Goal: Task Accomplishment & Management: Use online tool/utility

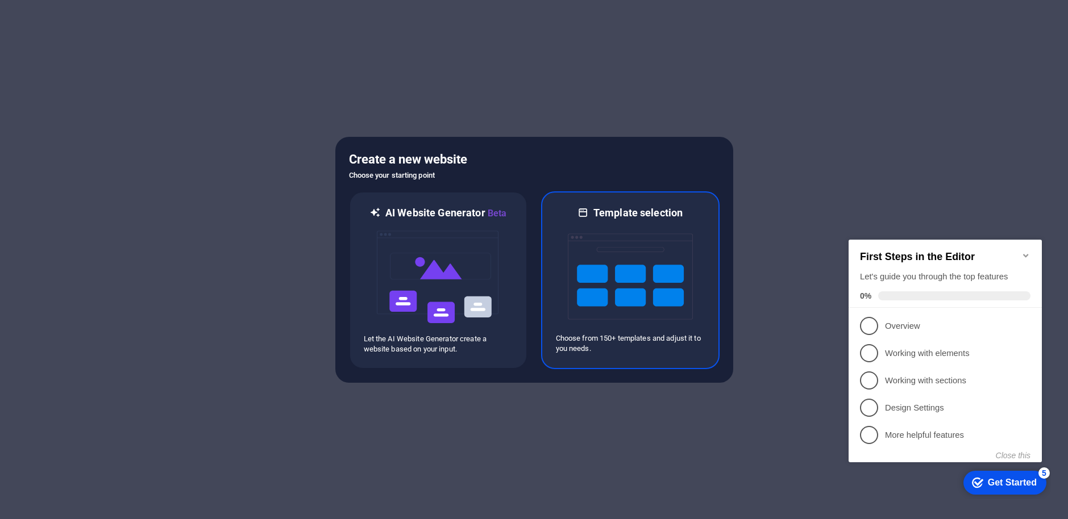
click at [628, 278] on img at bounding box center [630, 277] width 125 height 114
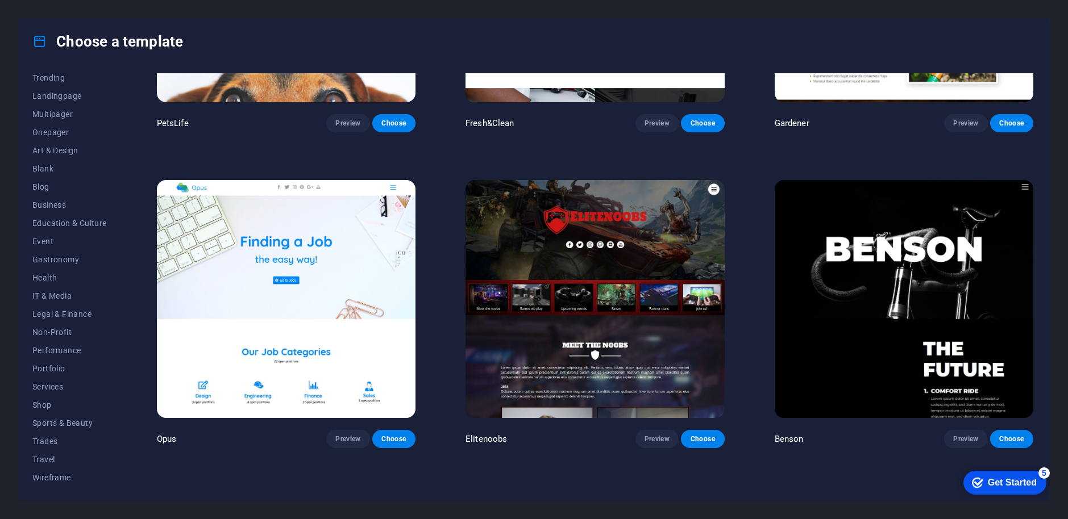
scroll to position [11876, 0]
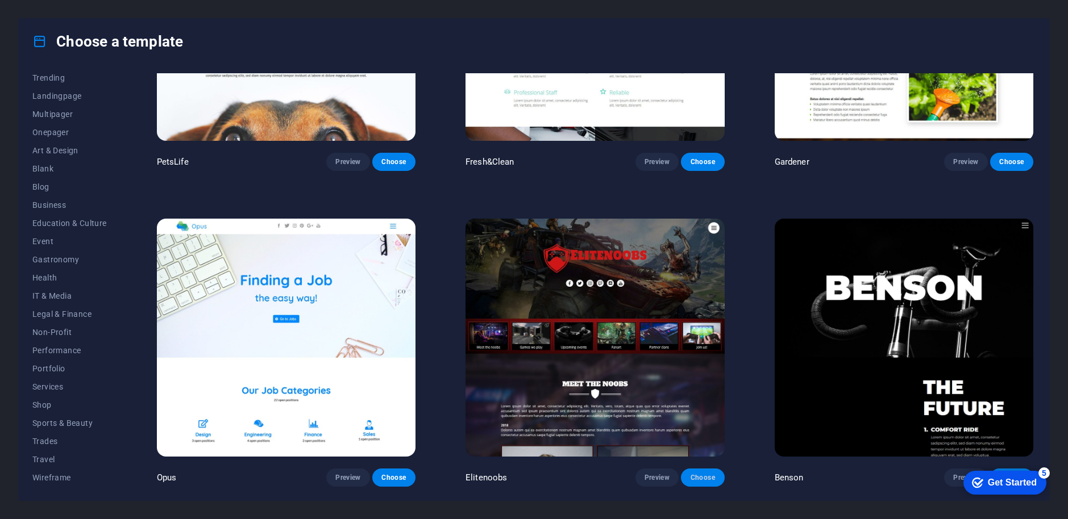
click at [702, 473] on span "Choose" at bounding box center [702, 477] width 25 height 9
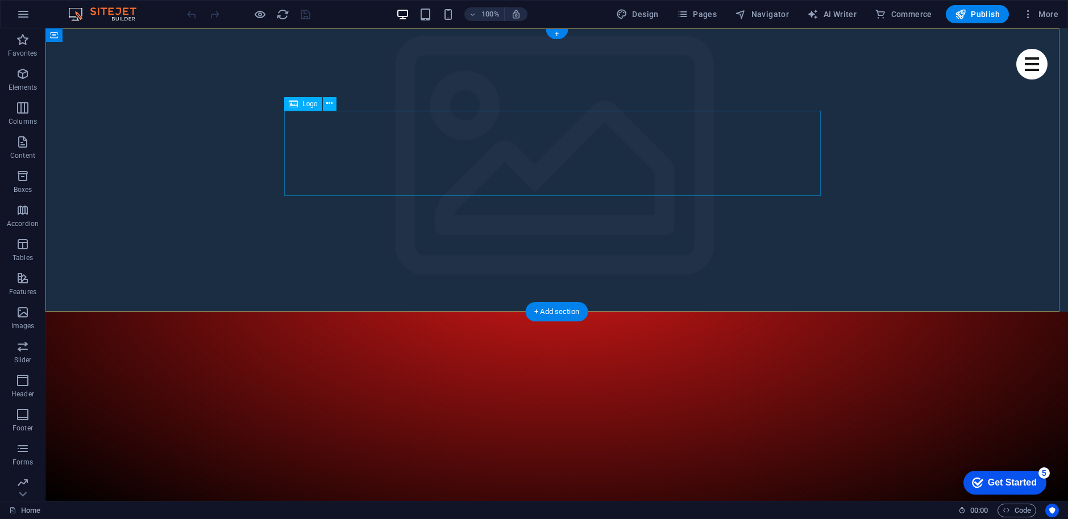
select select "px"
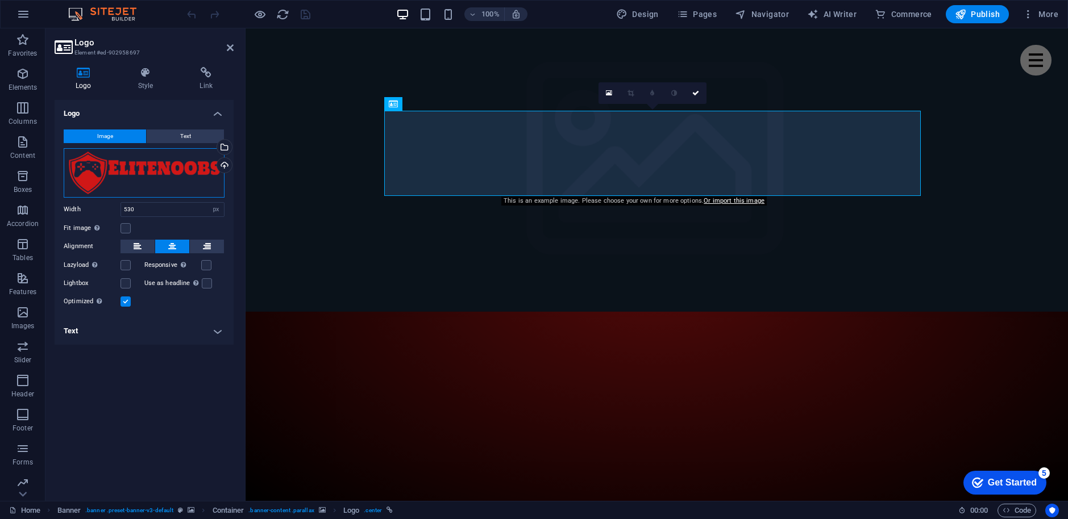
click at [128, 171] on div "Drag files here, click to choose files or select files from Files or our free s…" at bounding box center [144, 172] width 161 height 49
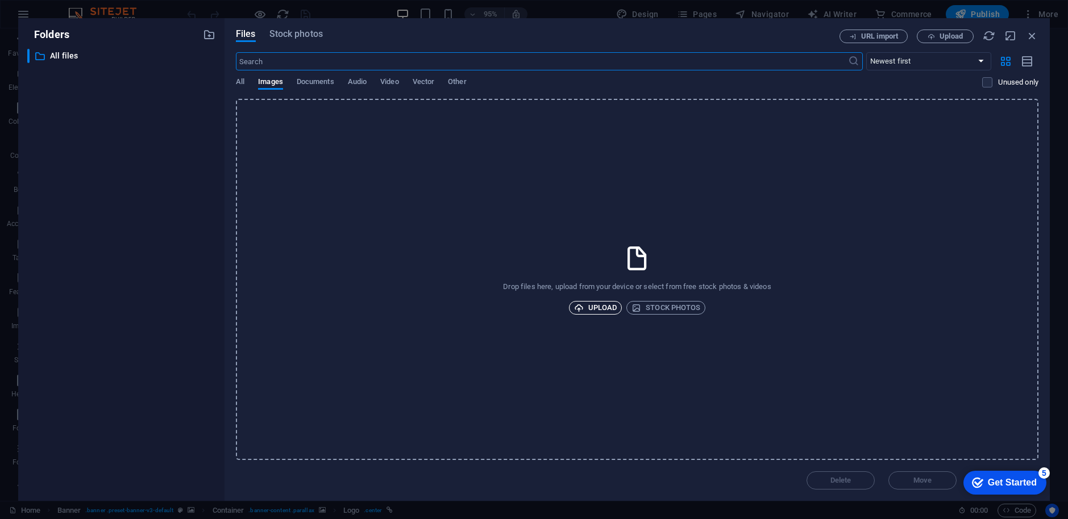
click at [593, 305] on span "Upload" at bounding box center [595, 308] width 43 height 14
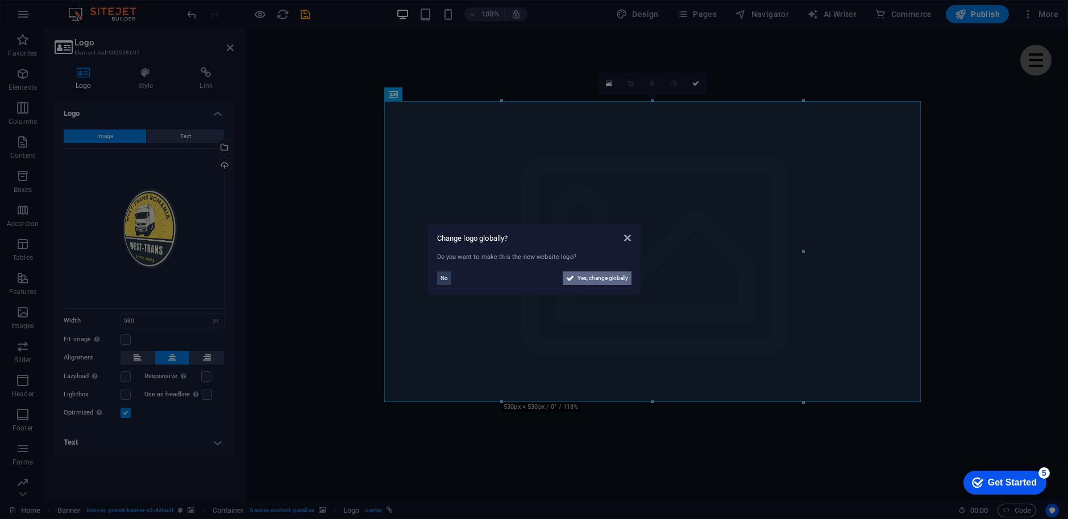
click at [597, 278] on span "Yes, change globally" at bounding box center [602, 279] width 51 height 14
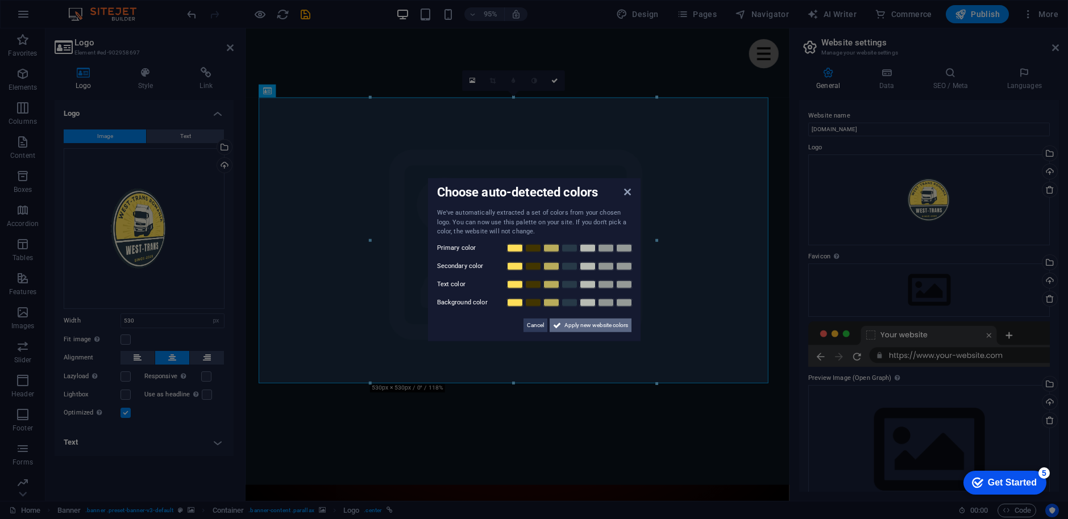
click at [583, 326] on span "Apply new website colors" at bounding box center [596, 325] width 64 height 14
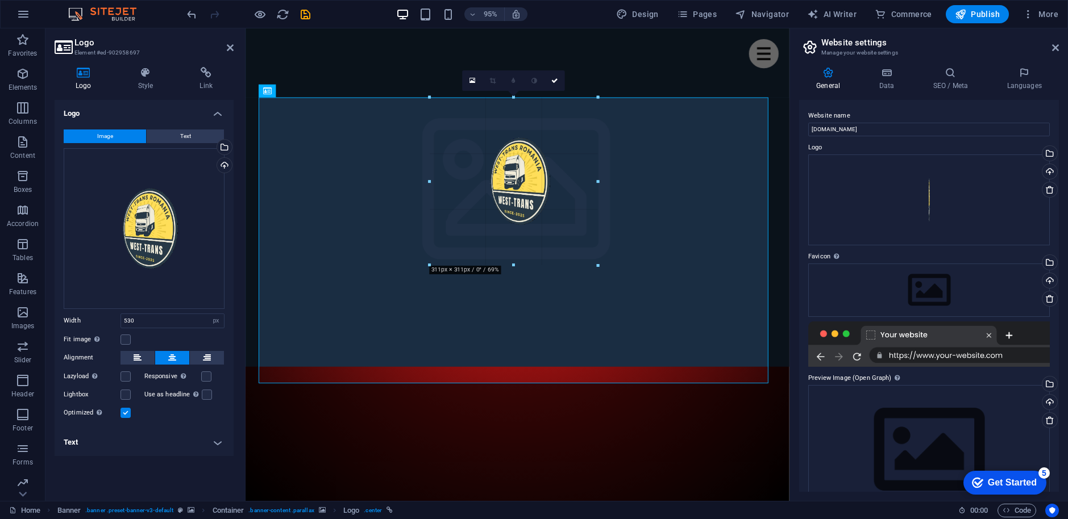
drag, startPoint x: 657, startPoint y: 385, endPoint x: 531, endPoint y: 94, distance: 316.9
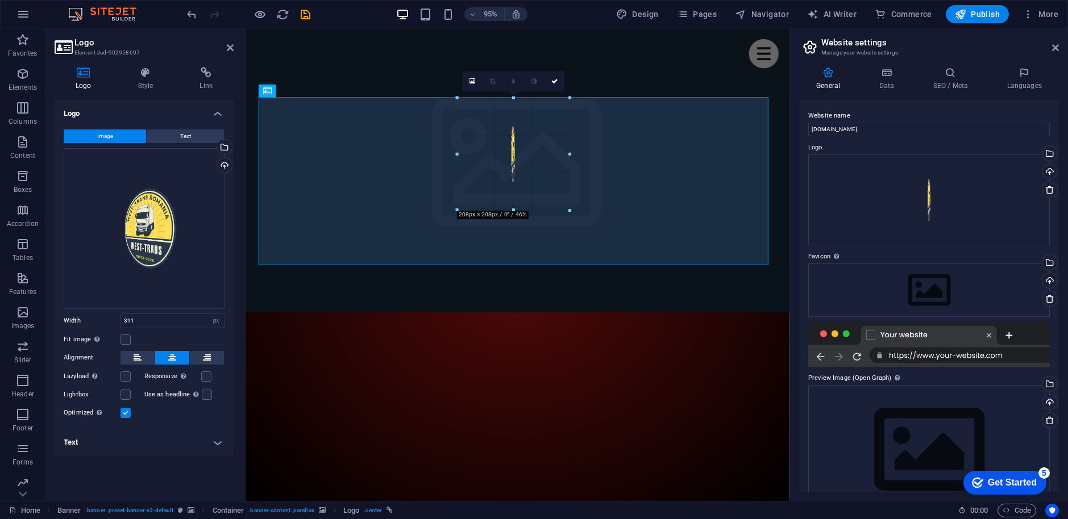
drag, startPoint x: 598, startPoint y: 266, endPoint x: 532, endPoint y: 91, distance: 187.0
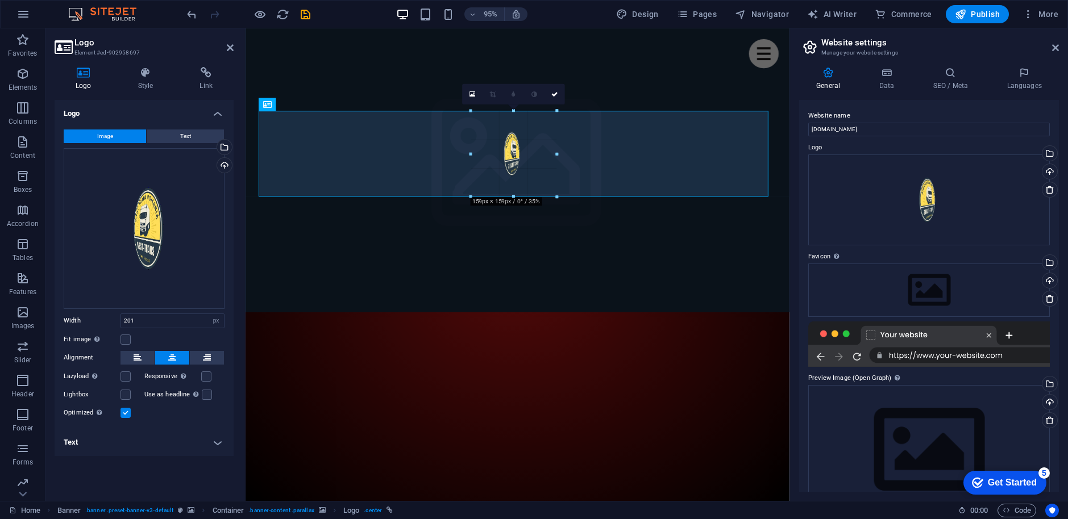
drag, startPoint x: 567, startPoint y: 208, endPoint x: 543, endPoint y: 126, distance: 85.4
type input "159"
drag, startPoint x: 554, startPoint y: 96, endPoint x: 509, endPoint y: 68, distance: 53.6
click at [554, 96] on icon at bounding box center [554, 94] width 7 height 6
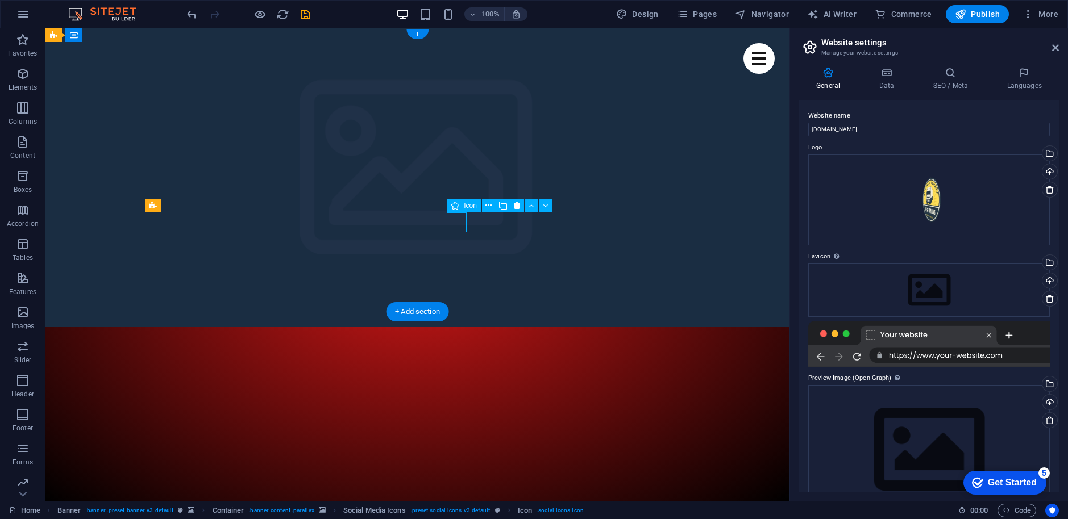
select select "xMidYMid"
select select "px"
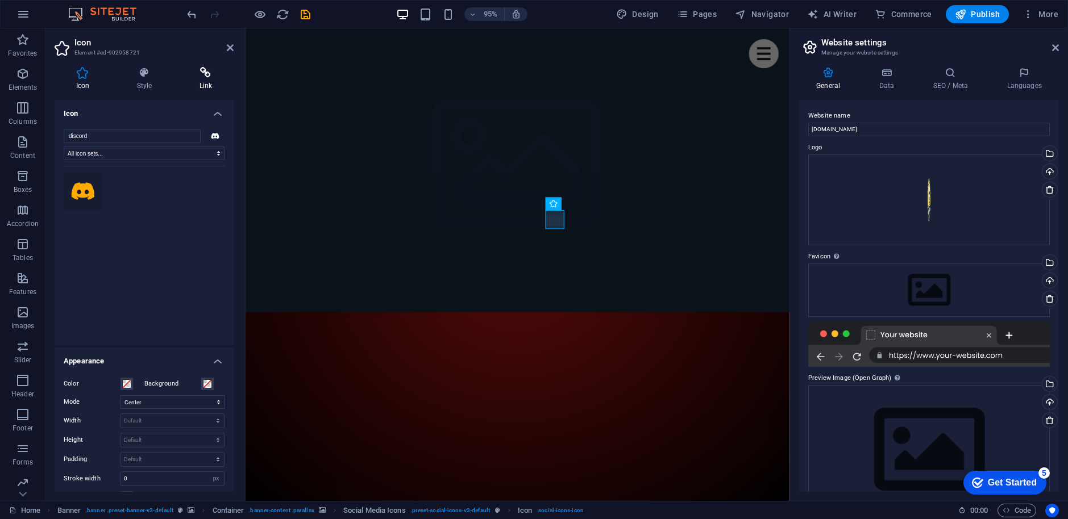
click at [201, 82] on h4 "Link" at bounding box center [206, 79] width 56 height 24
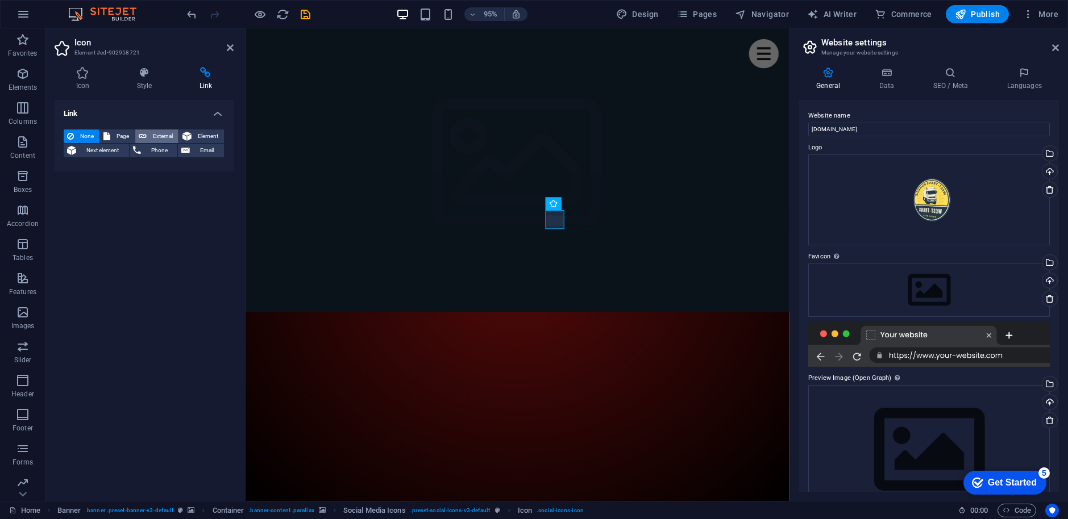
click at [158, 135] on span "External" at bounding box center [162, 137] width 25 height 14
select select "blank"
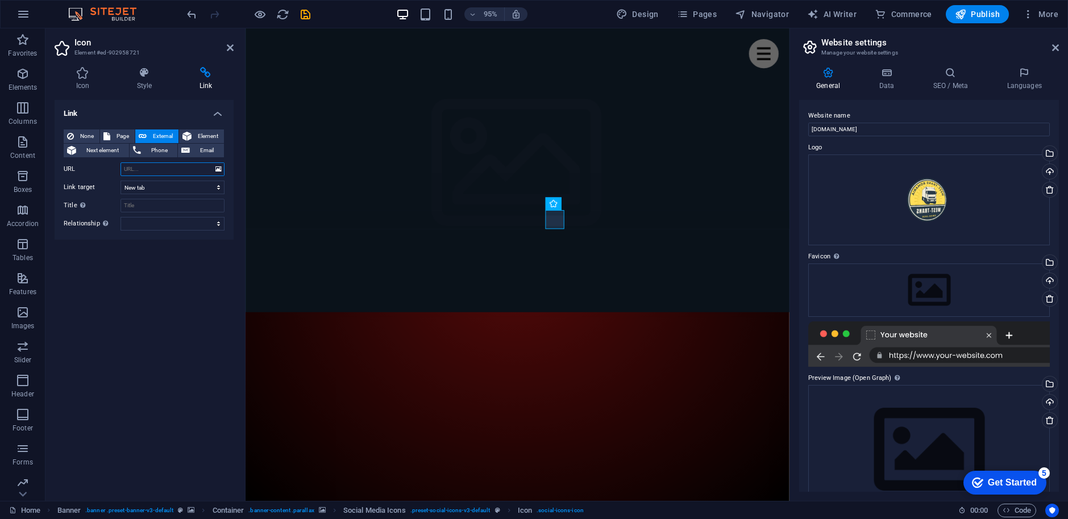
paste input "https://discord.com/invite/D5tJB2UPS2"
type input "https://discord.com/invite/D5tJB2UPS2"
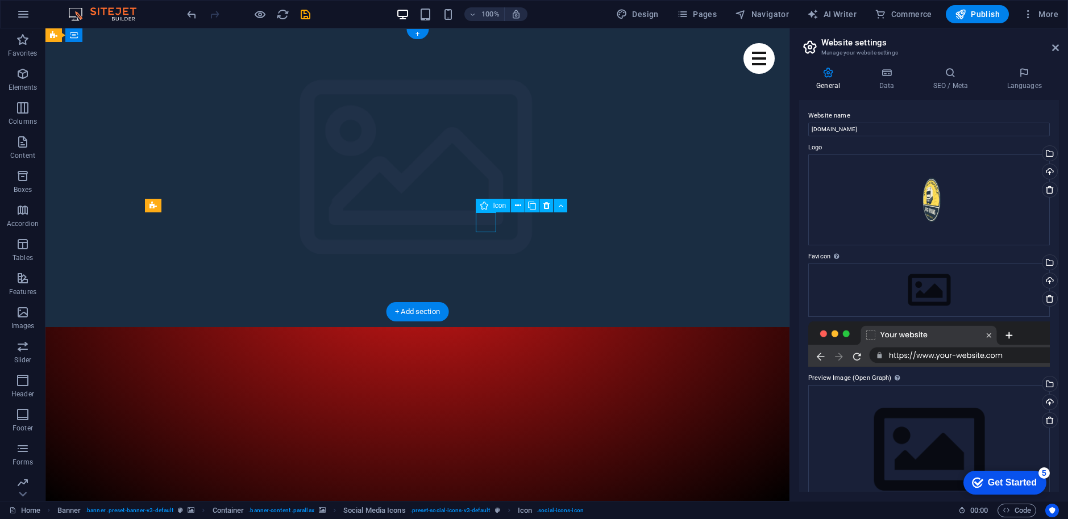
select select "xMidYMid"
select select "px"
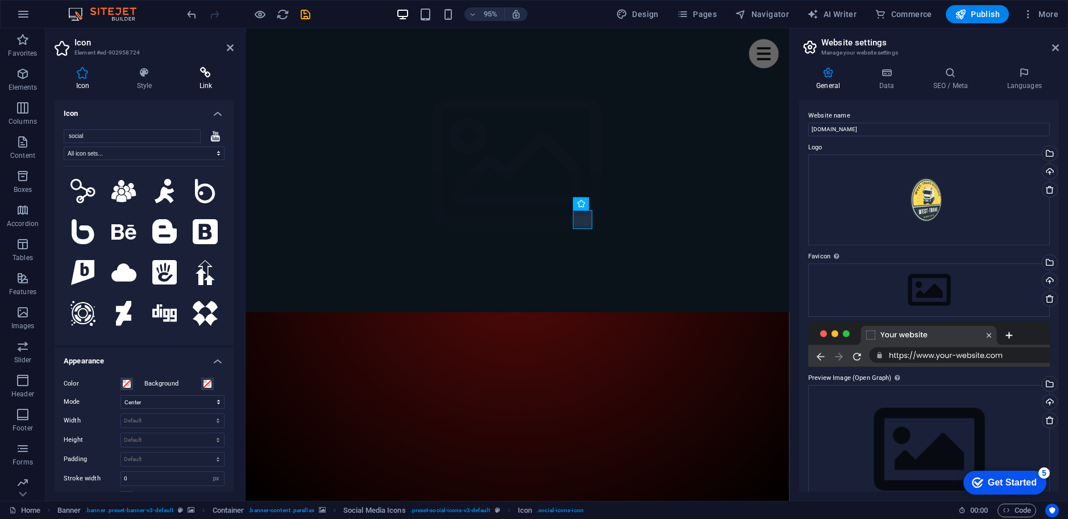
click at [208, 73] on icon at bounding box center [206, 72] width 56 height 11
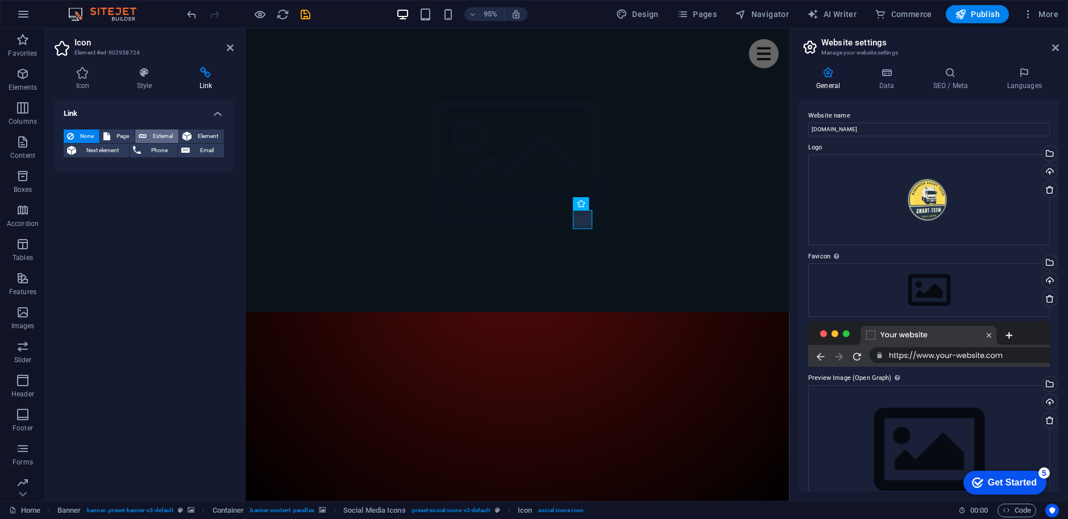
click at [156, 134] on span "External" at bounding box center [162, 137] width 25 height 14
select select "blank"
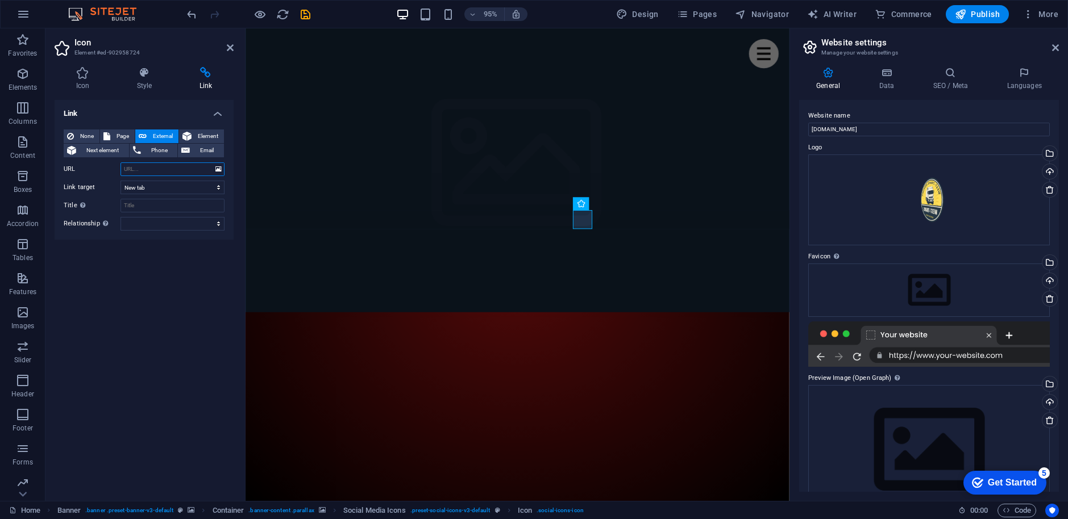
paste input "https://www.youtube.com/@VasyGaming"
type input "https://www.youtube.com/@VasyGaming"
click at [230, 49] on icon at bounding box center [230, 47] width 7 height 9
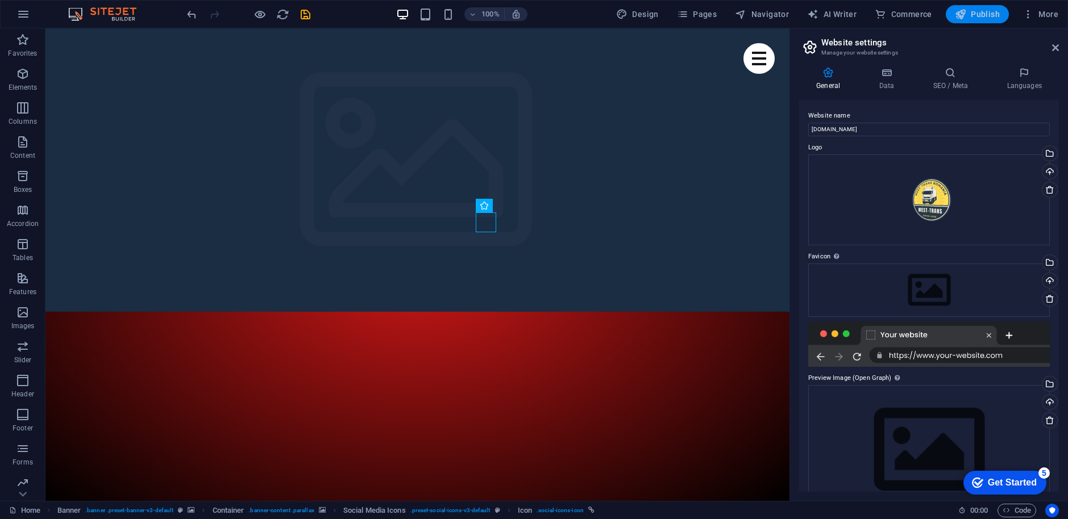
click at [977, 10] on span "Publish" at bounding box center [977, 14] width 45 height 11
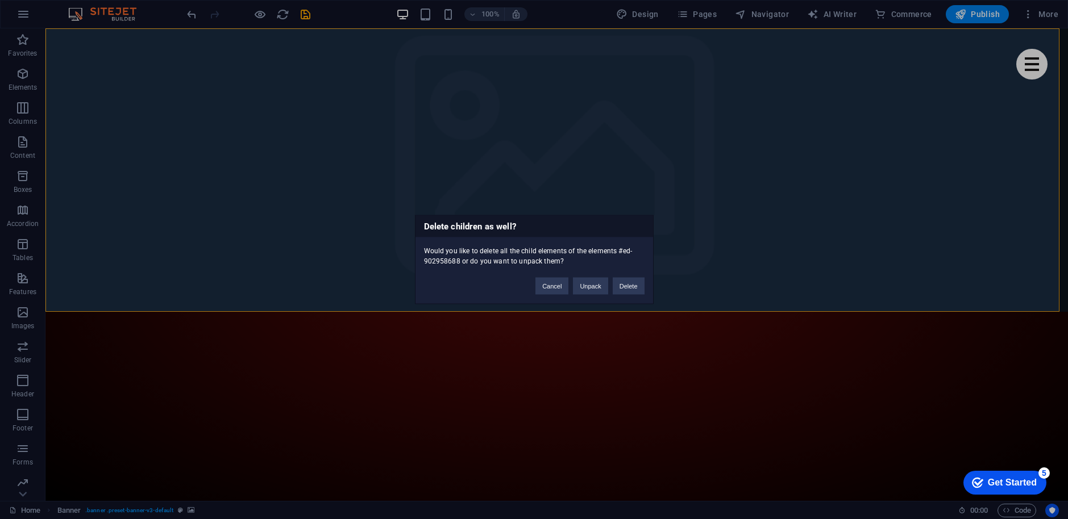
click at [660, 193] on div "Delete children as well? Would you like to delete all the child elements of the…" at bounding box center [534, 259] width 1068 height 519
click at [556, 289] on button "Cancel" at bounding box center [551, 286] width 33 height 17
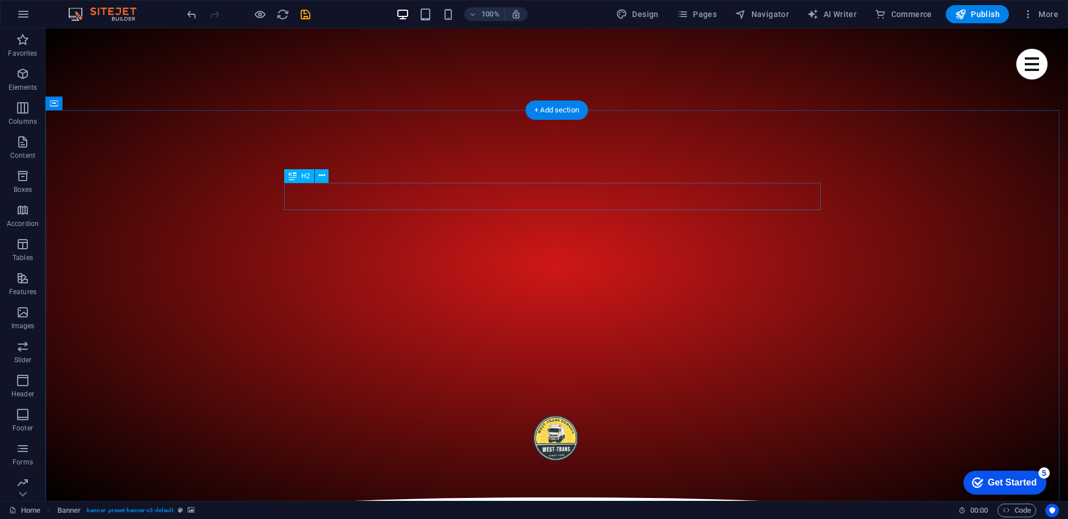
scroll to position [398, 0]
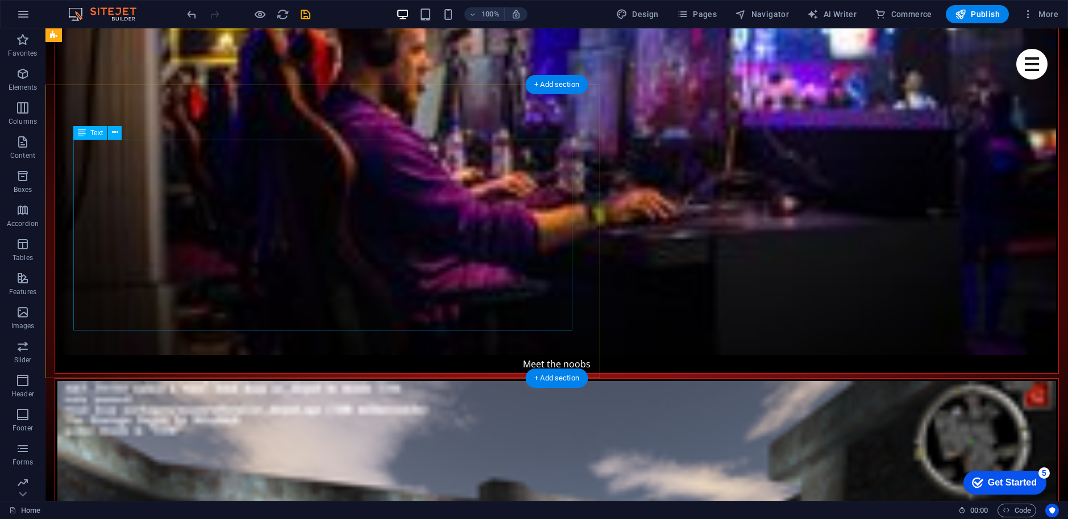
scroll to position [1136, 0]
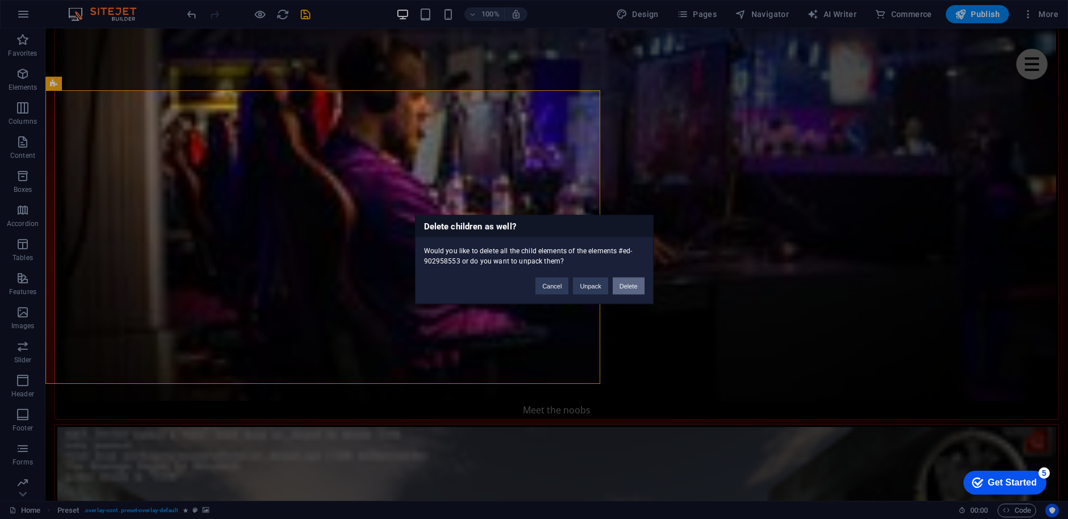
click at [636, 286] on button "Delete" at bounding box center [629, 286] width 32 height 17
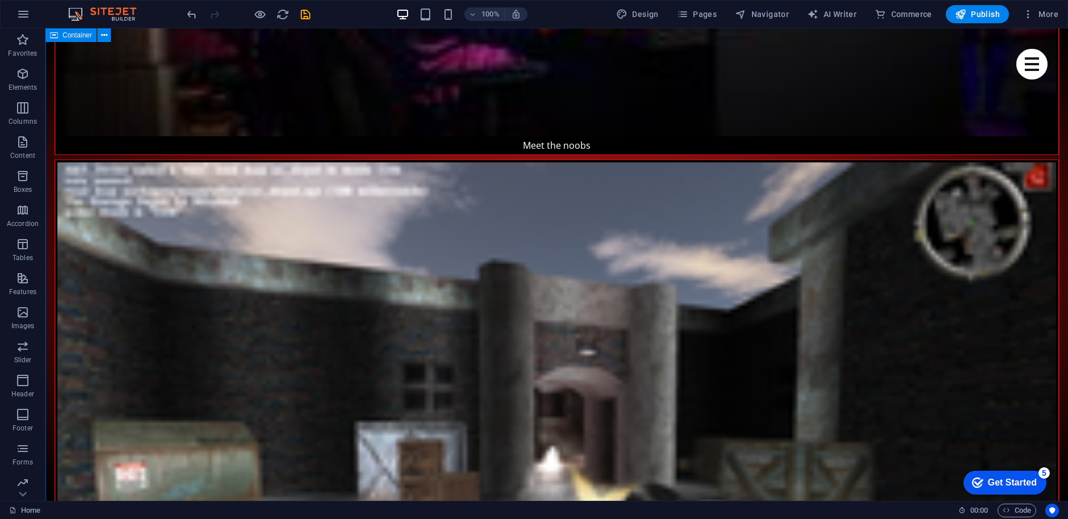
scroll to position [1080, 0]
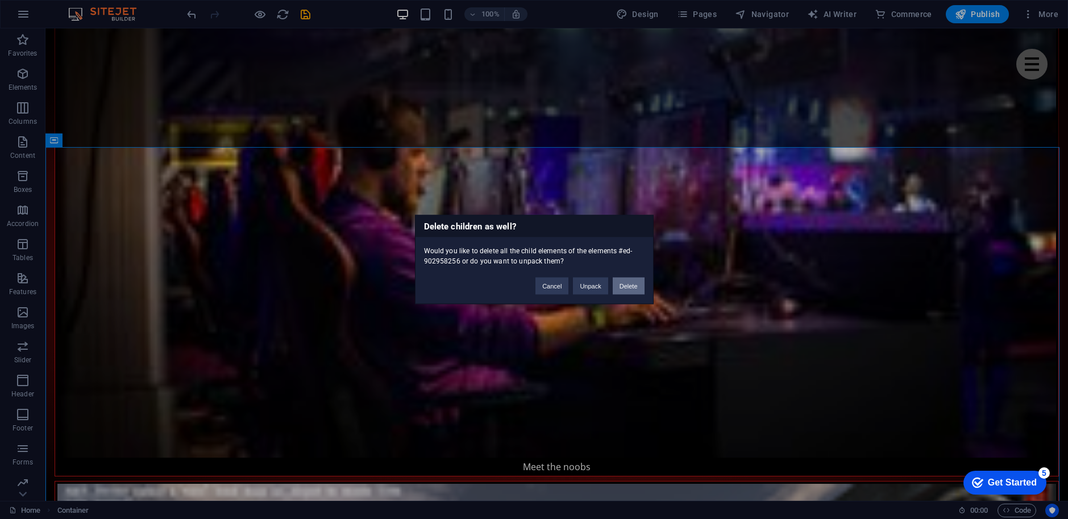
click at [642, 286] on button "Delete" at bounding box center [629, 286] width 32 height 17
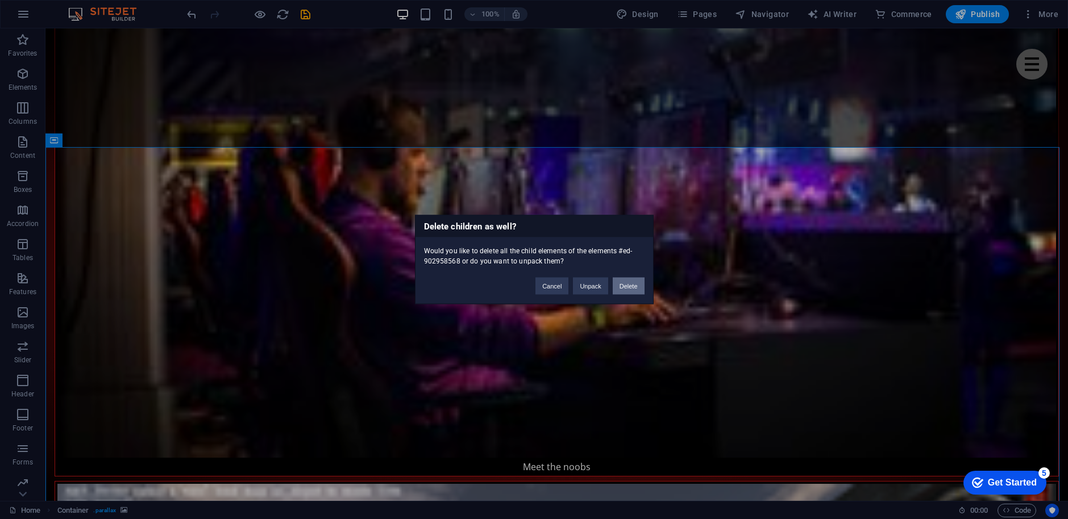
click at [632, 288] on button "Delete" at bounding box center [629, 286] width 32 height 17
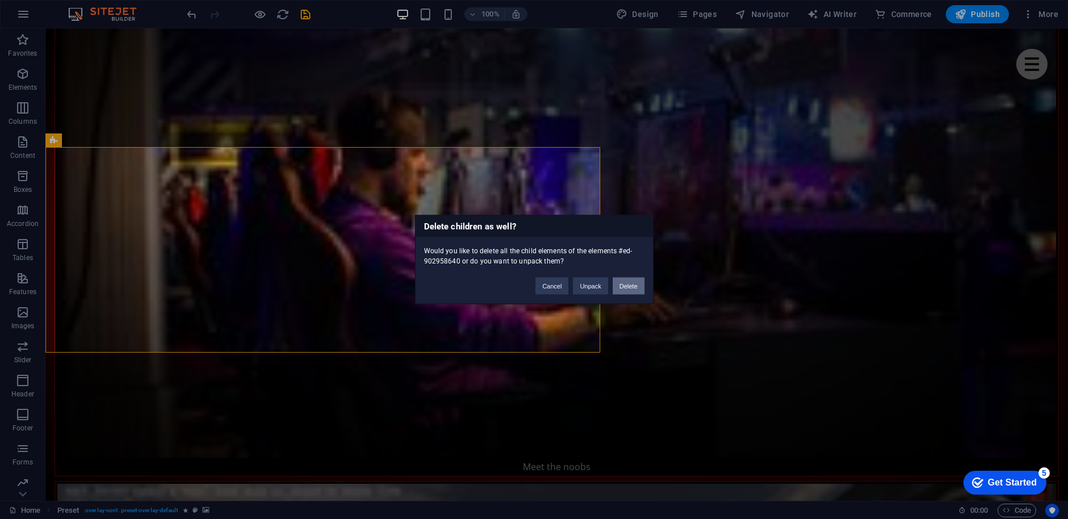
click at [623, 293] on button "Delete" at bounding box center [629, 286] width 32 height 17
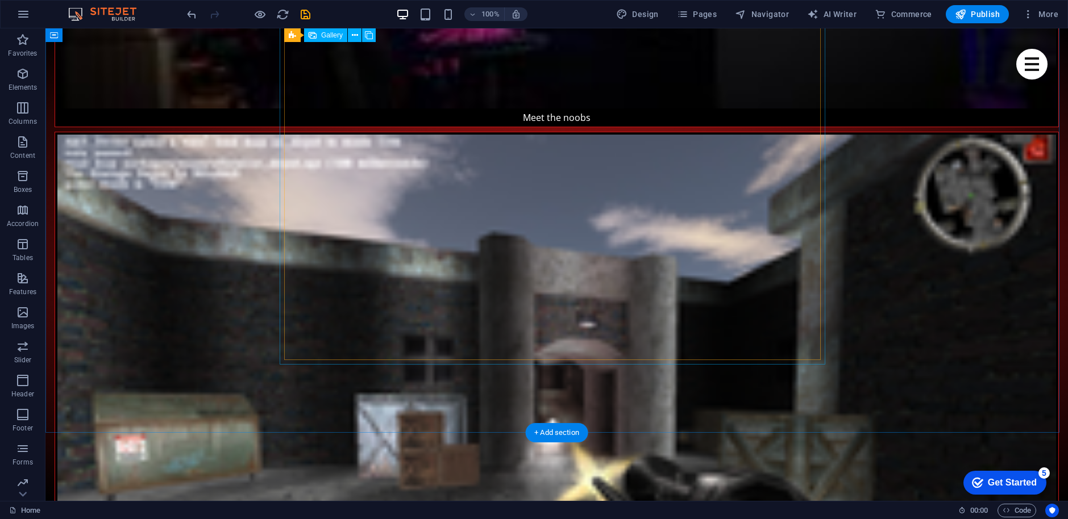
scroll to position [1193, 0]
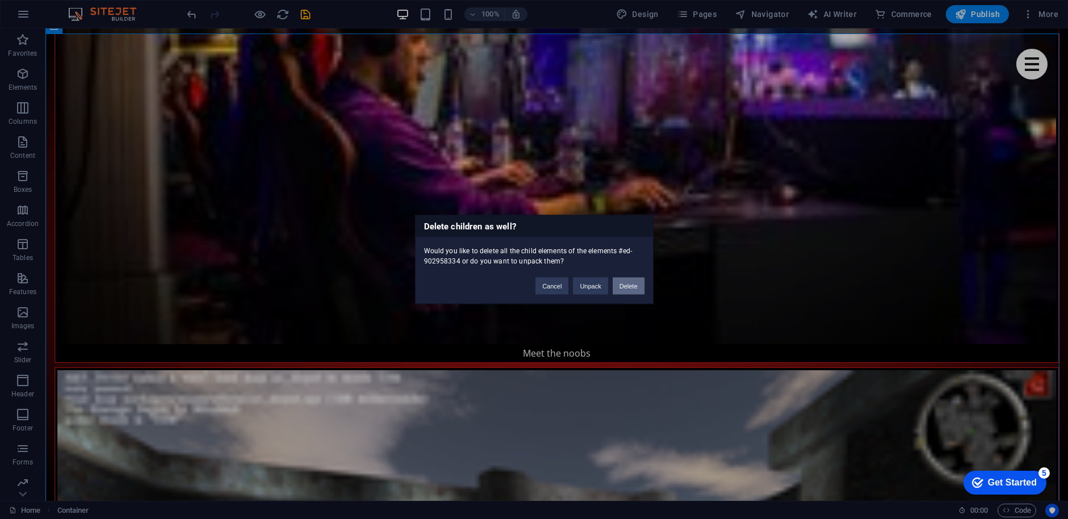
click at [629, 287] on button "Delete" at bounding box center [629, 286] width 32 height 17
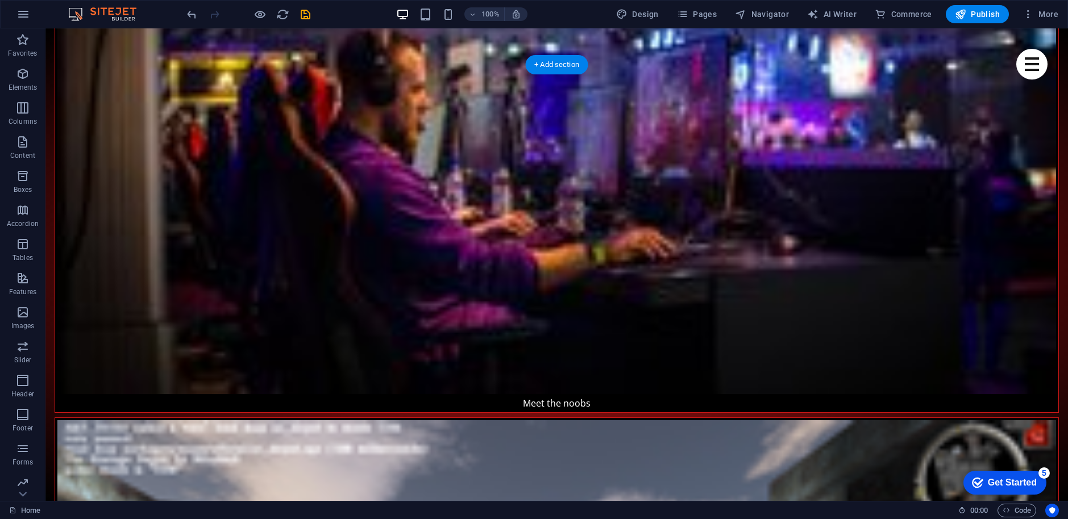
scroll to position [1136, 0]
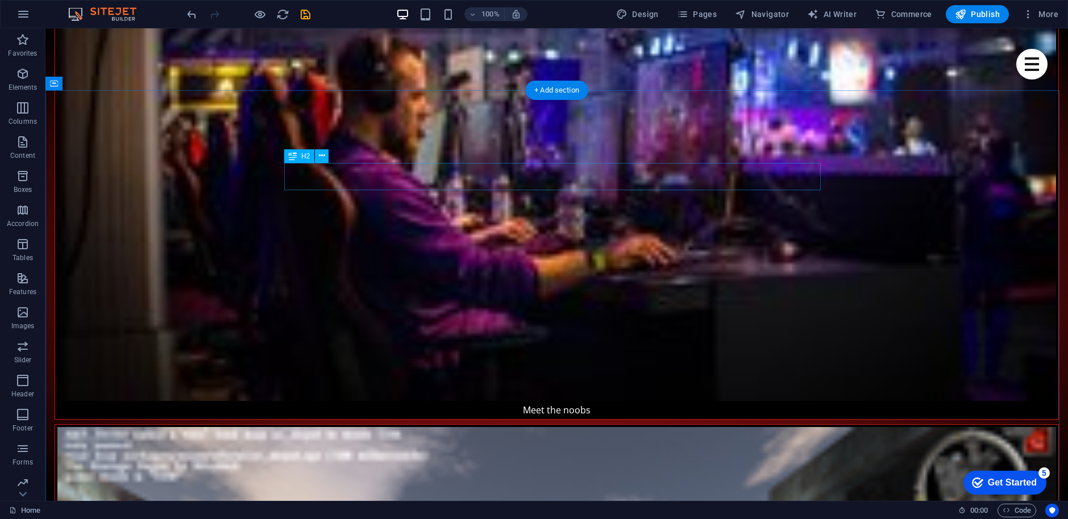
drag, startPoint x: 455, startPoint y: 116, endPoint x: 453, endPoint y: 182, distance: 65.9
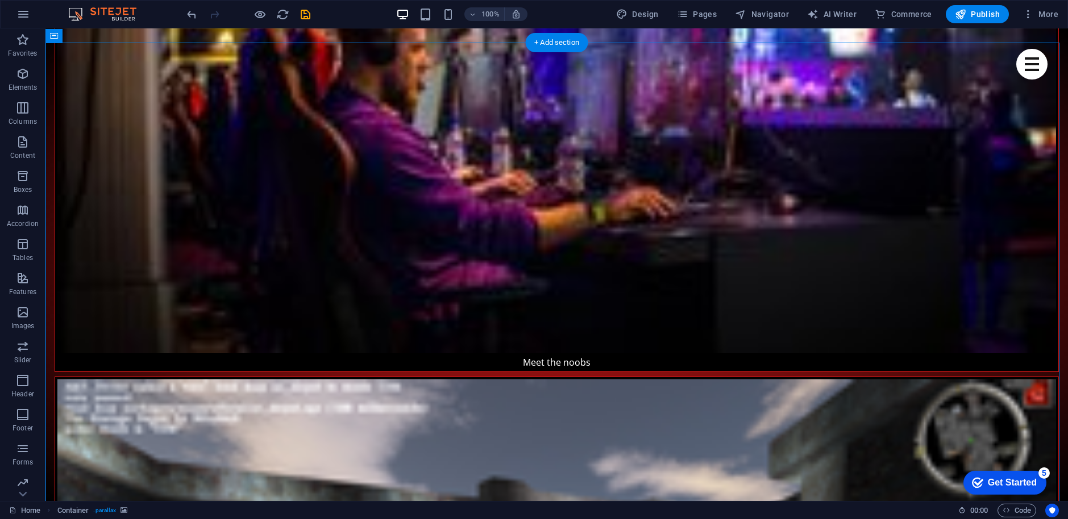
drag, startPoint x: 108, startPoint y: 118, endPoint x: 61, endPoint y: 62, distance: 73.0
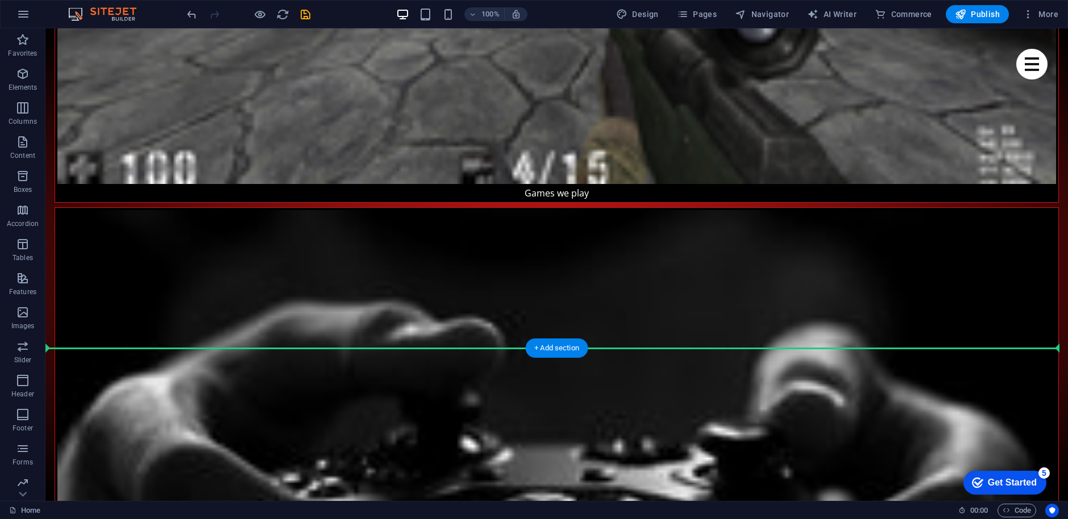
scroll to position [1926, 0]
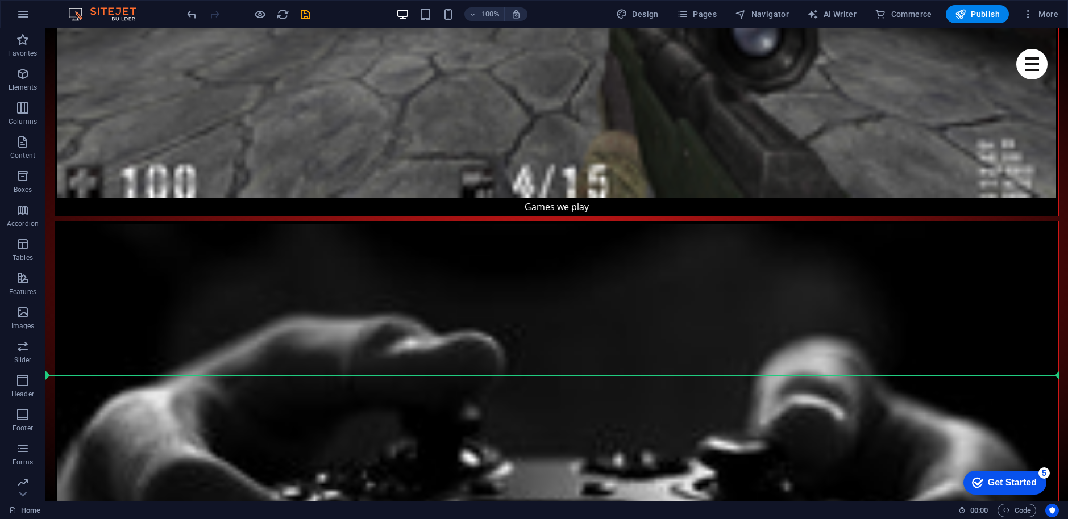
drag, startPoint x: 100, startPoint y: 66, endPoint x: 218, endPoint y: 380, distance: 335.0
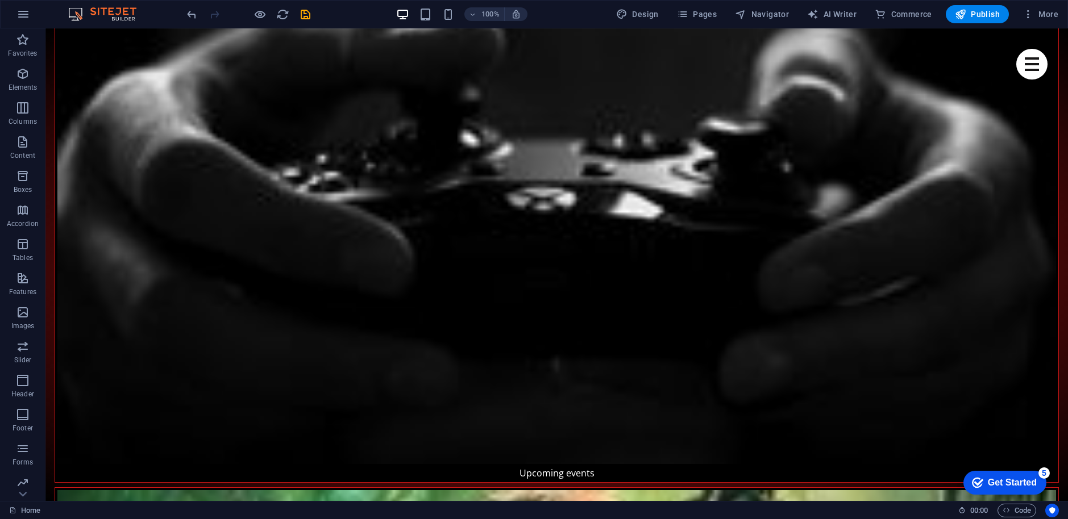
scroll to position [2254, 0]
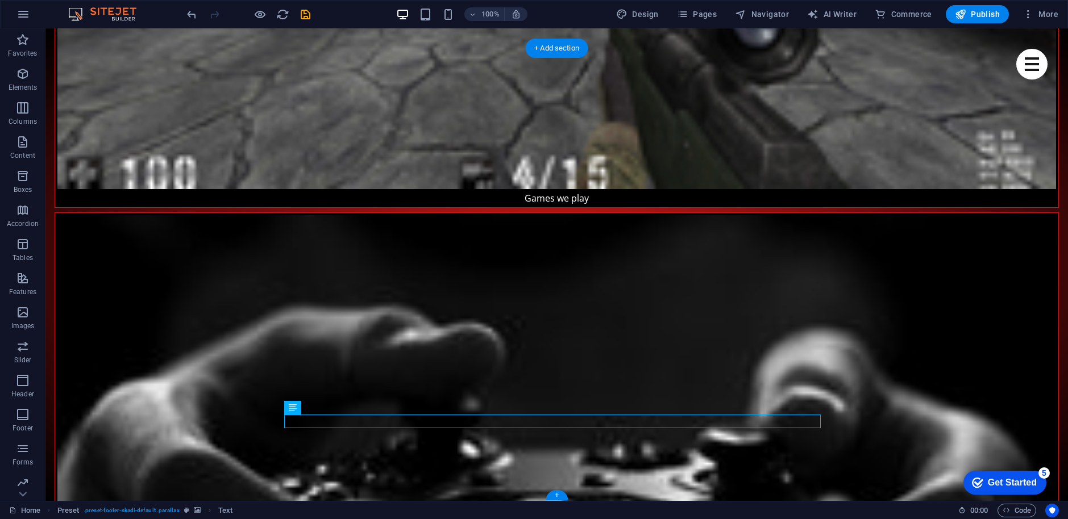
scroll to position [1913, 0]
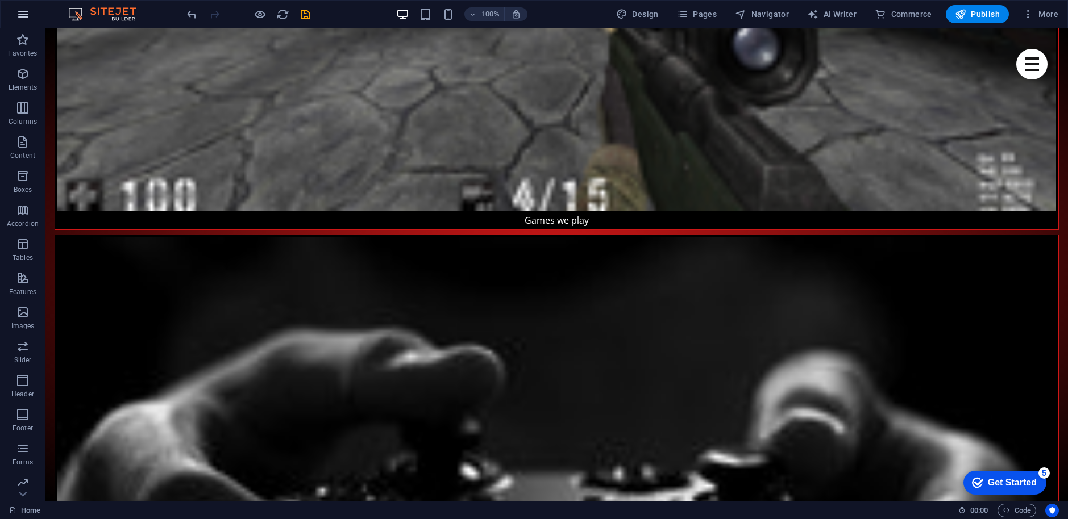
click at [26, 16] on icon "button" at bounding box center [23, 14] width 14 height 14
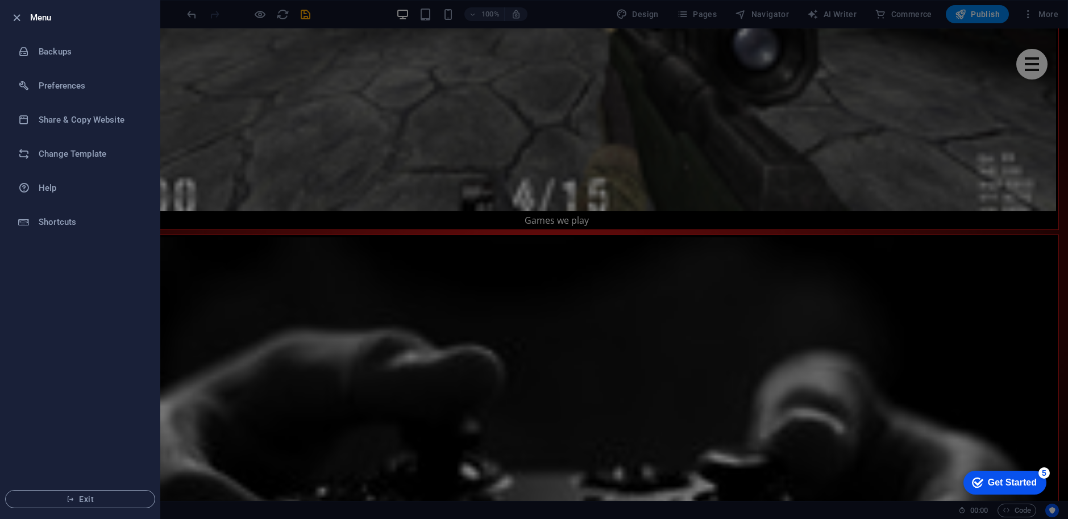
click at [223, 159] on div at bounding box center [534, 259] width 1068 height 519
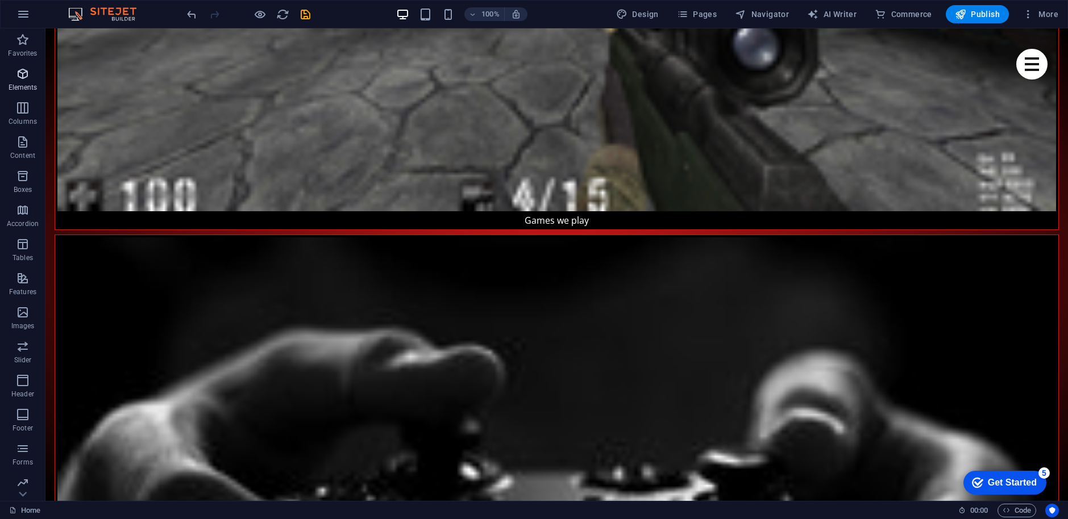
click at [25, 78] on icon "button" at bounding box center [23, 74] width 14 height 14
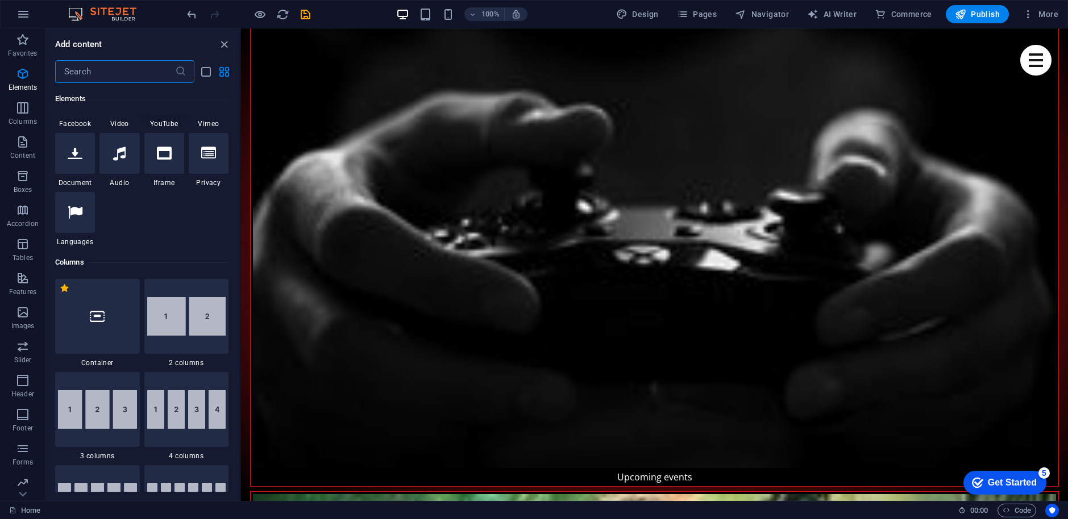
scroll to position [405, 0]
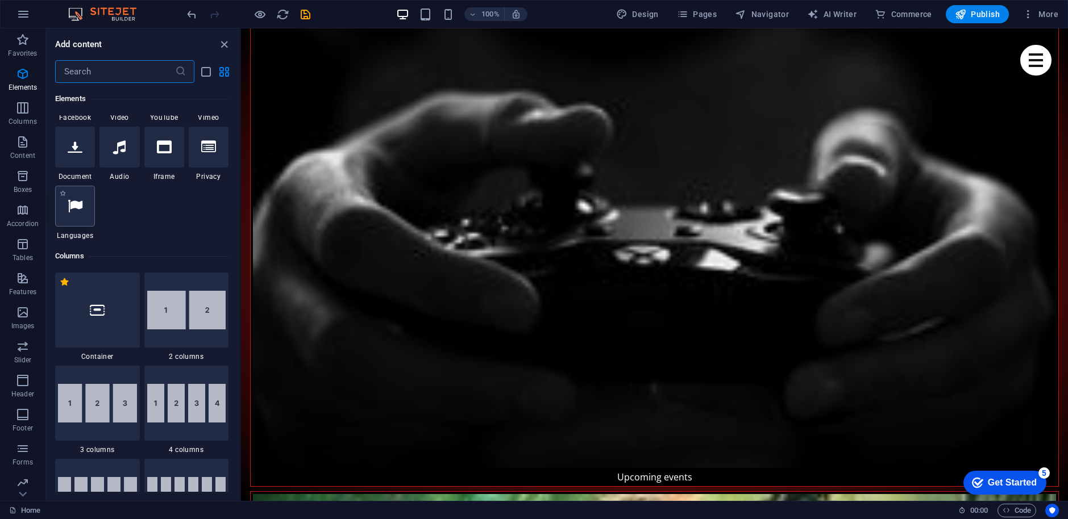
click at [75, 200] on icon at bounding box center [75, 206] width 15 height 15
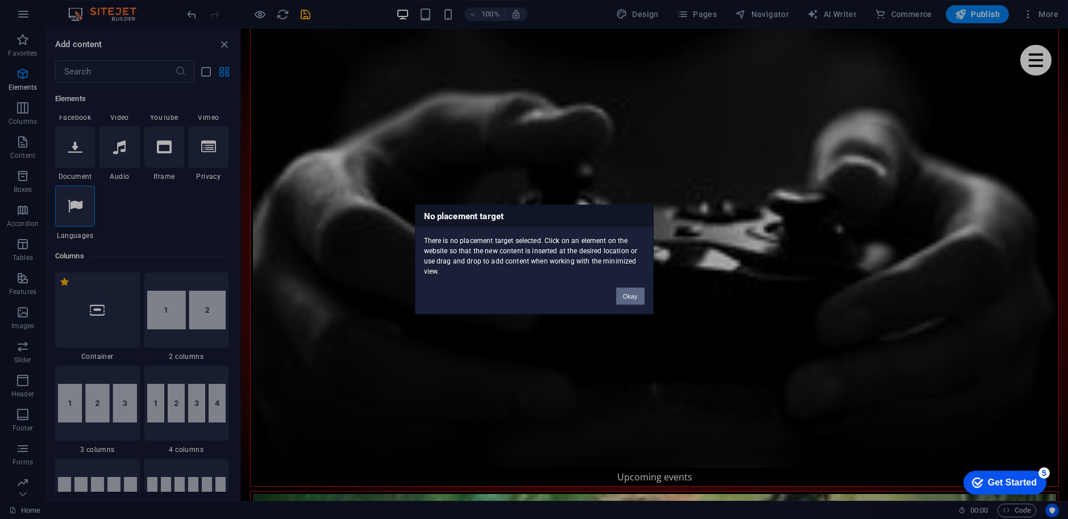
click at [630, 291] on button "Okay" at bounding box center [630, 296] width 28 height 17
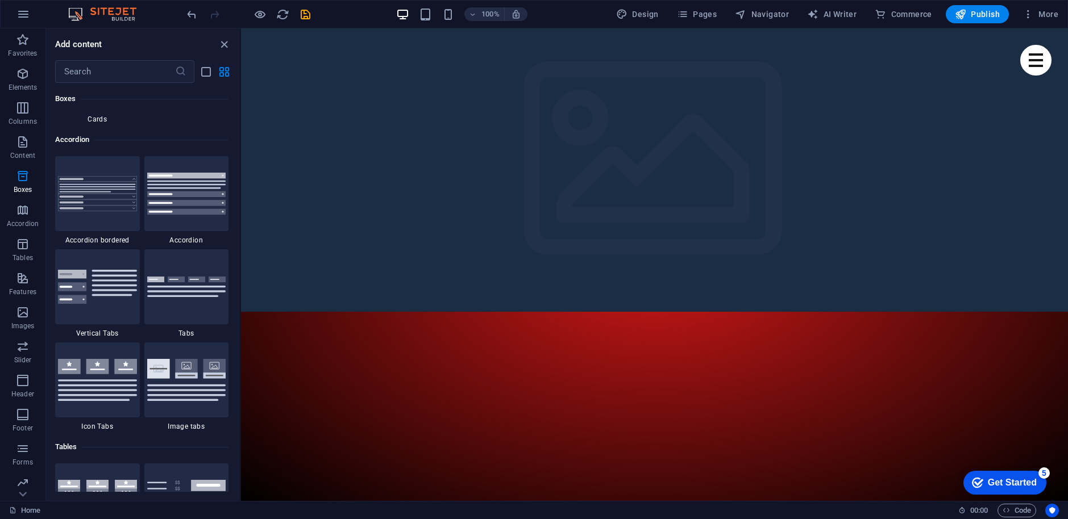
scroll to position [3985, 0]
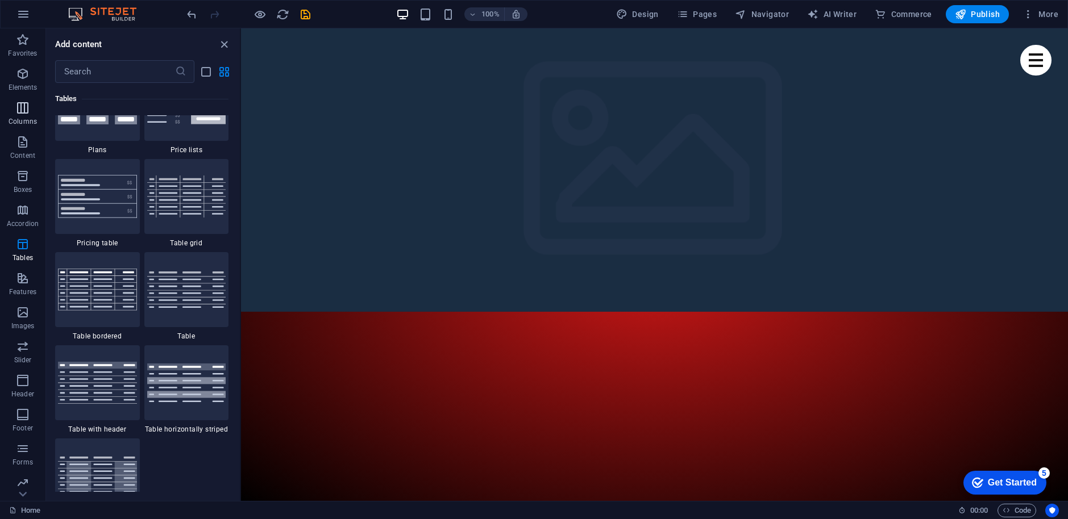
click at [27, 117] on p "Columns" at bounding box center [23, 121] width 28 height 9
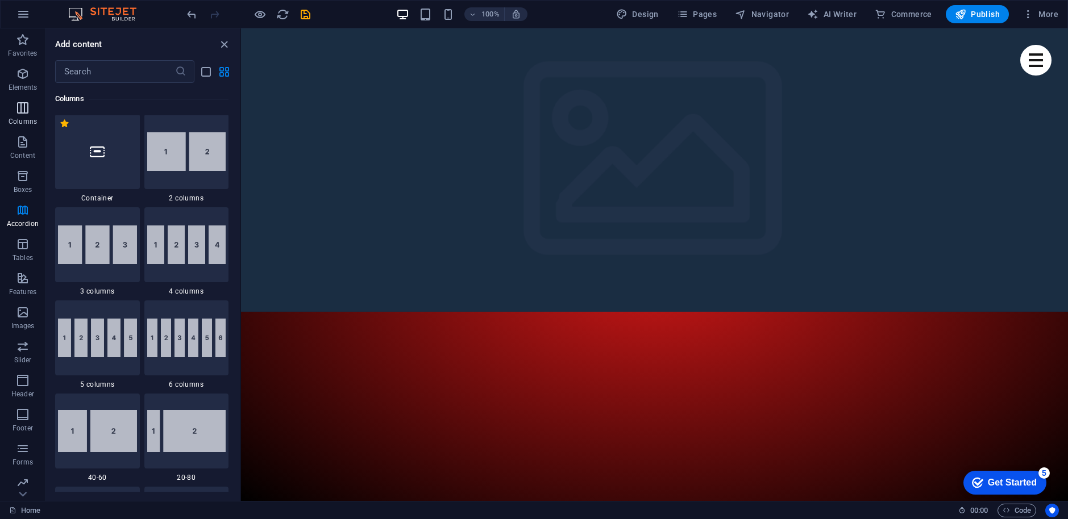
scroll to position [563, 0]
click at [27, 155] on p "Content" at bounding box center [22, 155] width 25 height 9
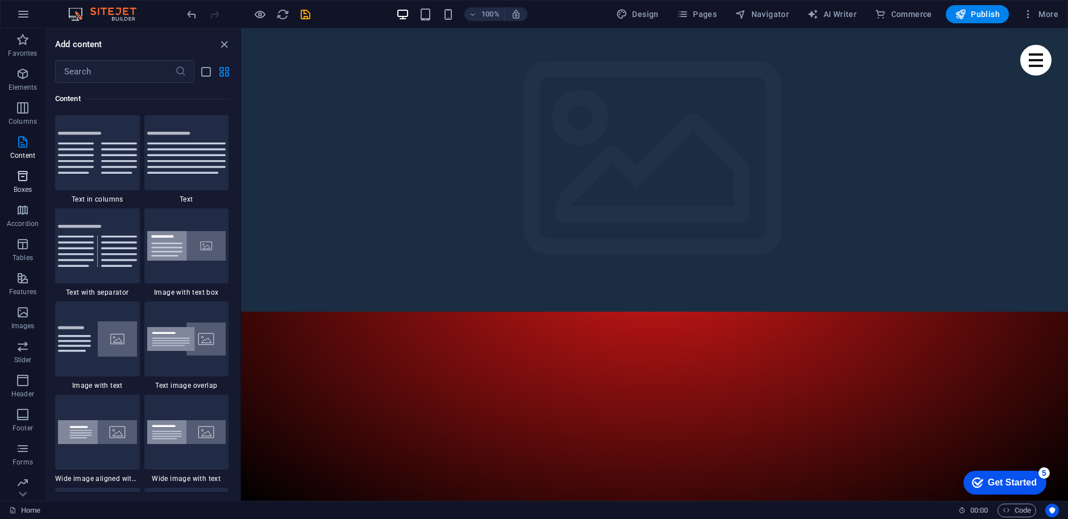
click at [23, 180] on icon "button" at bounding box center [23, 176] width 14 height 14
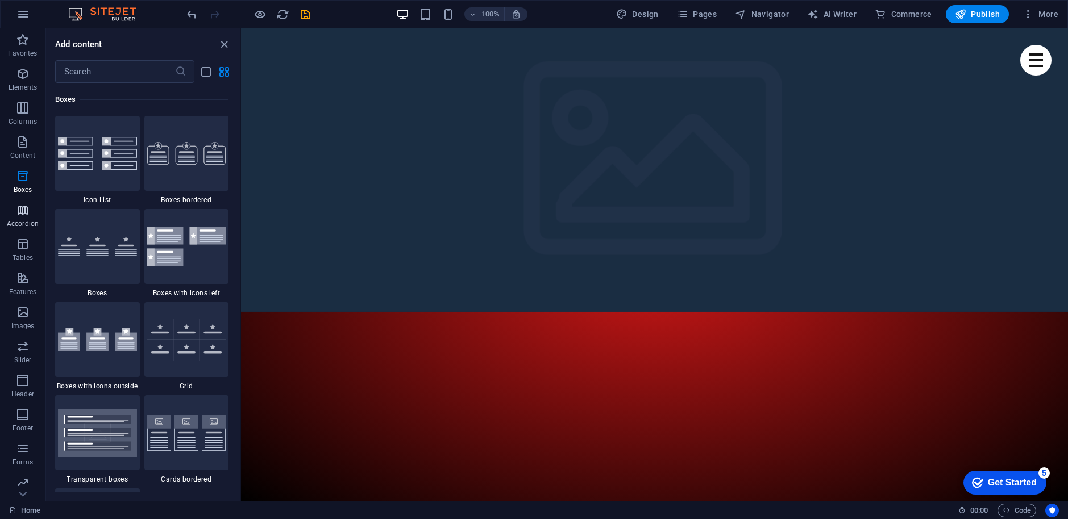
scroll to position [3134, 0]
click at [176, 151] on img at bounding box center [186, 152] width 79 height 23
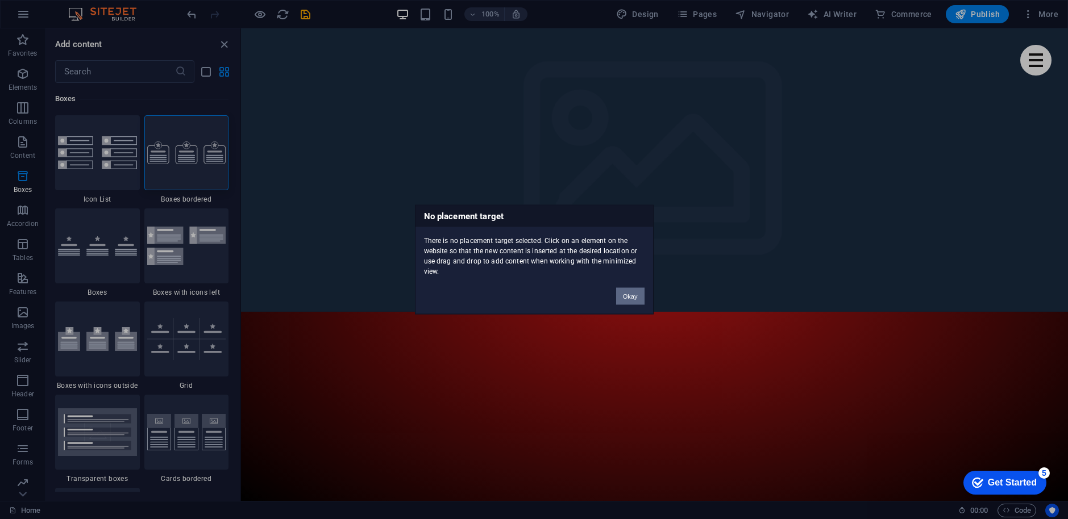
click at [635, 292] on button "Okay" at bounding box center [630, 296] width 28 height 17
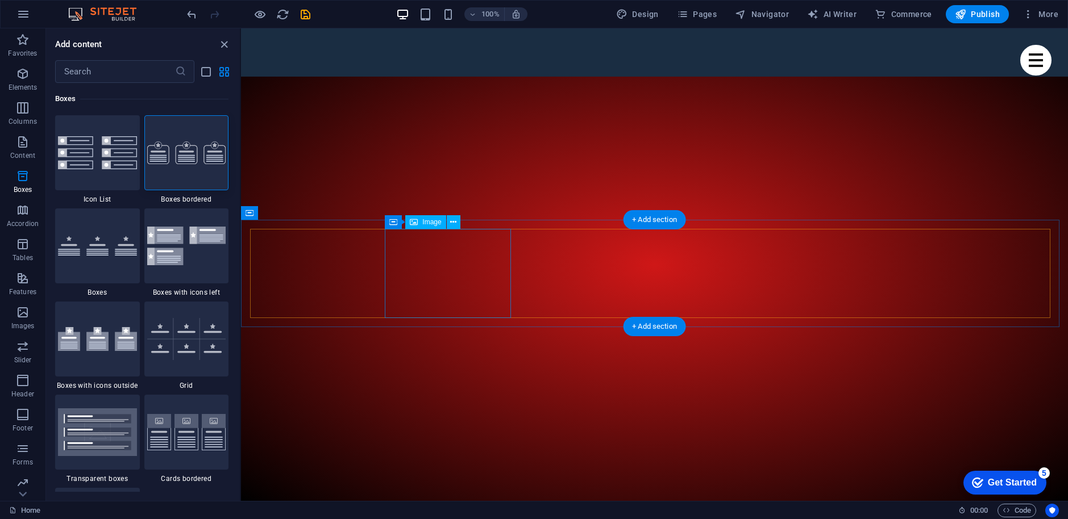
scroll to position [284, 0]
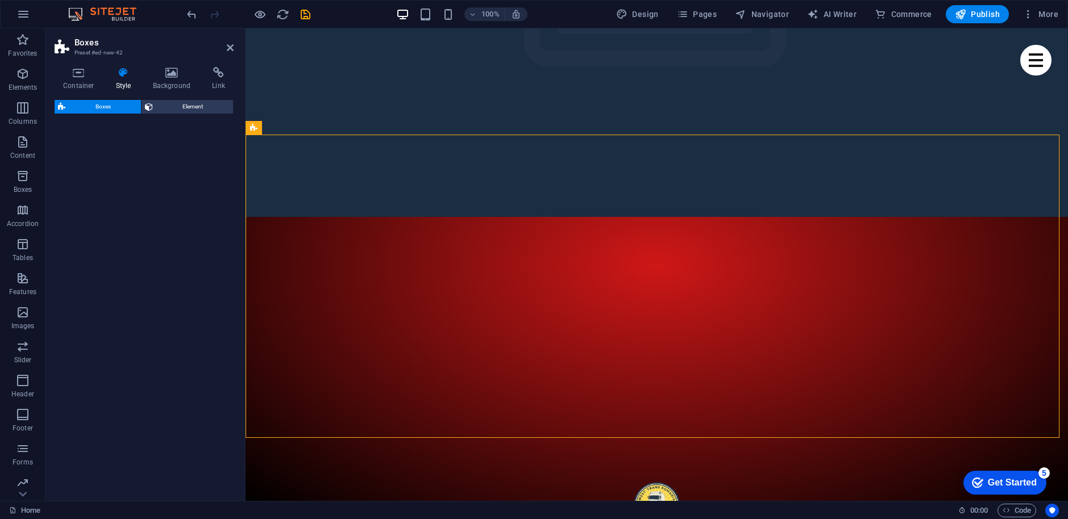
select select "rem"
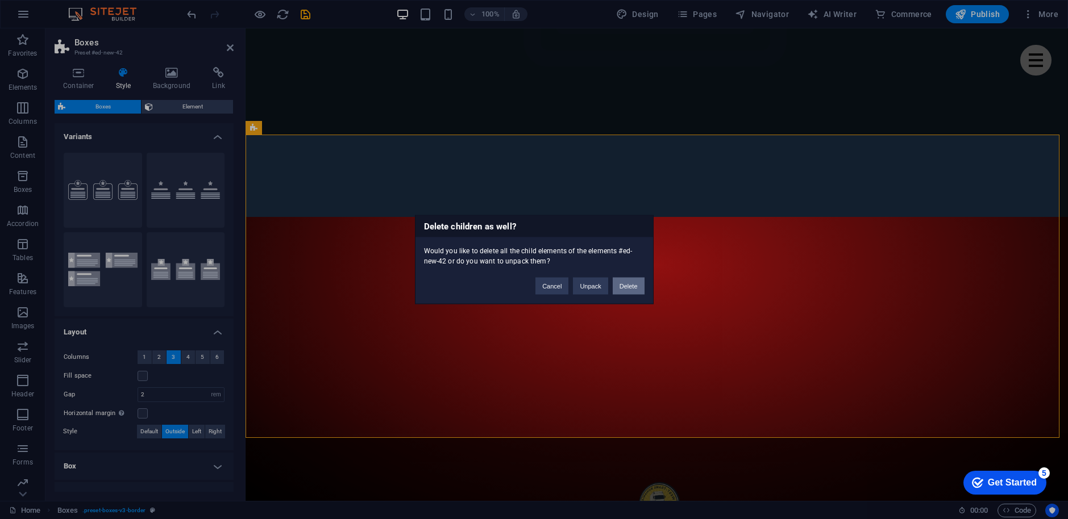
click at [621, 285] on button "Delete" at bounding box center [629, 286] width 32 height 17
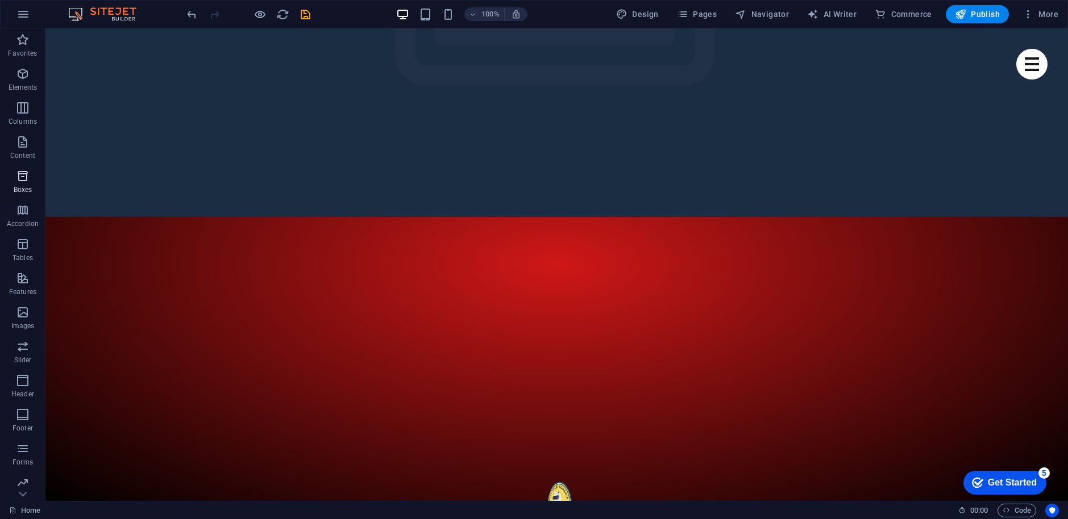
click at [29, 177] on icon "button" at bounding box center [23, 176] width 14 height 14
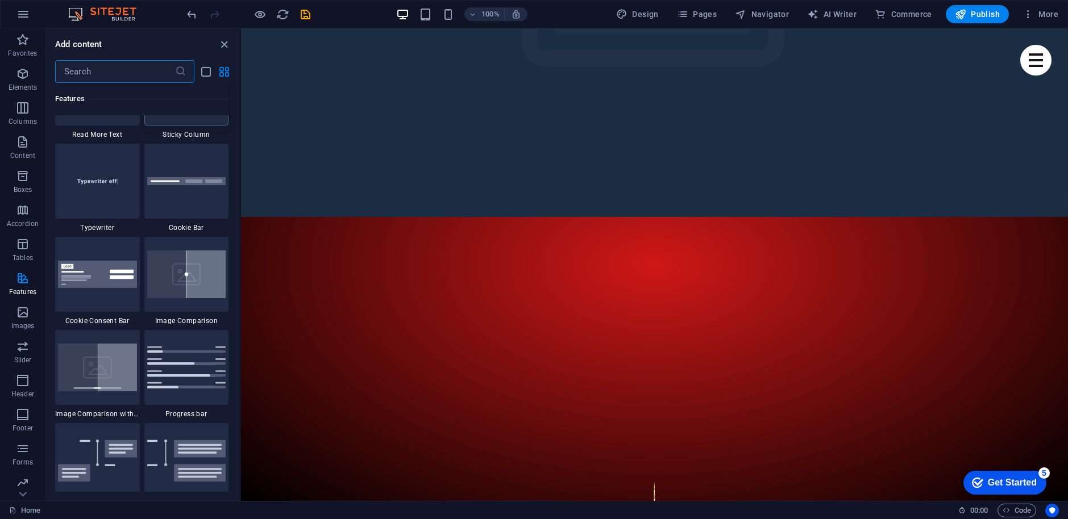
scroll to position [4498, 0]
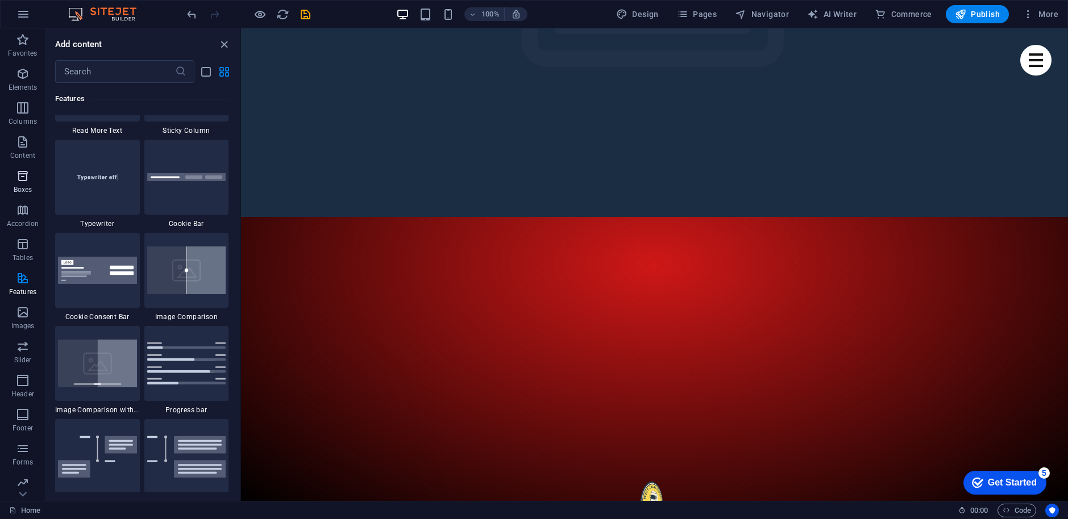
click at [18, 176] on icon "button" at bounding box center [23, 176] width 14 height 14
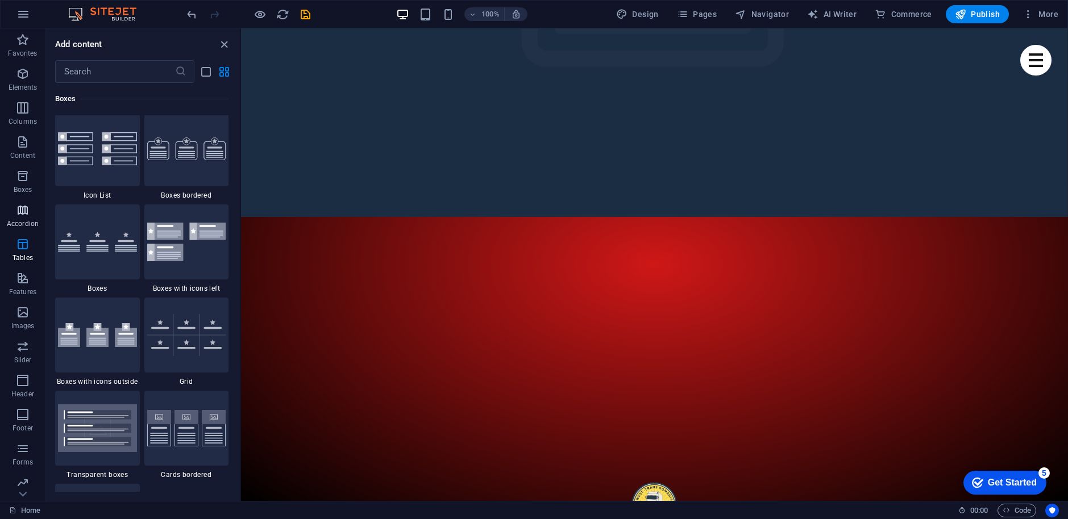
click at [23, 218] on span "Accordion" at bounding box center [22, 216] width 45 height 27
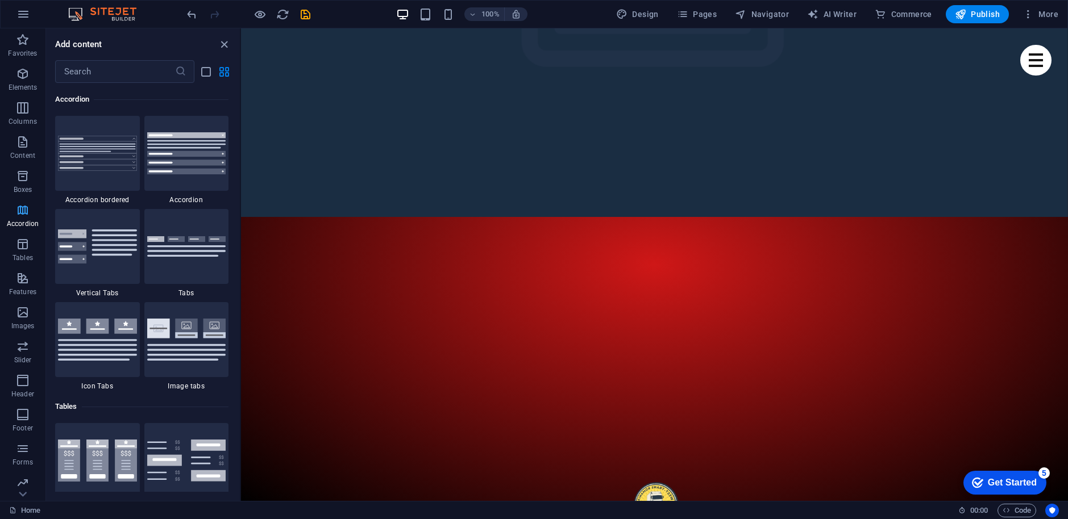
scroll to position [3628, 0]
click at [28, 246] on icon "button" at bounding box center [23, 245] width 14 height 14
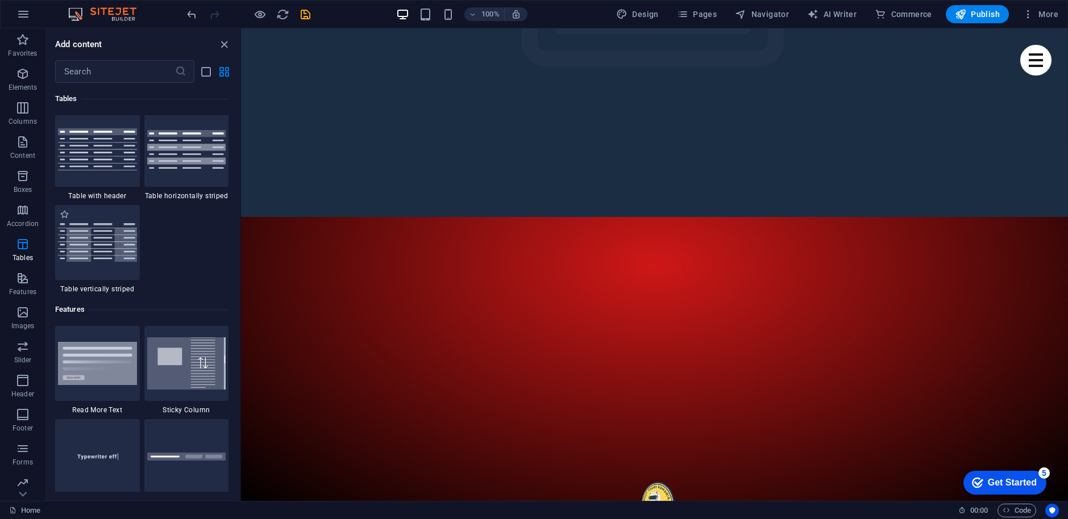
scroll to position [4220, 0]
click at [28, 245] on icon "button" at bounding box center [23, 245] width 14 height 14
click at [24, 282] on icon "button" at bounding box center [23, 279] width 14 height 14
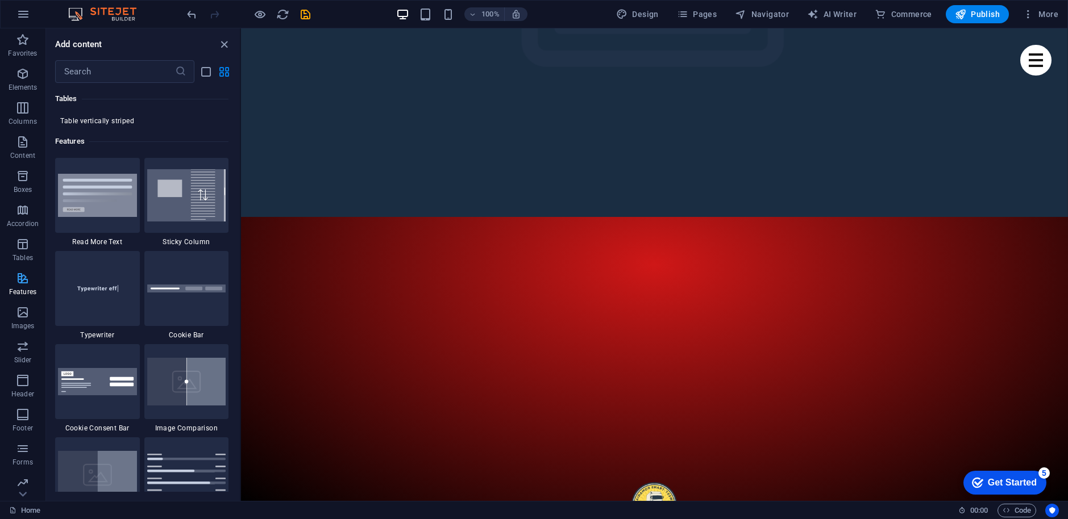
scroll to position [4429, 0]
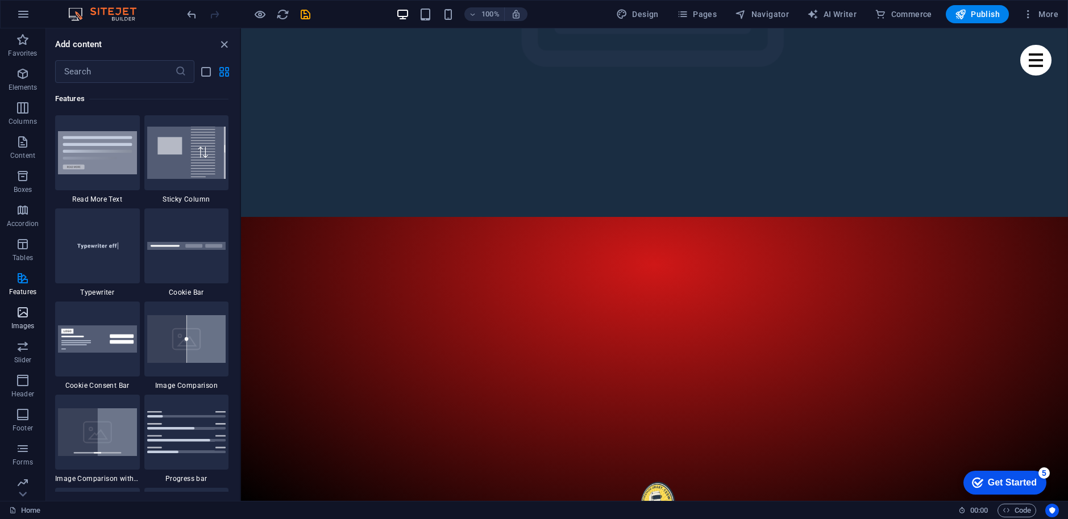
click at [22, 314] on icon "button" at bounding box center [23, 313] width 14 height 14
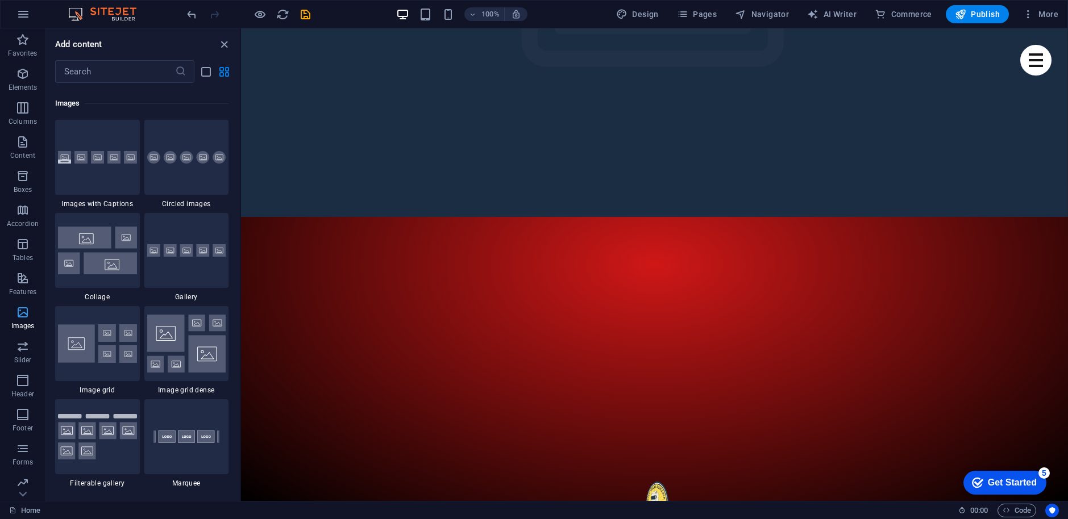
scroll to position [5762, 0]
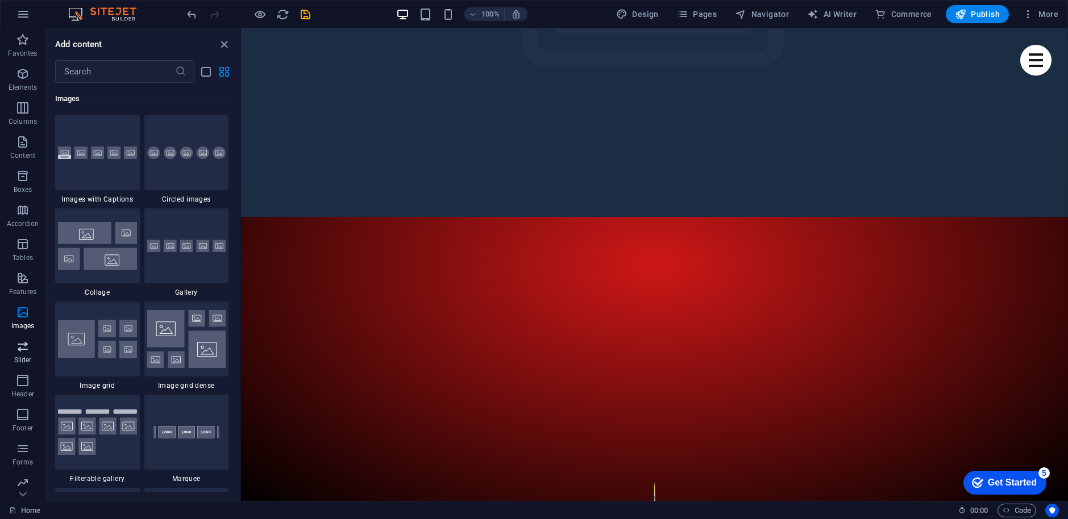
click at [21, 350] on icon "button" at bounding box center [23, 347] width 14 height 14
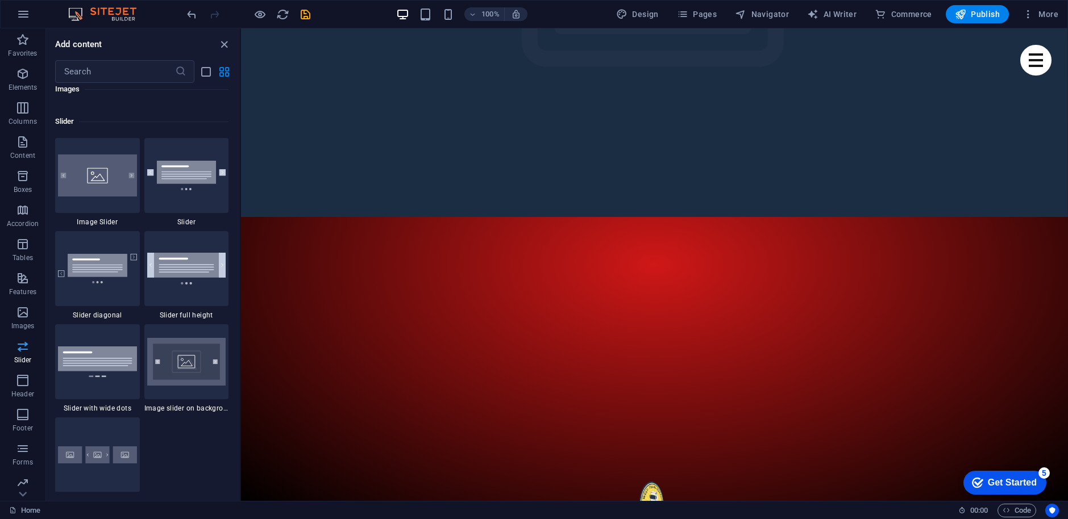
scroll to position [6442, 0]
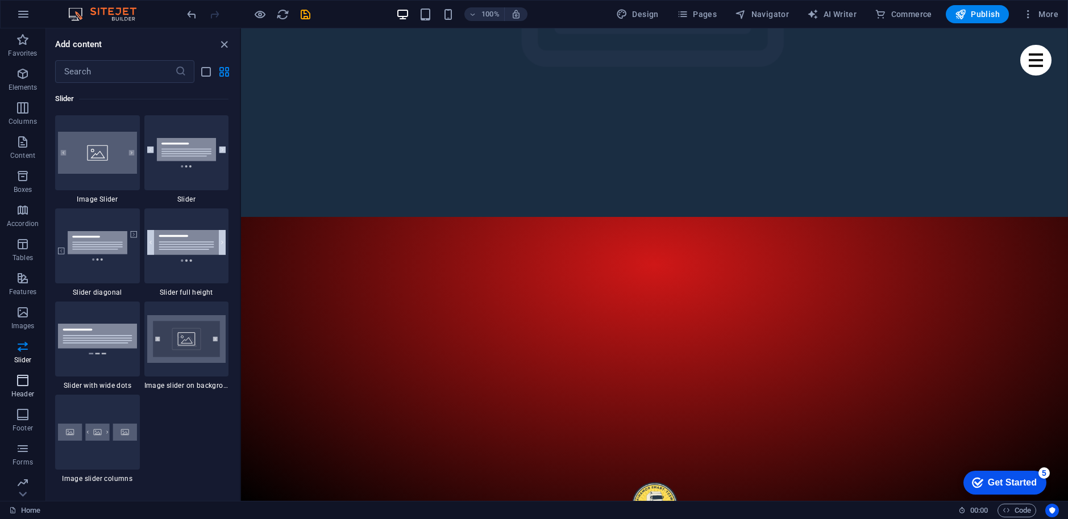
click at [24, 385] on icon "button" at bounding box center [23, 381] width 14 height 14
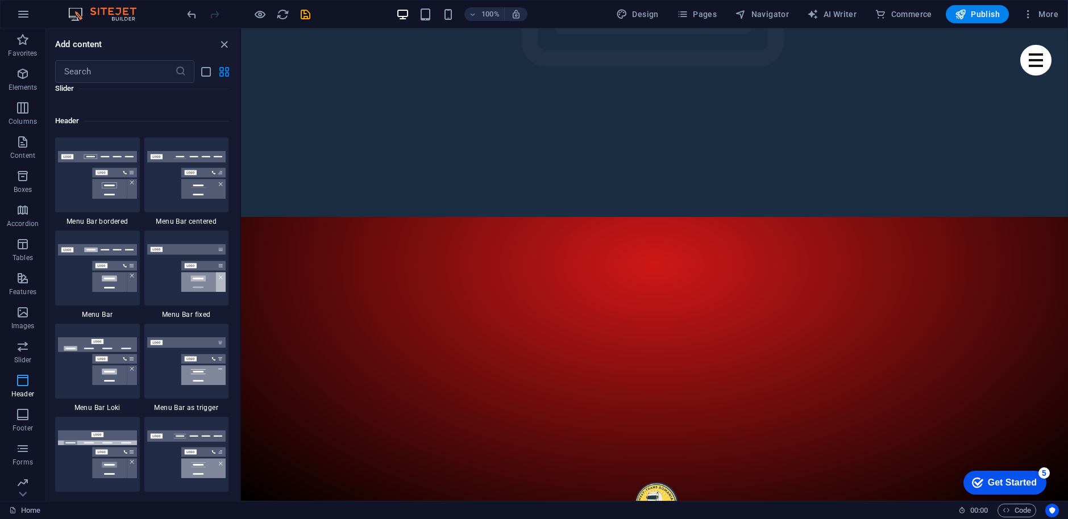
scroll to position [6843, 0]
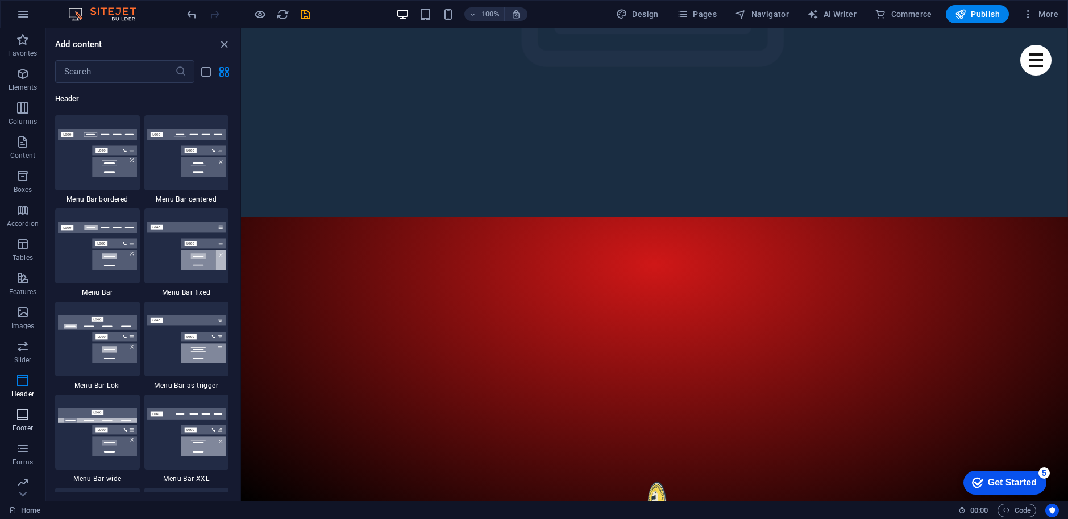
click at [25, 419] on icon "button" at bounding box center [23, 415] width 14 height 14
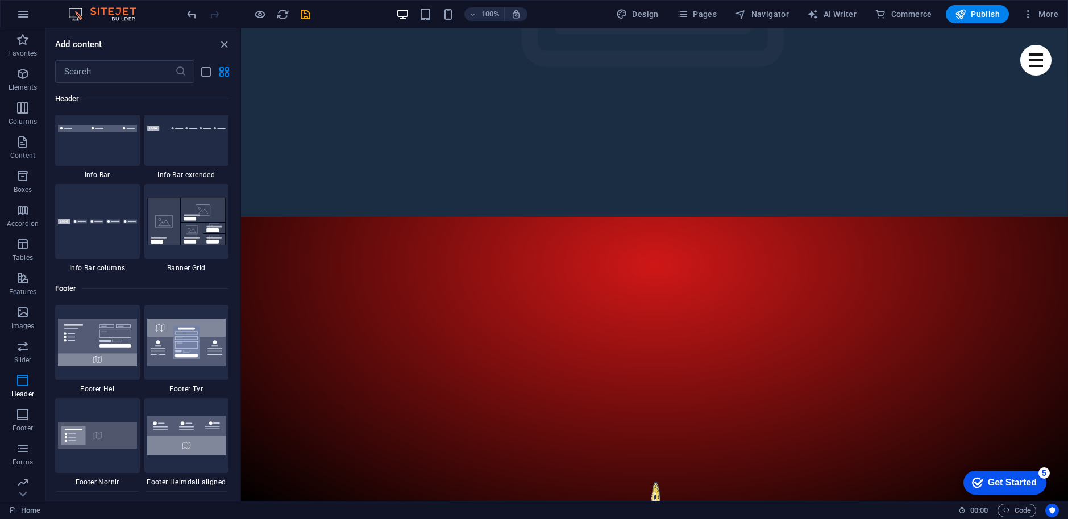
scroll to position [7352, 0]
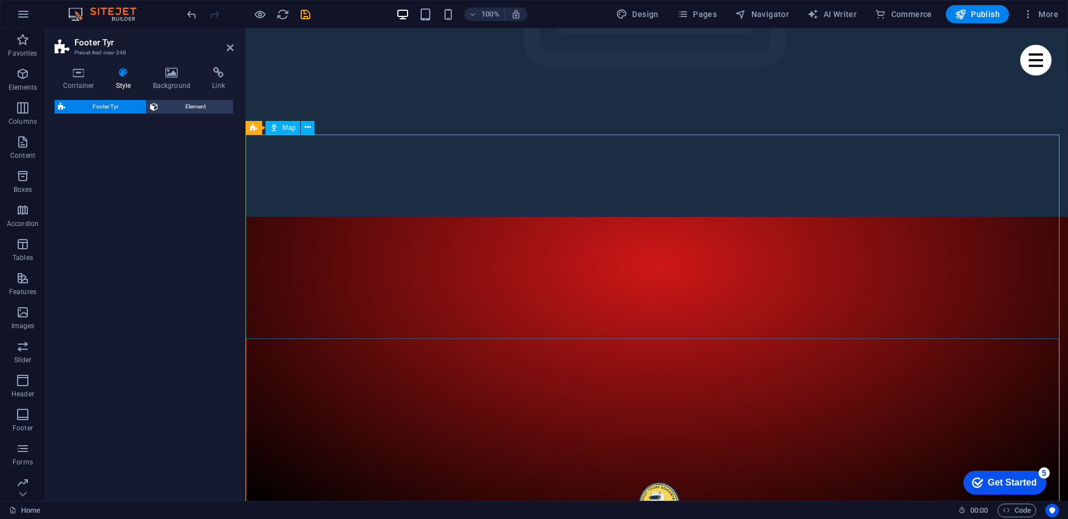
select select "rem"
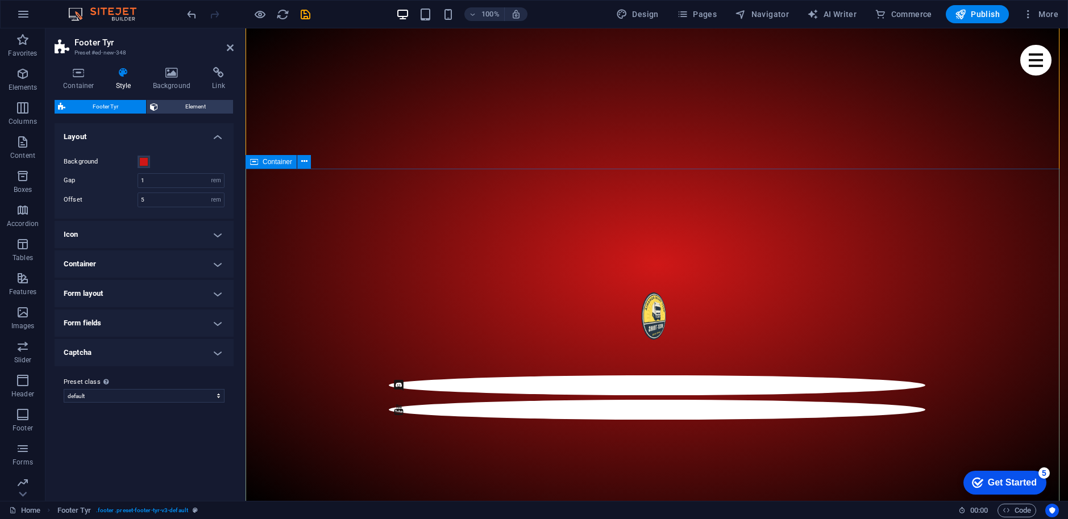
scroll to position [511, 0]
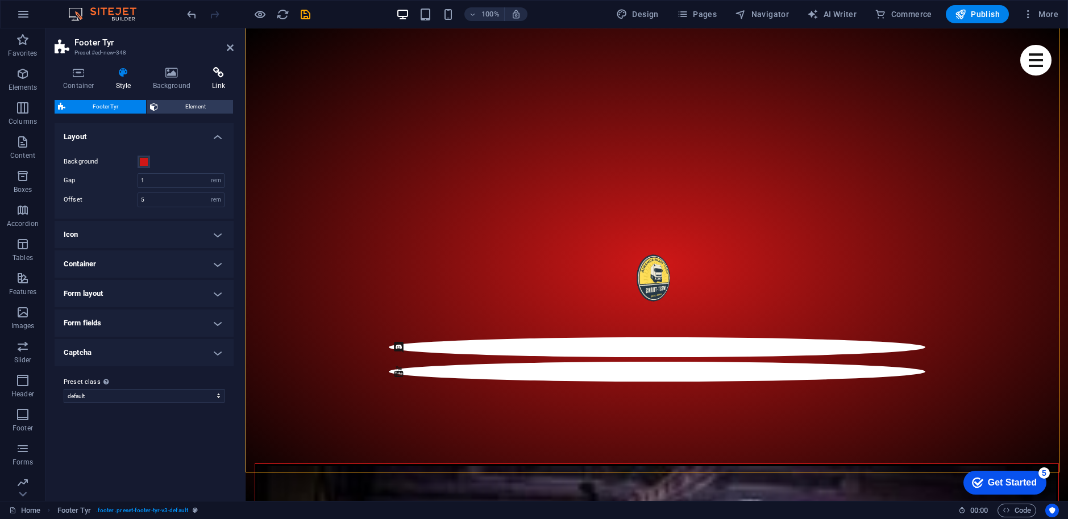
click at [216, 80] on h4 "Link" at bounding box center [218, 79] width 30 height 24
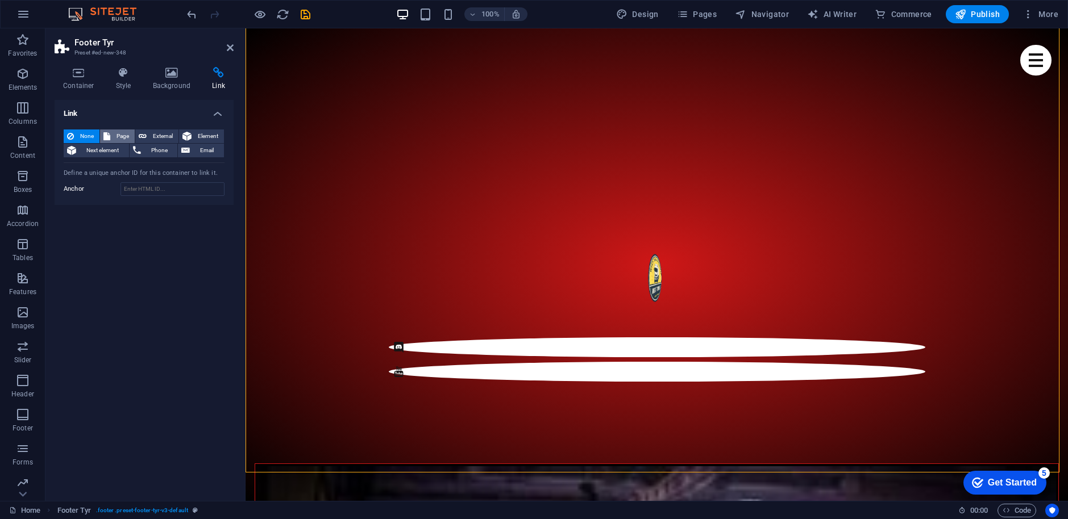
click at [119, 138] on span "Page" at bounding box center [123, 137] width 18 height 14
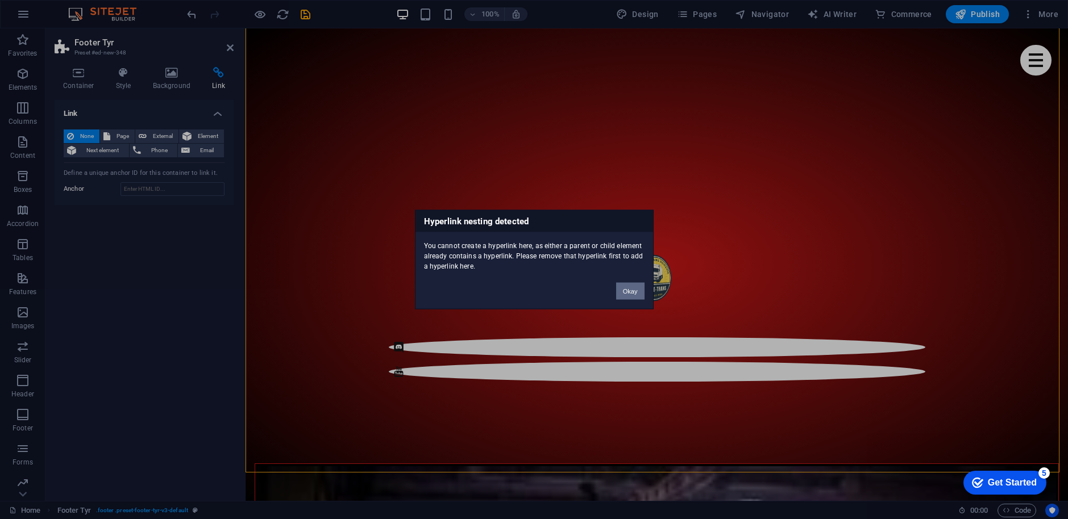
click at [634, 292] on button "Okay" at bounding box center [630, 291] width 28 height 17
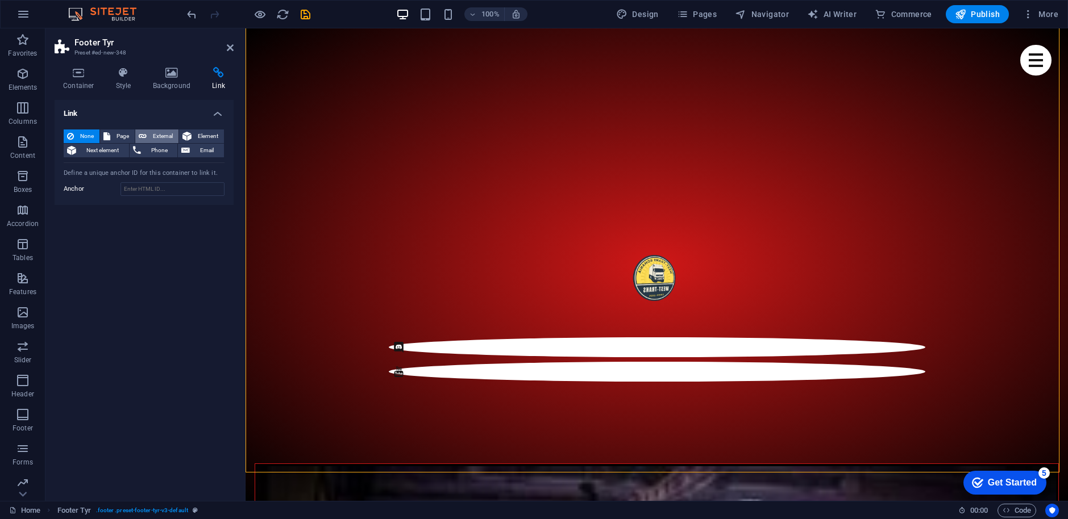
click at [149, 136] on button "External" at bounding box center [156, 137] width 43 height 14
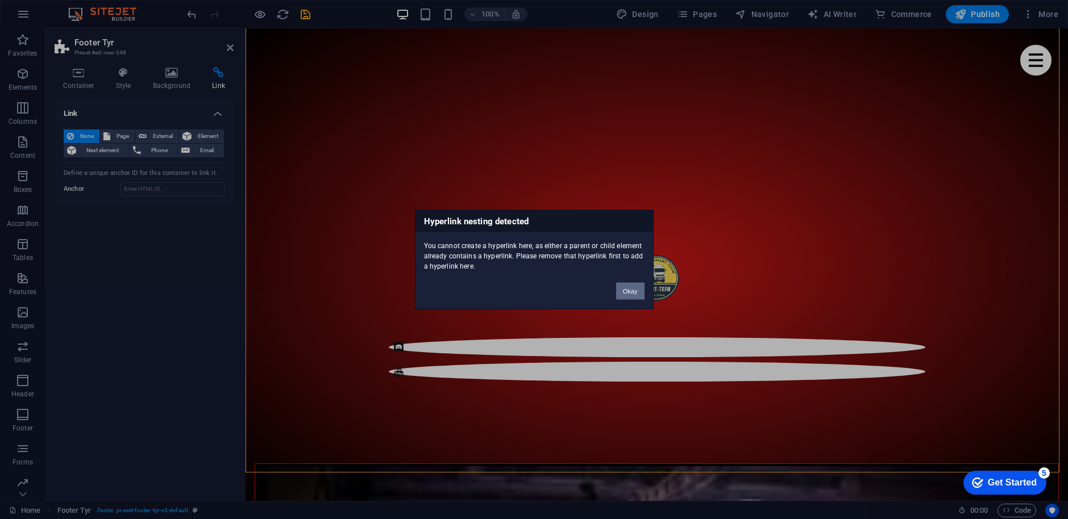
click at [638, 291] on button "Okay" at bounding box center [630, 291] width 28 height 17
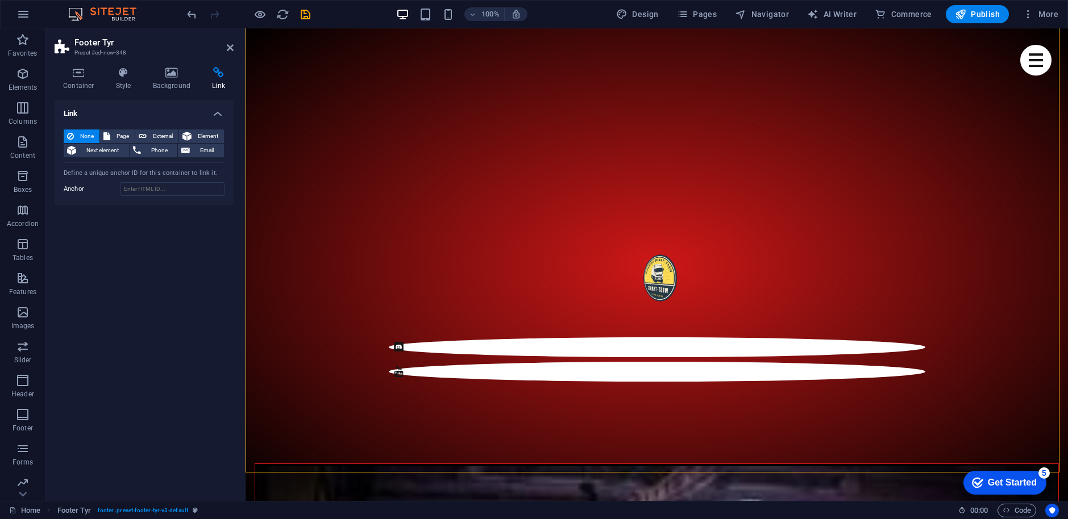
click at [213, 70] on icon at bounding box center [218, 72] width 30 height 11
click at [231, 46] on icon at bounding box center [230, 47] width 7 height 9
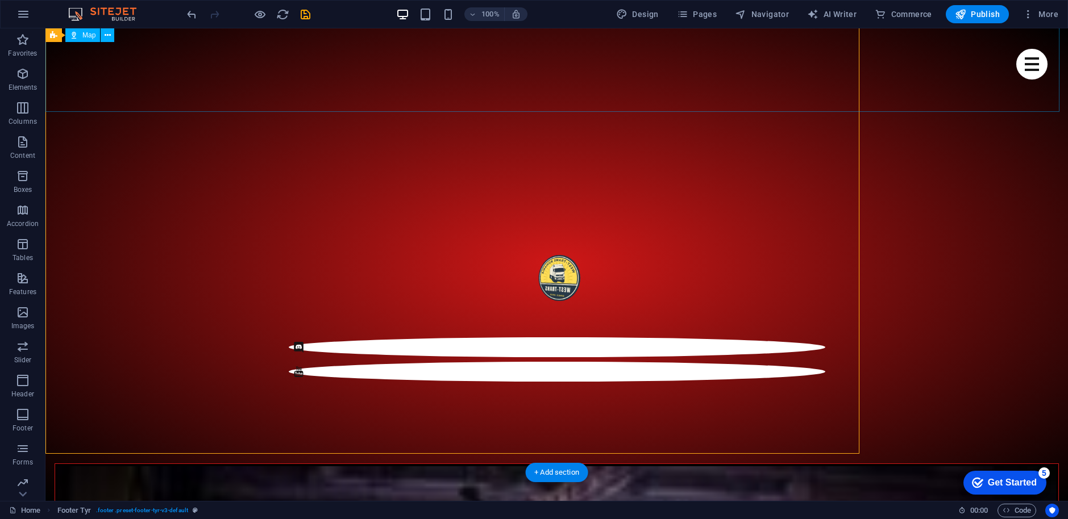
scroll to position [530, 0]
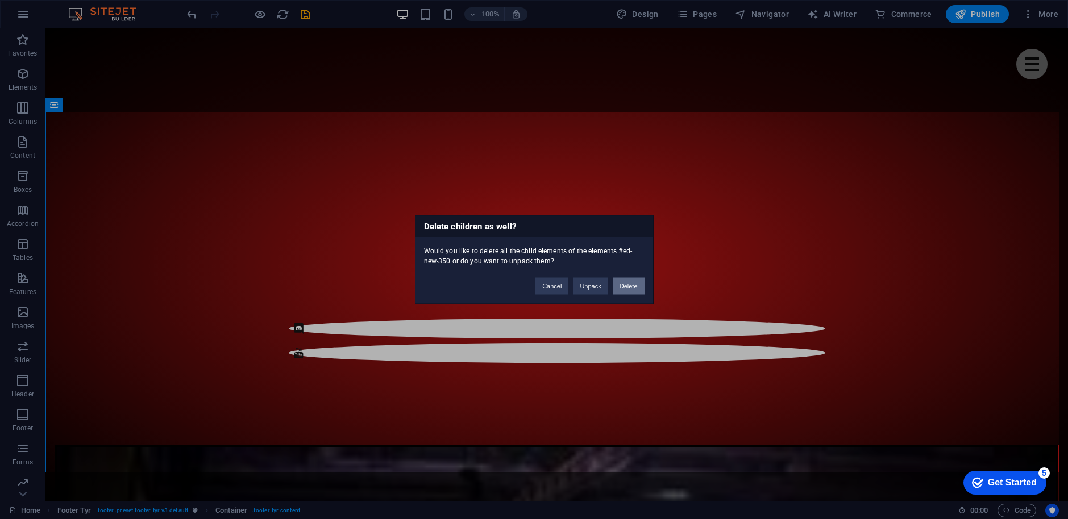
click at [627, 288] on button "Delete" at bounding box center [629, 286] width 32 height 17
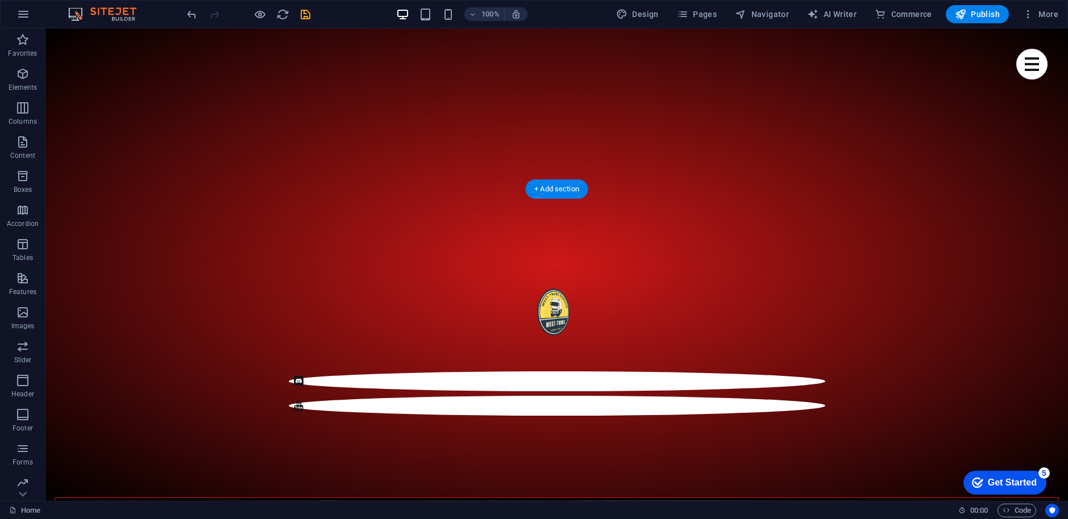
scroll to position [189, 0]
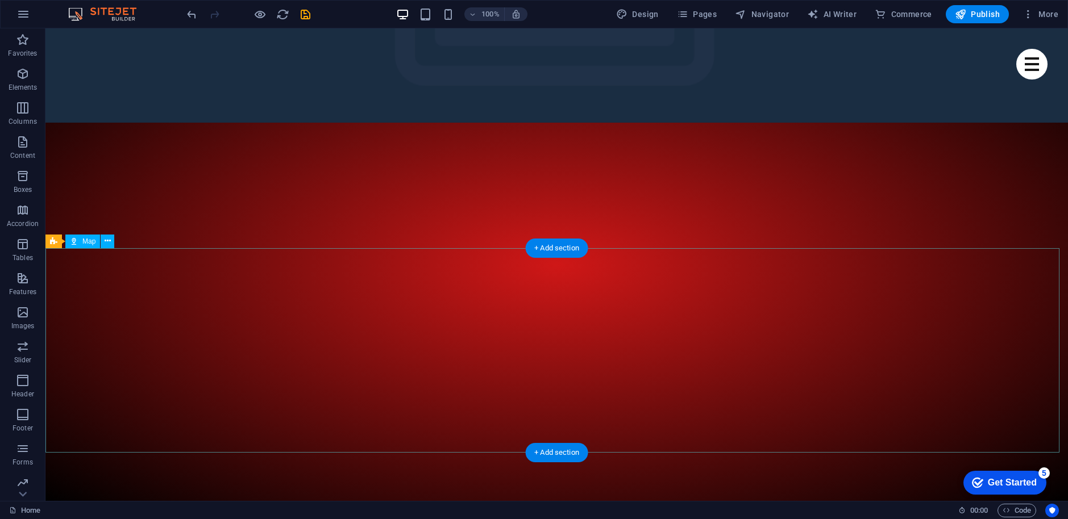
click at [21, 458] on p "Forms" at bounding box center [23, 462] width 20 height 9
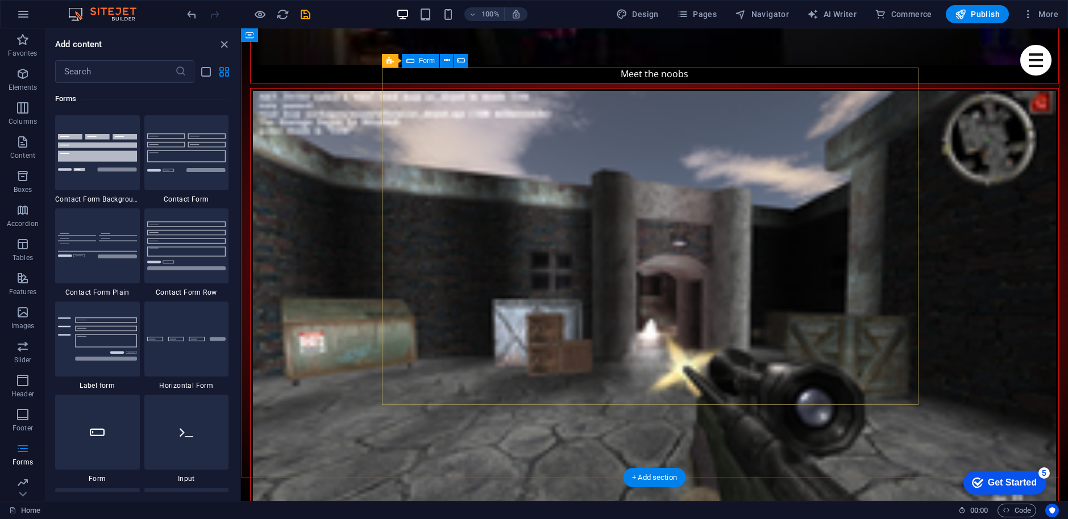
scroll to position [1212, 0]
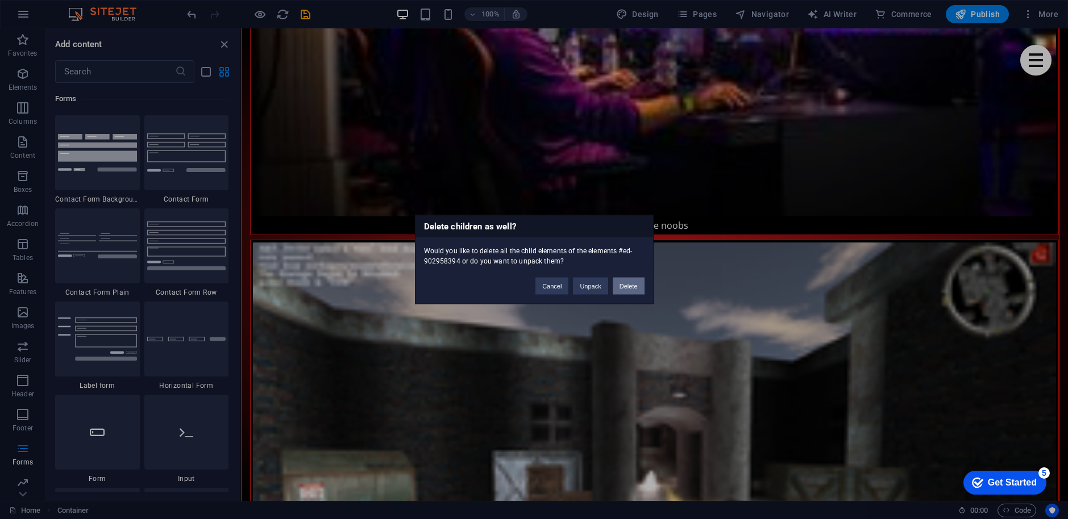
click at [635, 285] on button "Delete" at bounding box center [629, 286] width 32 height 17
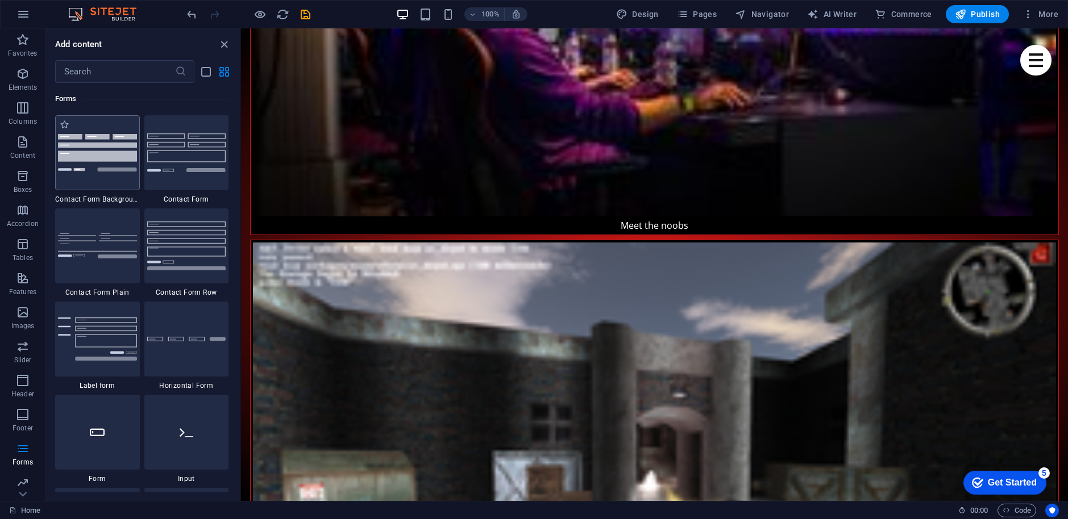
click at [109, 146] on img at bounding box center [97, 152] width 79 height 37
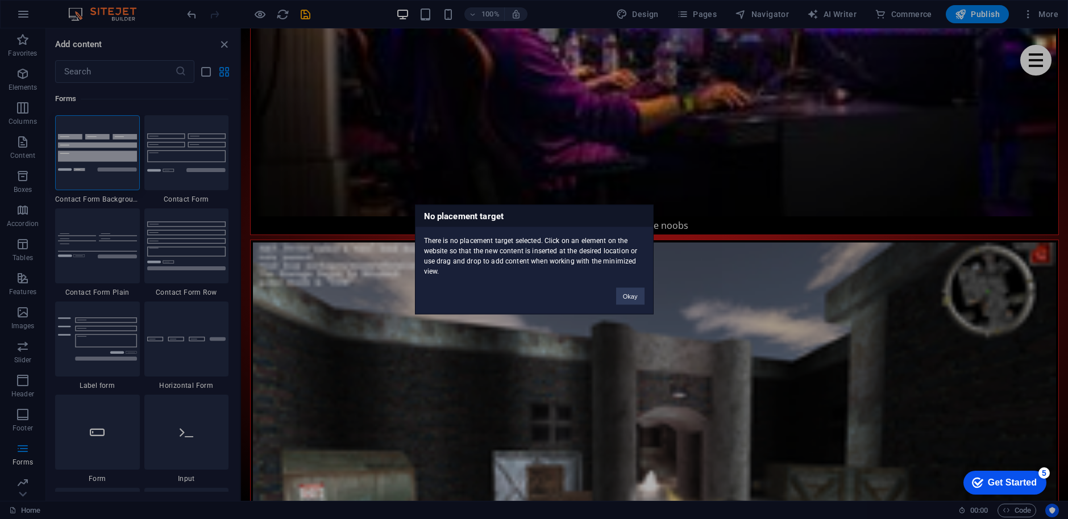
drag, startPoint x: 109, startPoint y: 146, endPoint x: 298, endPoint y: 226, distance: 206.0
click at [298, 226] on div "No placement target There is no placement target selected. Click on an element …" at bounding box center [534, 259] width 1068 height 519
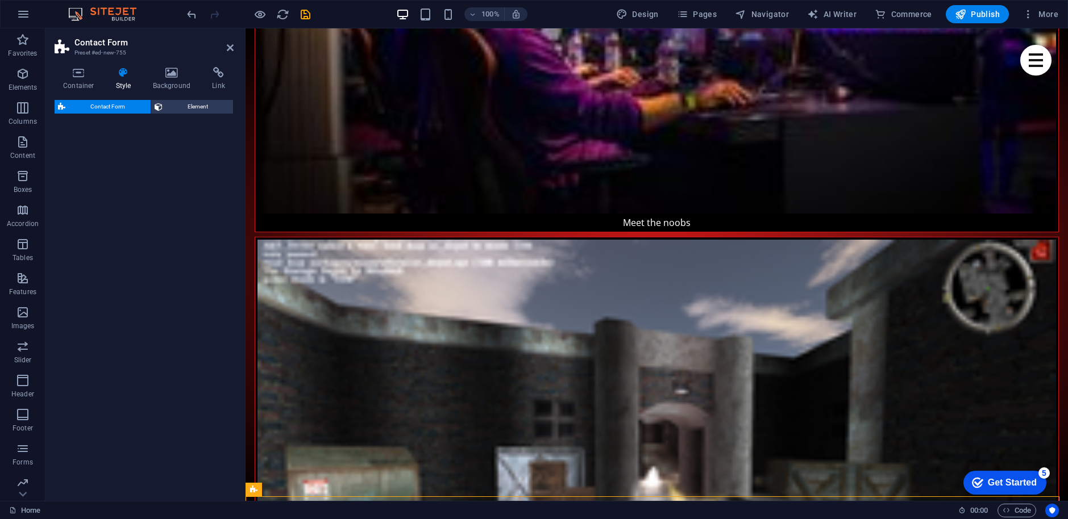
select select "rem"
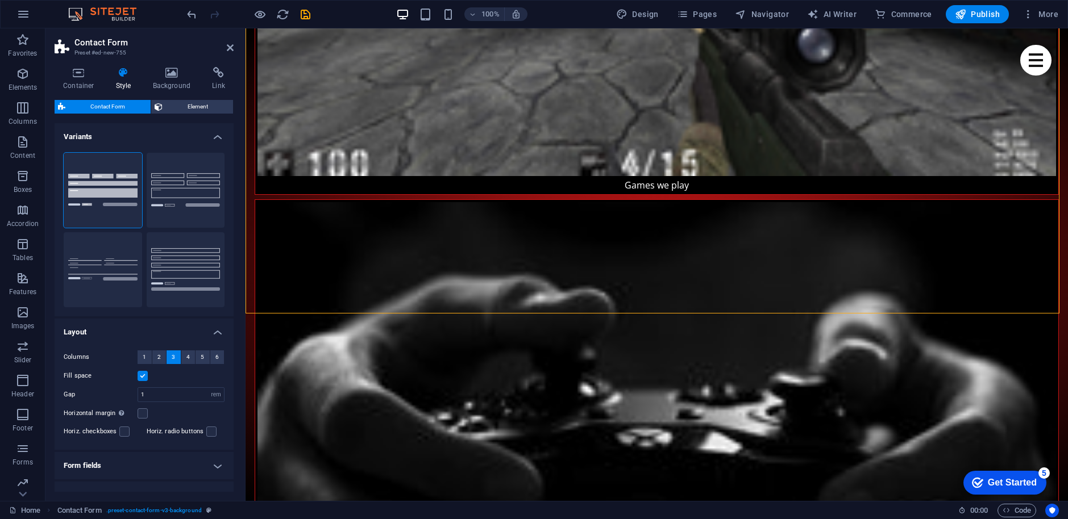
scroll to position [1667, 0]
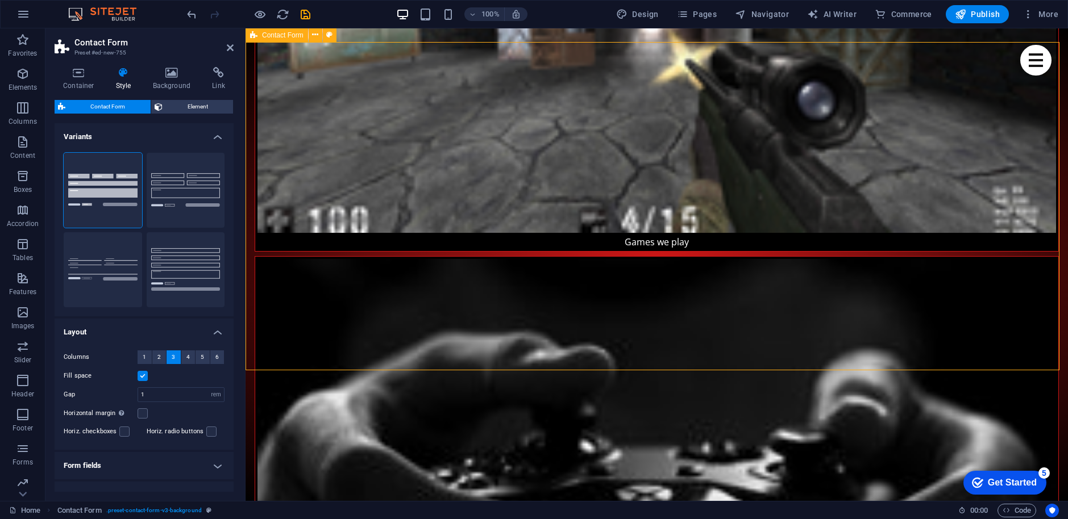
click at [222, 79] on h4 "Link" at bounding box center [218, 79] width 30 height 24
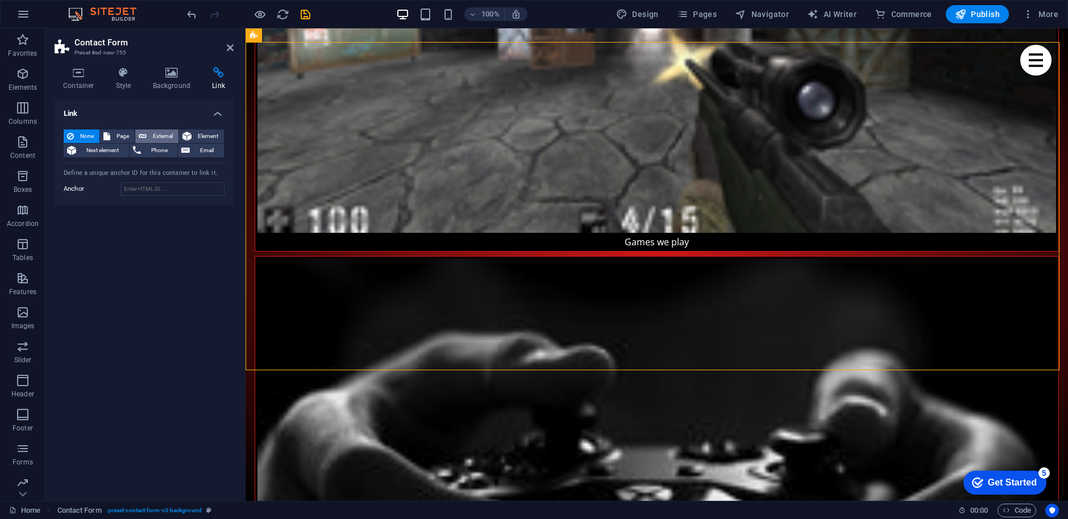
click at [152, 132] on span "External" at bounding box center [162, 137] width 25 height 14
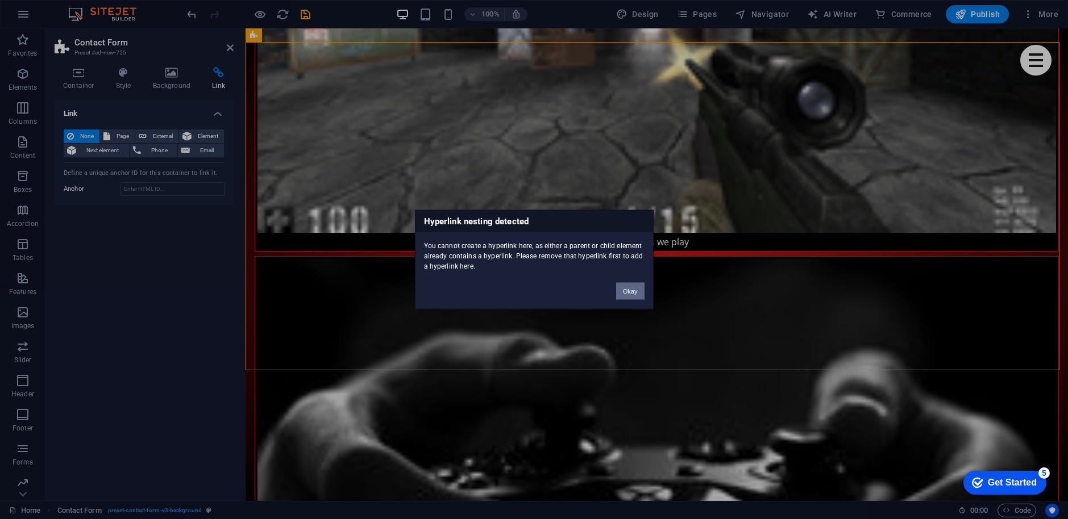
click at [628, 287] on button "Okay" at bounding box center [630, 291] width 28 height 17
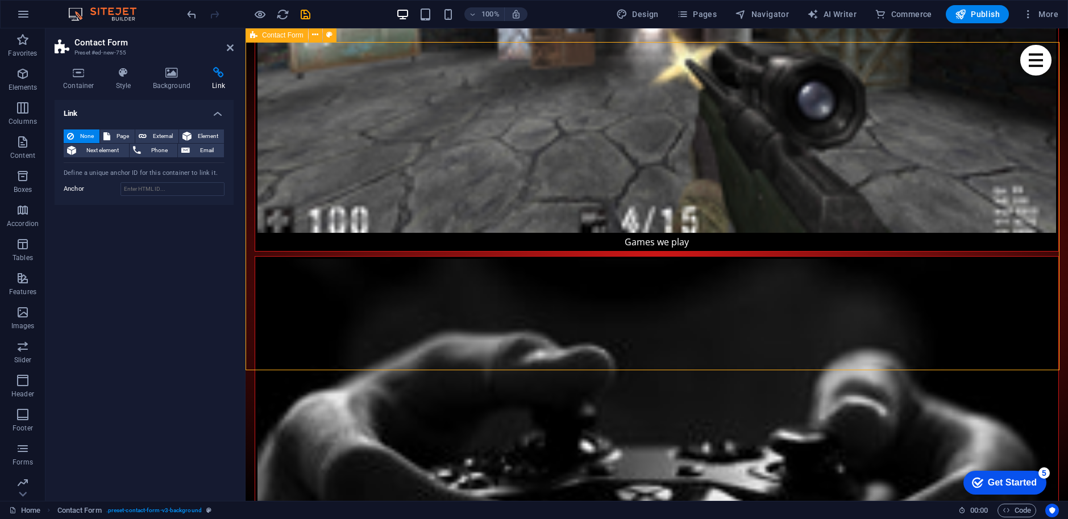
click at [231, 48] on icon at bounding box center [230, 47] width 7 height 9
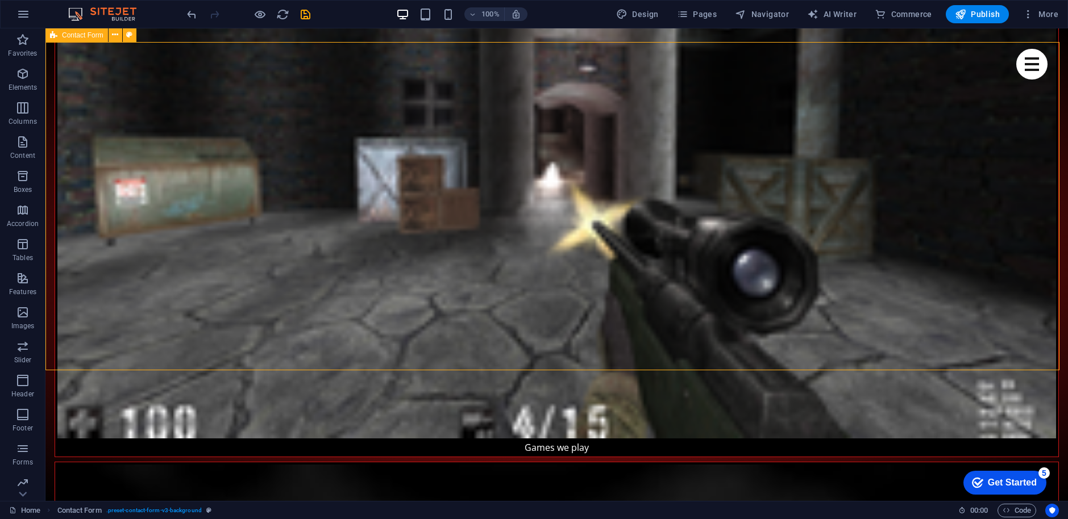
click at [82, 33] on span "Contact Form" at bounding box center [82, 35] width 41 height 7
click at [131, 35] on icon at bounding box center [129, 35] width 6 height 12
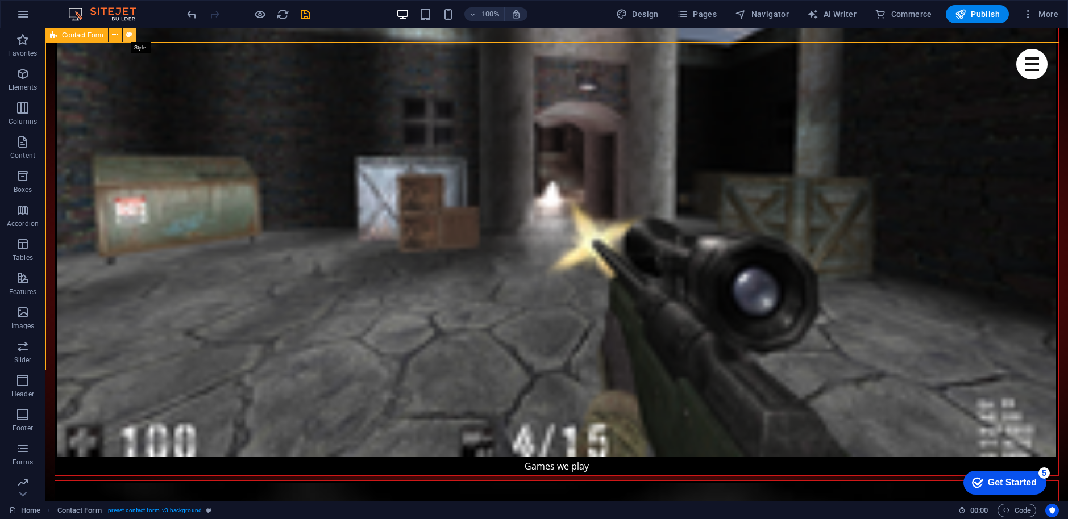
select select "rem"
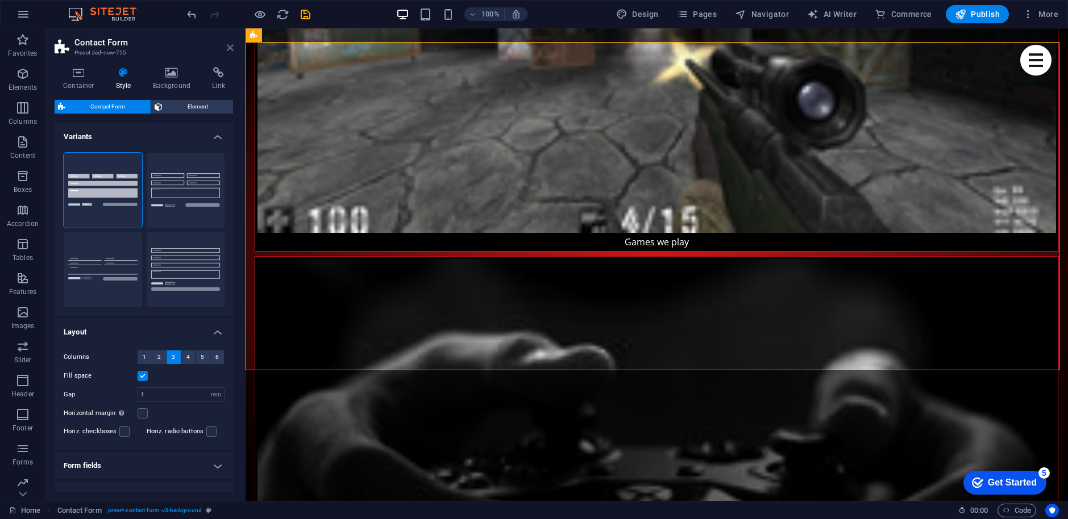
click at [231, 46] on icon at bounding box center [230, 47] width 7 height 9
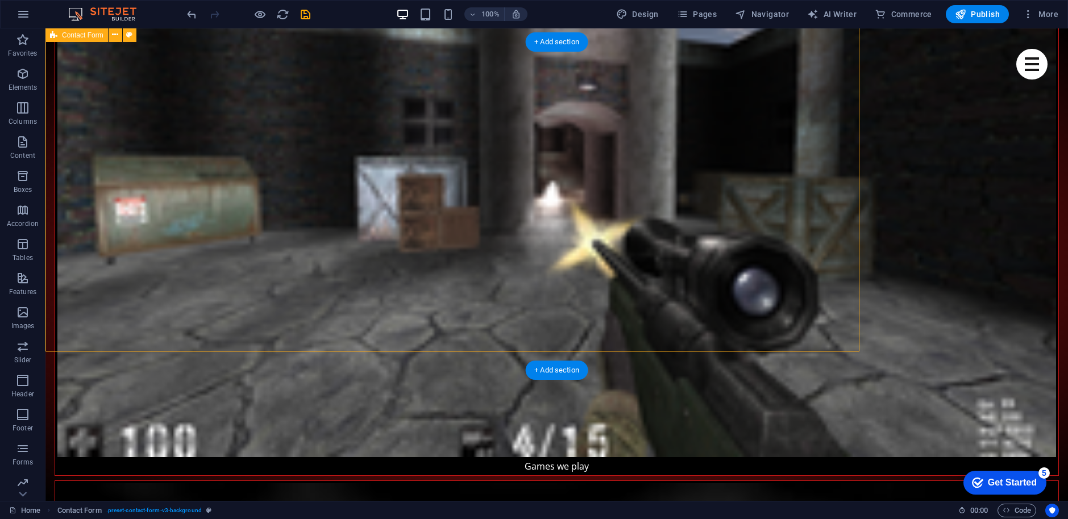
scroll to position [1685, 0]
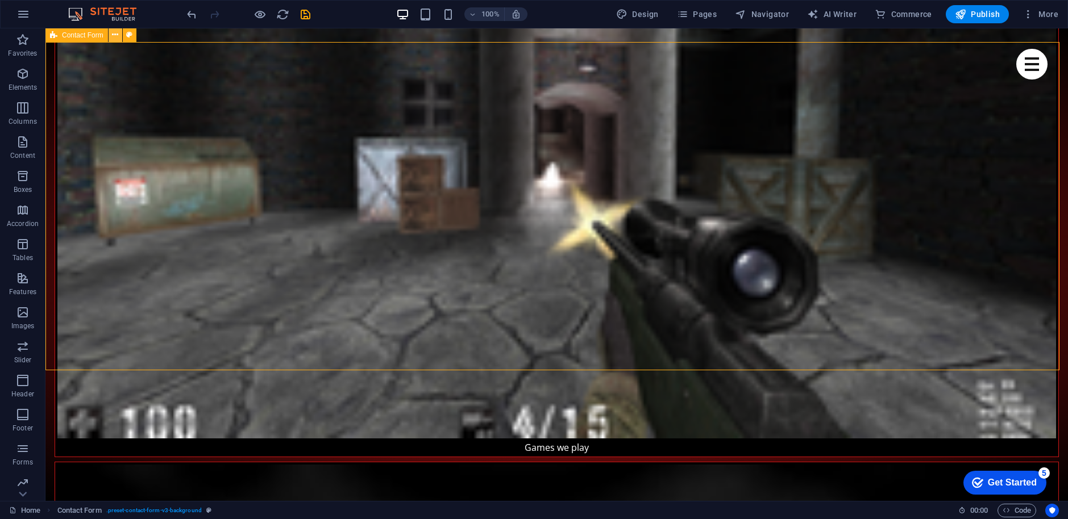
click at [116, 35] on icon at bounding box center [115, 35] width 6 height 12
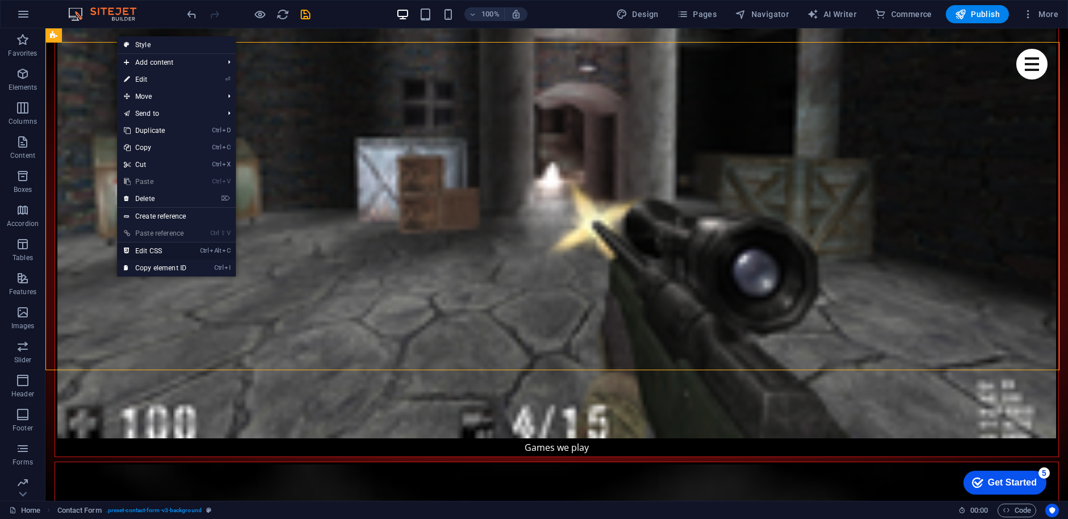
click at [155, 254] on link "Ctrl Alt C Edit CSS" at bounding box center [155, 251] width 76 height 17
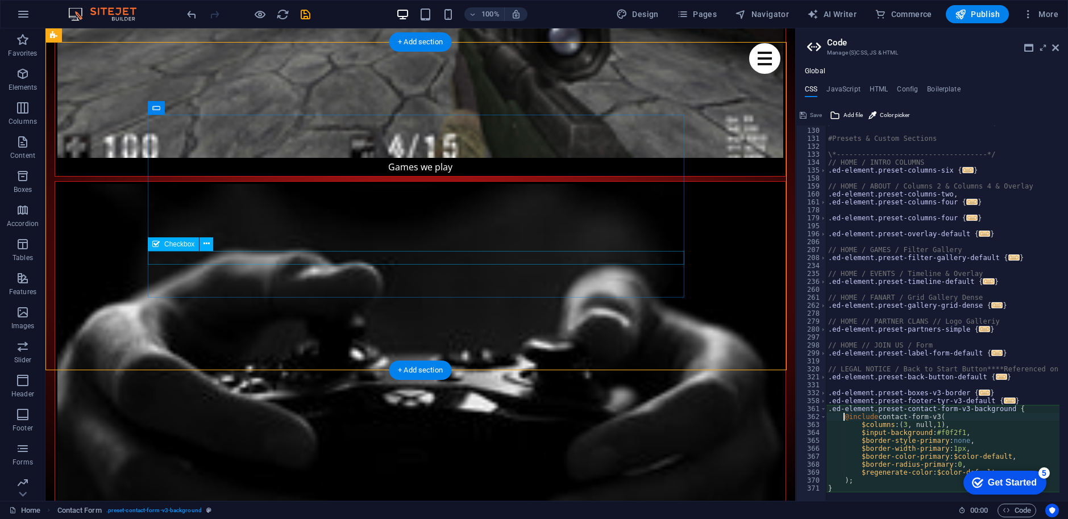
scroll to position [715, 0]
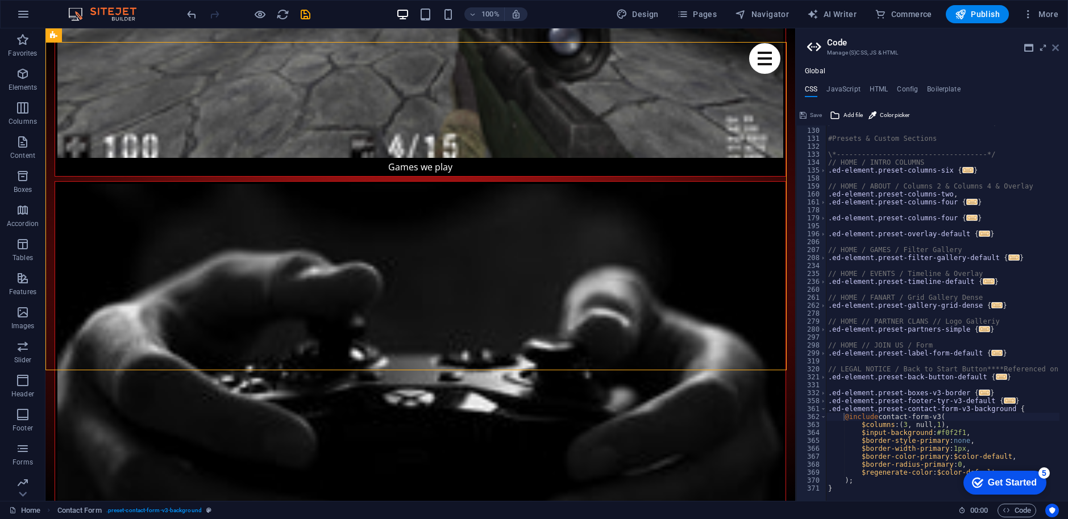
drag, startPoint x: 1058, startPoint y: 48, endPoint x: 996, endPoint y: 19, distance: 68.7
click at [1058, 48] on icon at bounding box center [1055, 47] width 7 height 9
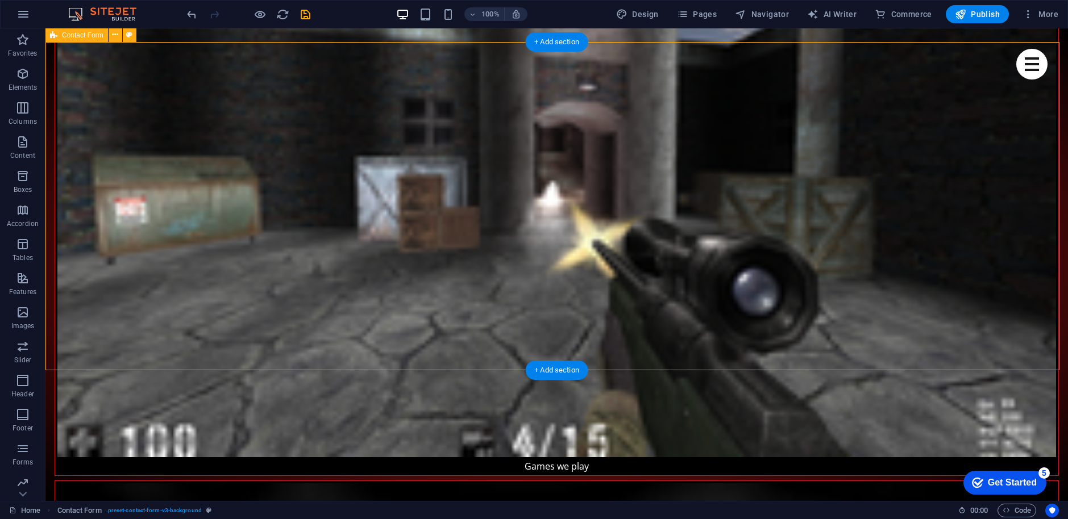
select select "rem"
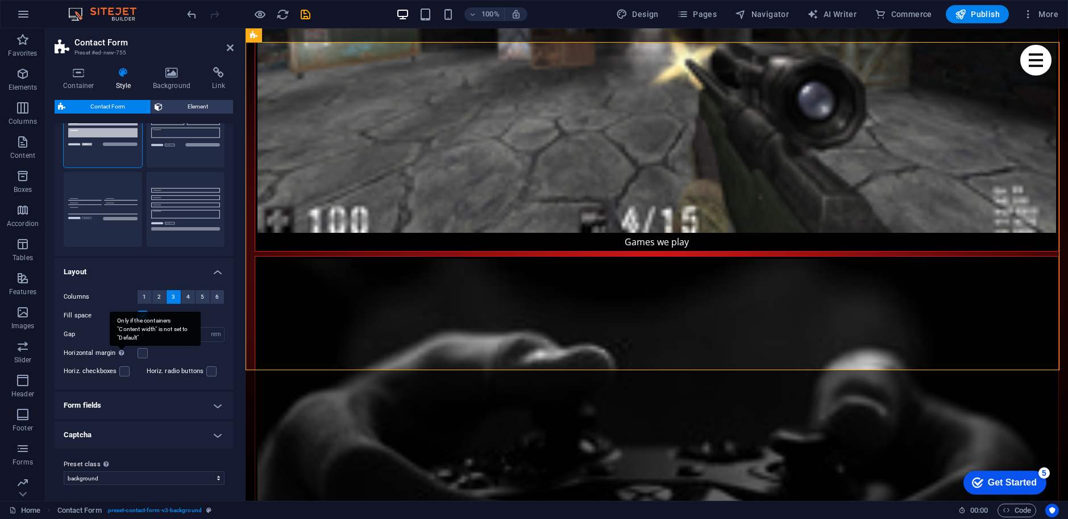
scroll to position [63, 0]
click at [114, 403] on h4 "Form fields" at bounding box center [144, 403] width 179 height 27
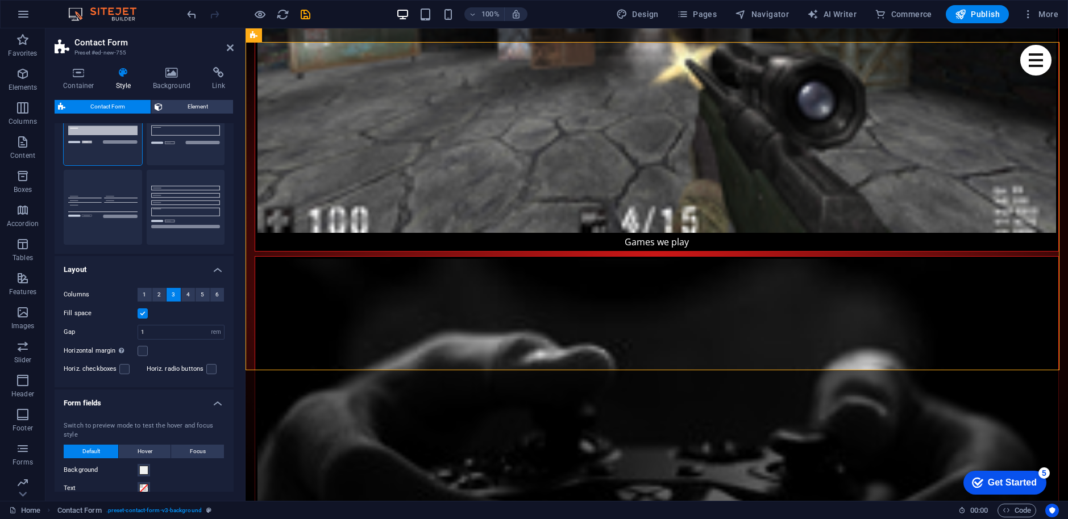
click at [116, 402] on h4 "Form fields" at bounding box center [144, 400] width 179 height 20
click at [110, 430] on h4 "Captcha" at bounding box center [144, 432] width 179 height 27
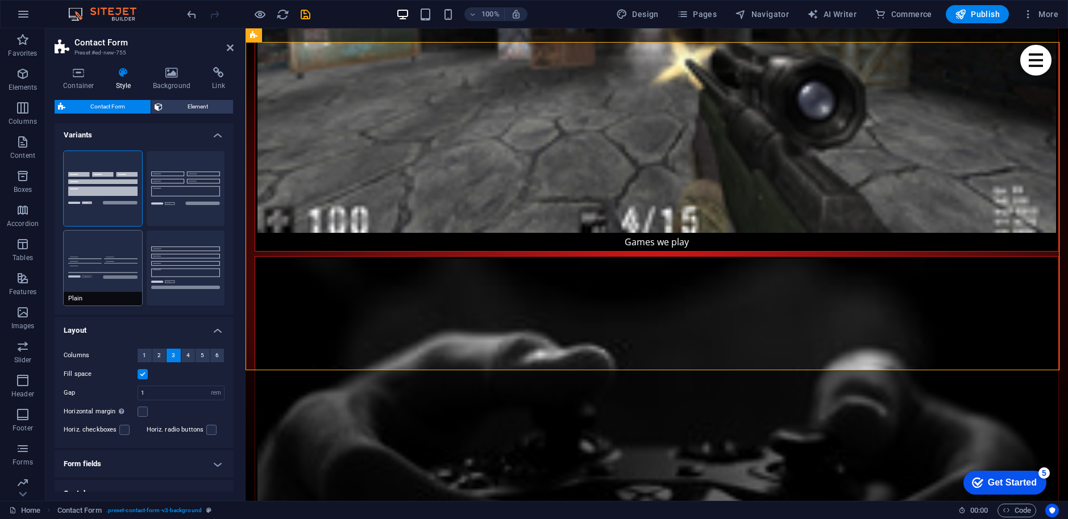
scroll to position [0, 0]
click at [170, 180] on button "Default" at bounding box center [186, 190] width 78 height 75
click at [110, 170] on button "Background" at bounding box center [103, 190] width 78 height 75
click at [176, 187] on button "Default" at bounding box center [186, 190] width 78 height 75
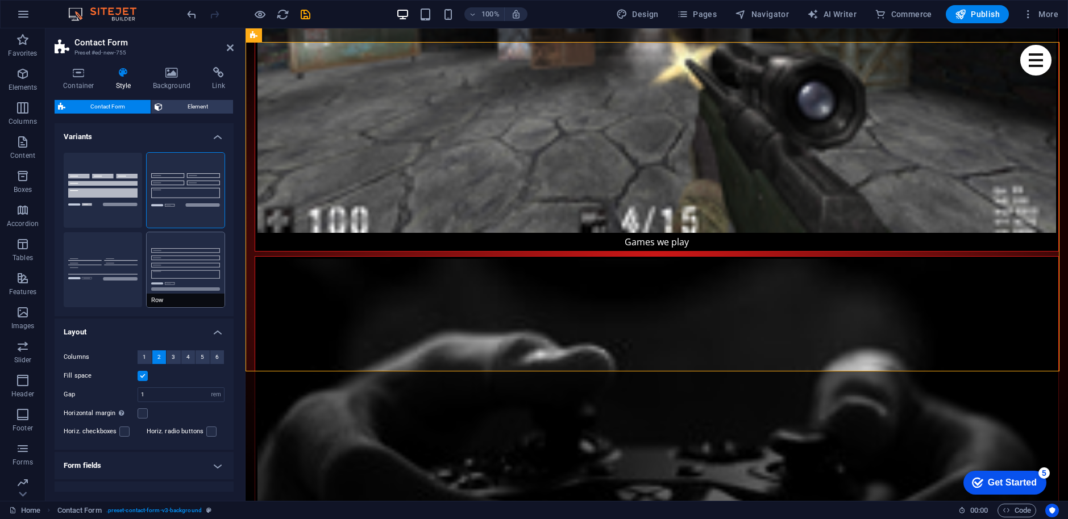
click at [170, 274] on button "Row" at bounding box center [186, 269] width 78 height 75
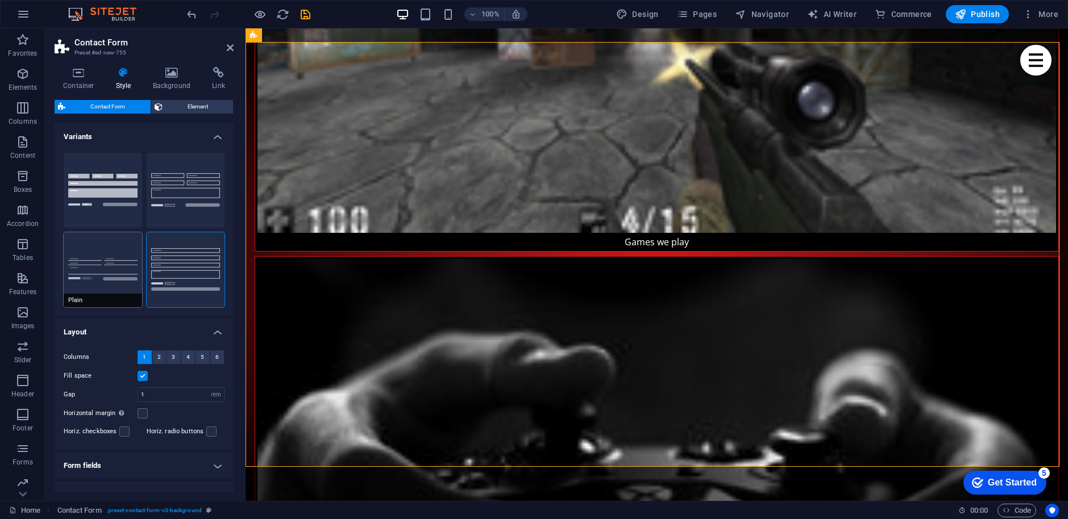
click at [96, 278] on button "Plain" at bounding box center [103, 269] width 78 height 75
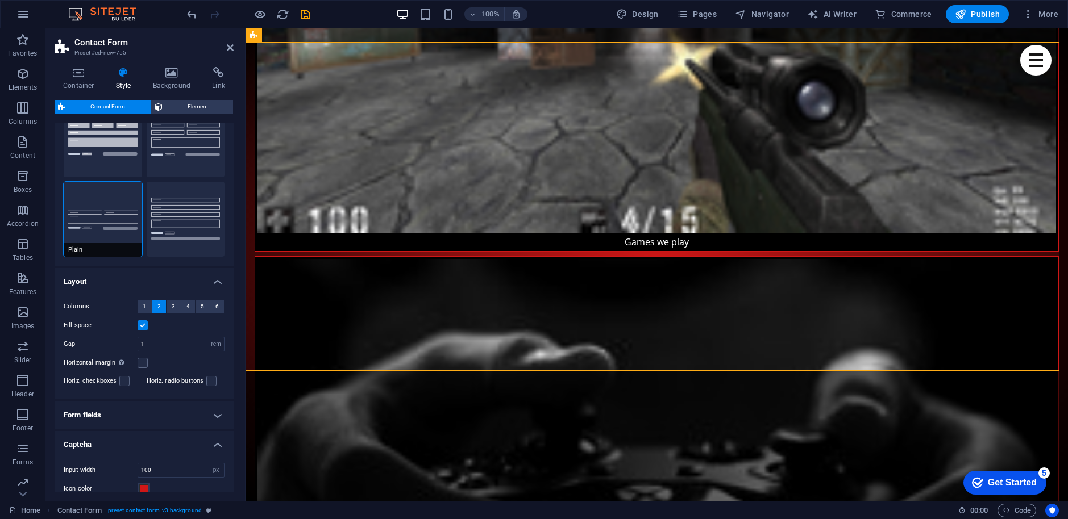
scroll to position [57, 0]
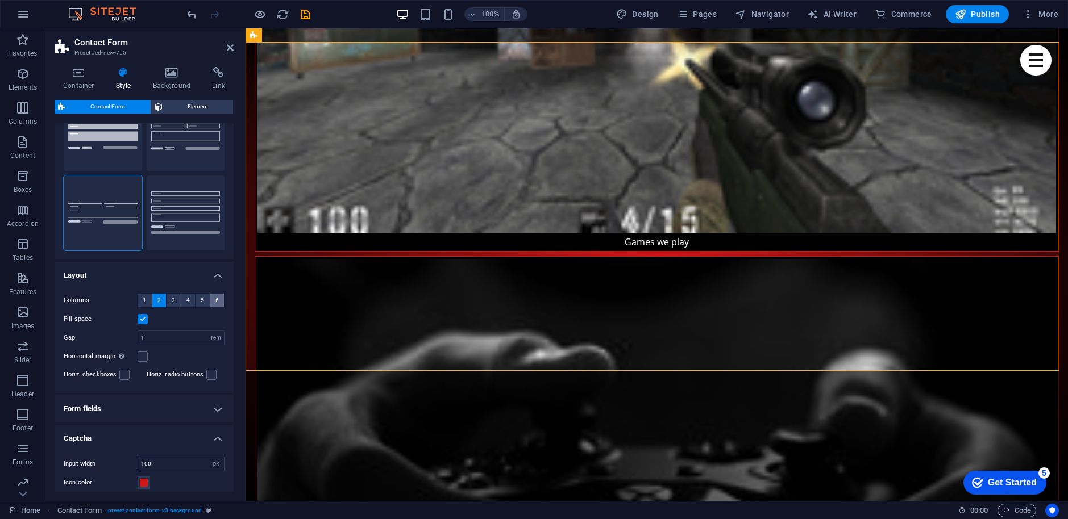
click at [219, 297] on button "6" at bounding box center [217, 301] width 14 height 14
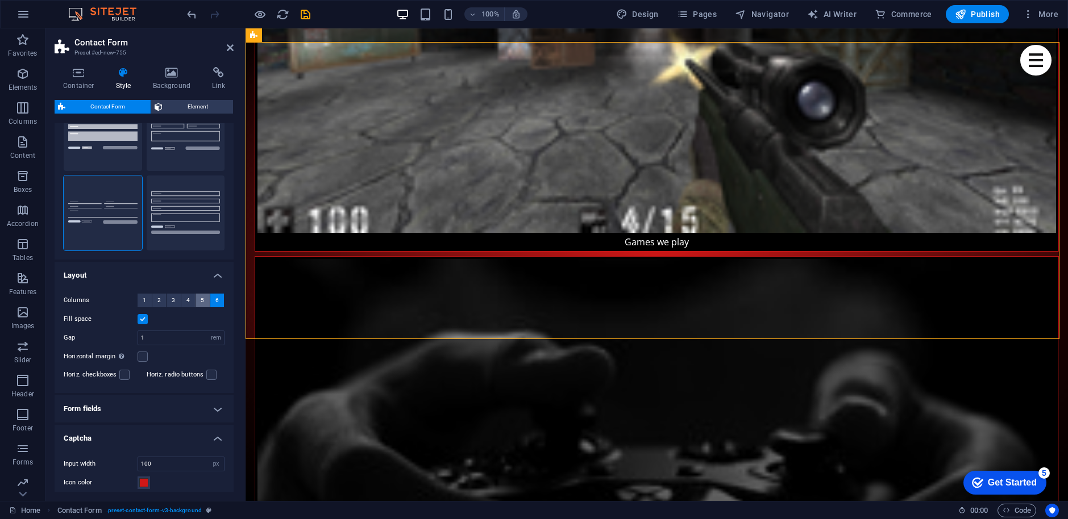
click at [201, 303] on span "5" at bounding box center [202, 301] width 3 height 14
click at [186, 304] on span "4" at bounding box center [187, 301] width 3 height 14
click at [174, 301] on span "3" at bounding box center [173, 301] width 3 height 14
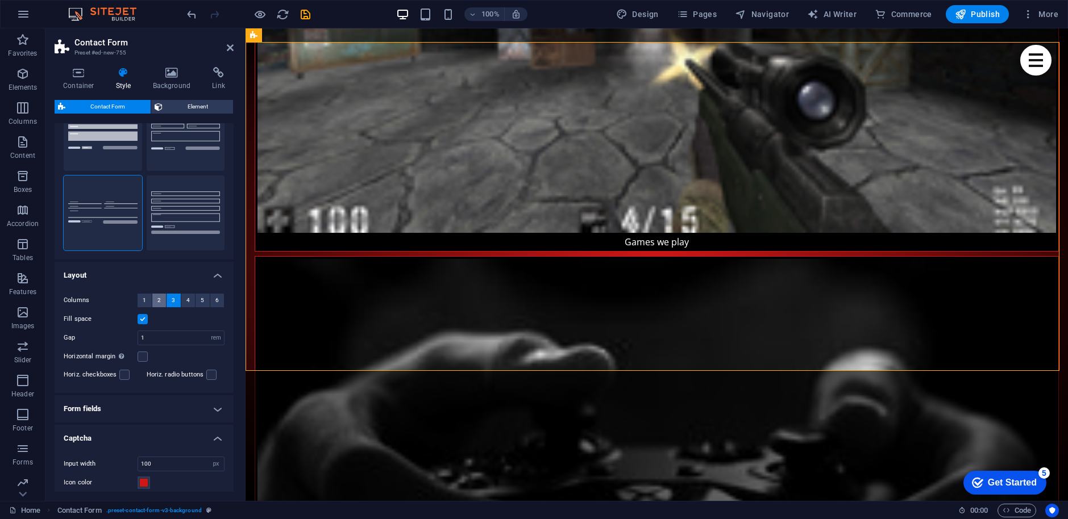
click at [160, 302] on button "2" at bounding box center [159, 301] width 14 height 14
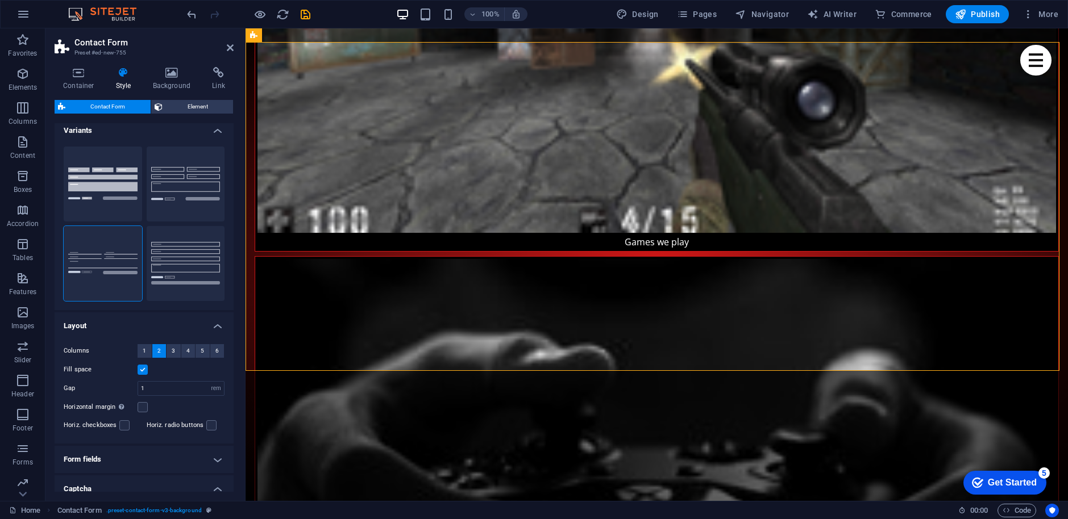
scroll to position [0, 0]
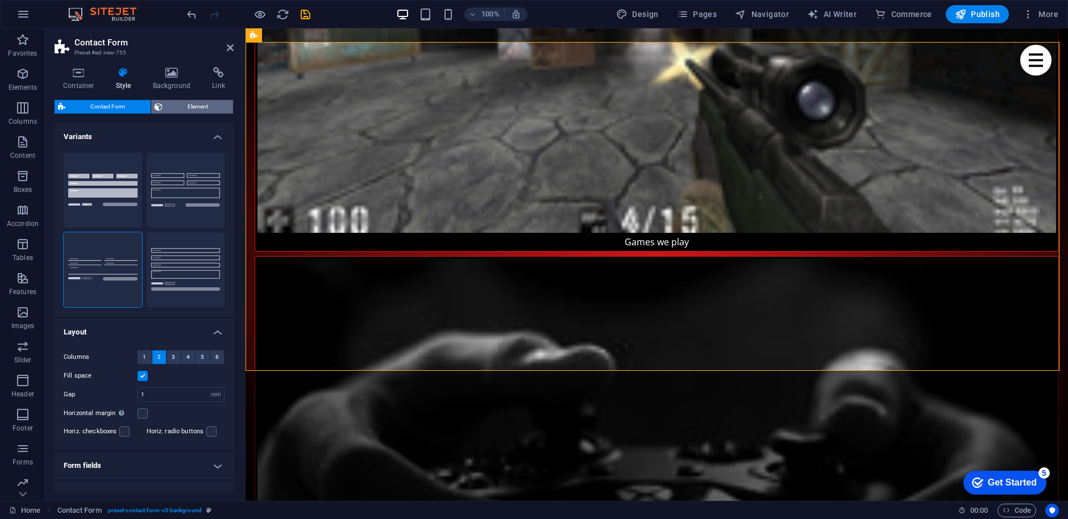
click at [187, 109] on span "Element" at bounding box center [198, 107] width 64 height 14
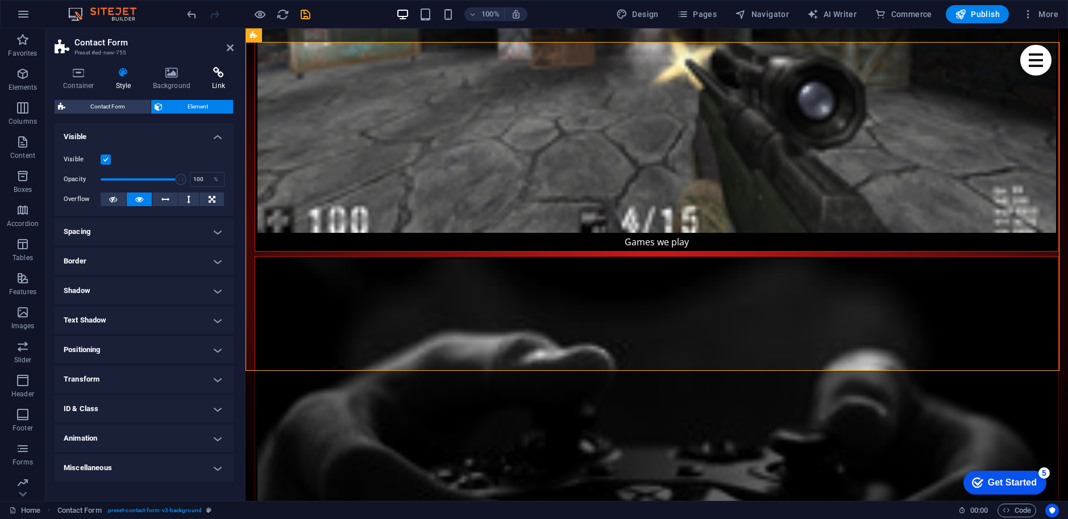
click at [215, 80] on h4 "Link" at bounding box center [218, 79] width 30 height 24
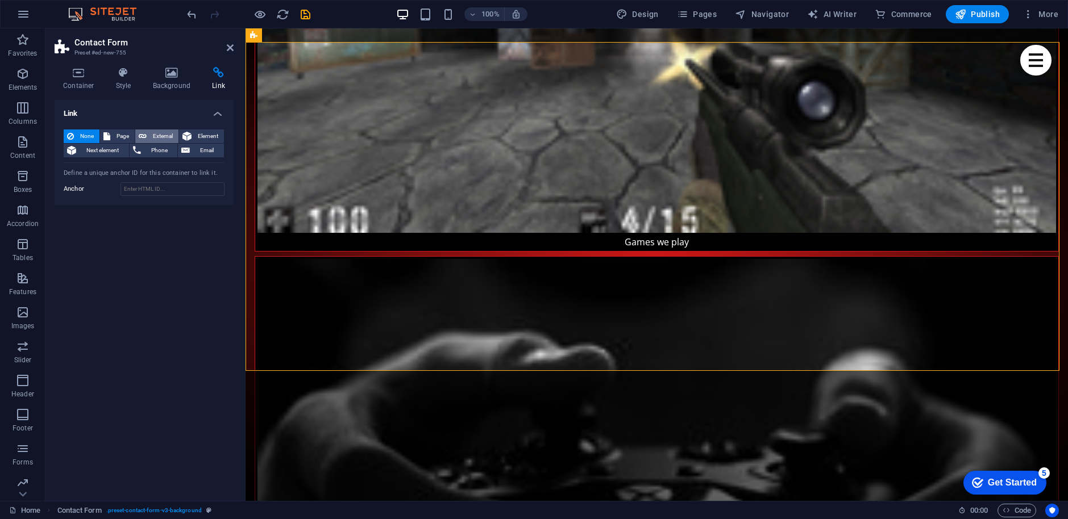
click at [155, 133] on span "External" at bounding box center [162, 137] width 25 height 14
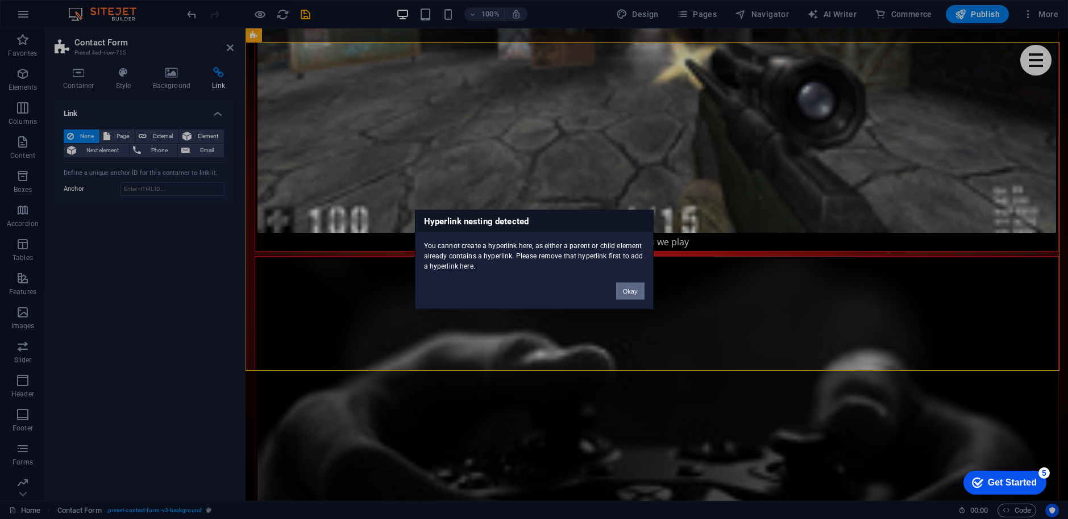
click at [634, 291] on button "Okay" at bounding box center [630, 291] width 28 height 17
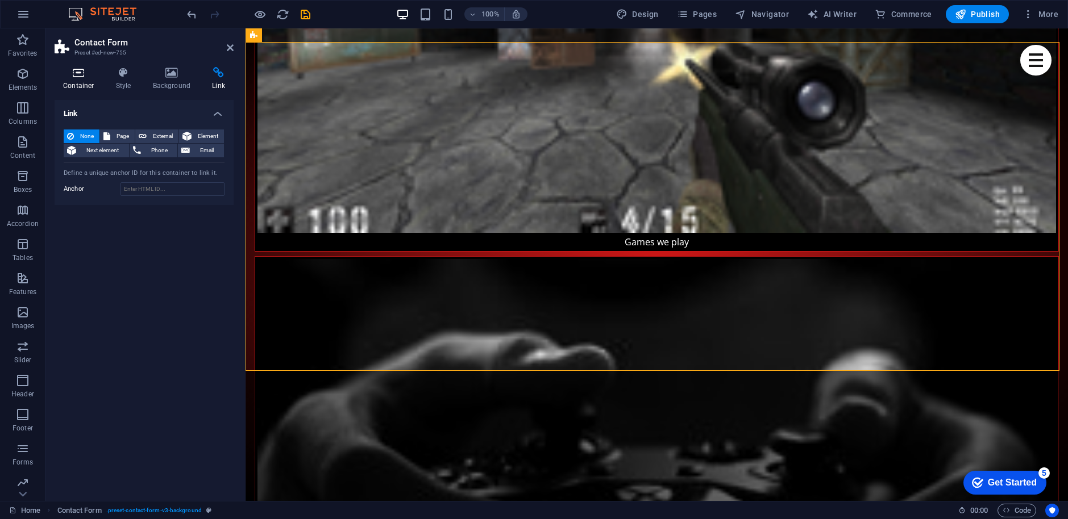
click at [76, 67] on icon at bounding box center [79, 72] width 48 height 11
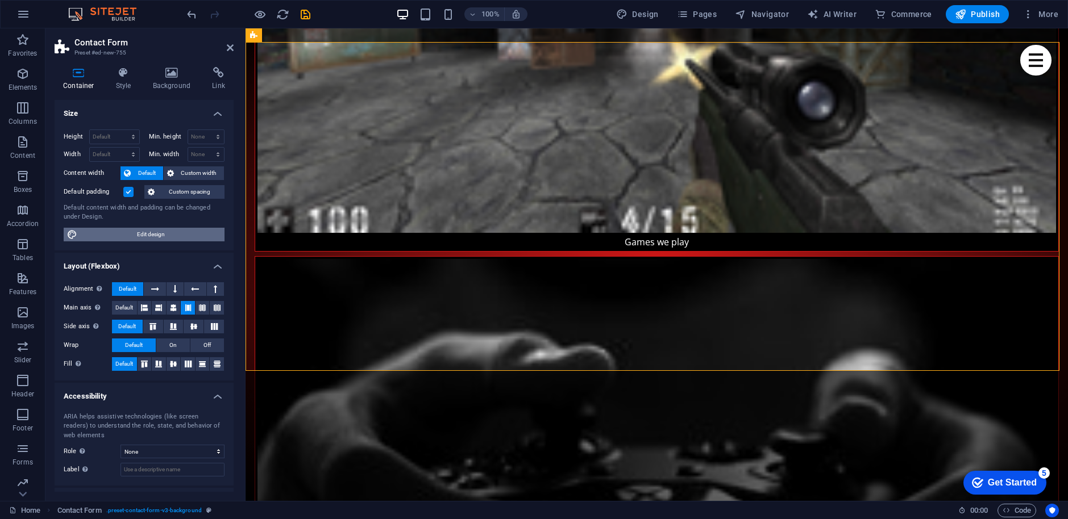
click at [173, 234] on span "Edit design" at bounding box center [151, 235] width 140 height 14
select select "px"
select select "400"
select select "px"
select select "rem"
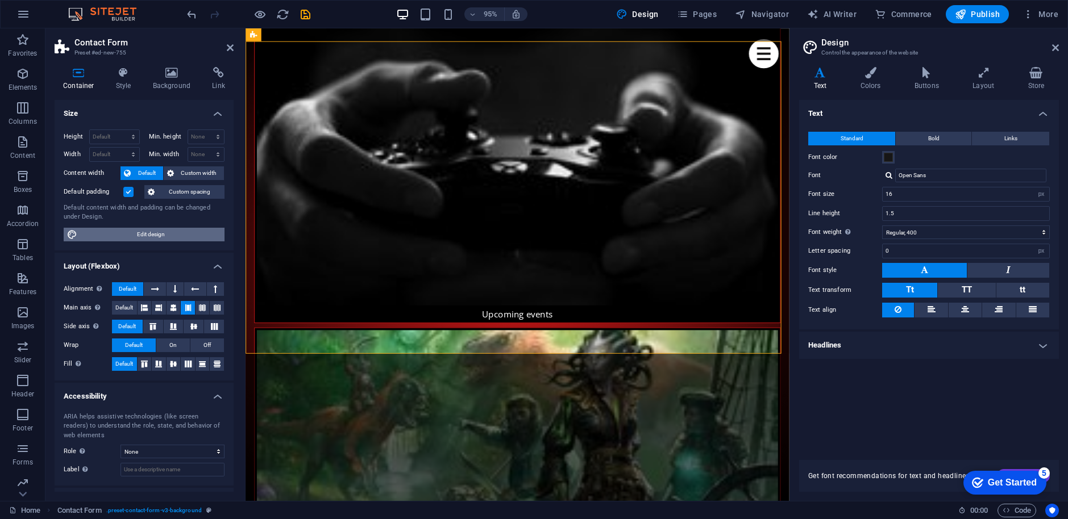
scroll to position [1658, 0]
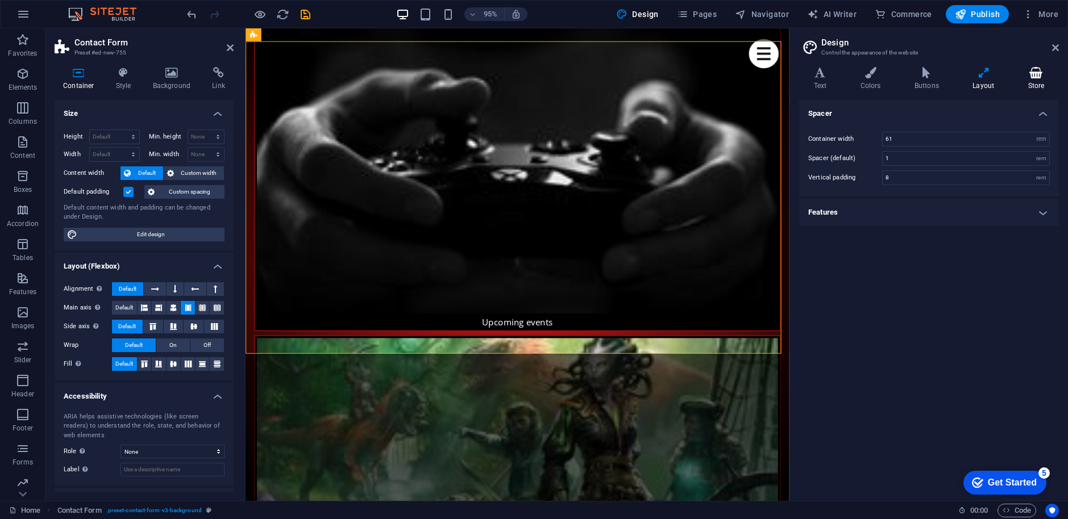
click at [1037, 80] on h4 "Store" at bounding box center [1035, 79] width 45 height 24
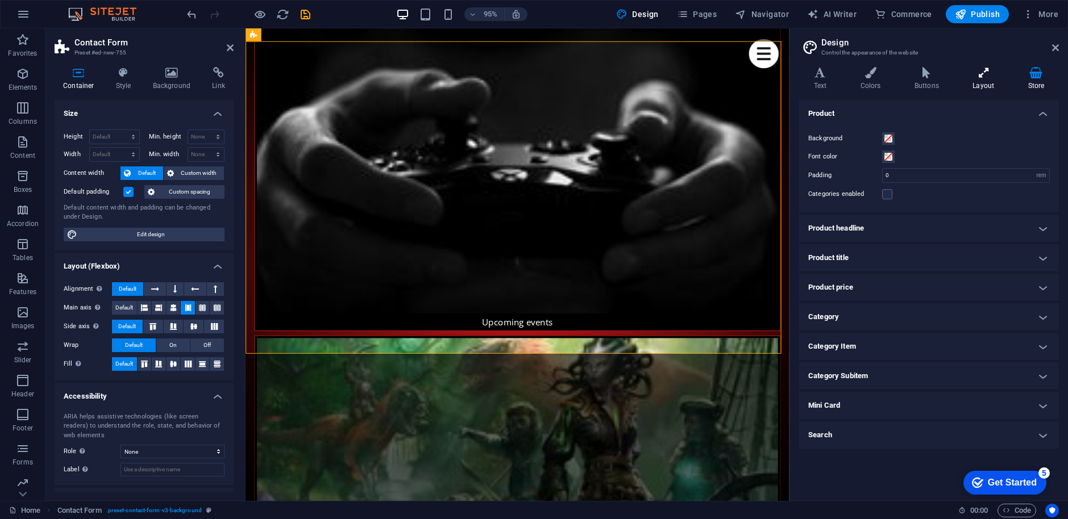
click at [984, 81] on h4 "Layout" at bounding box center [985, 79] width 55 height 24
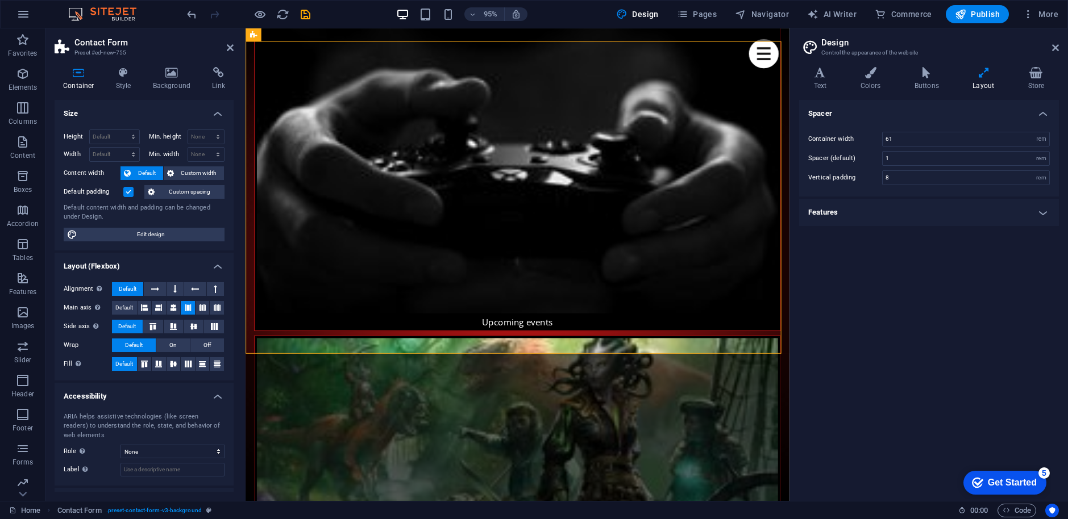
click at [918, 221] on h4 "Features" at bounding box center [929, 212] width 260 height 27
click at [923, 211] on h4 "Features" at bounding box center [929, 209] width 260 height 20
click at [920, 84] on h4 "Buttons" at bounding box center [928, 79] width 58 height 24
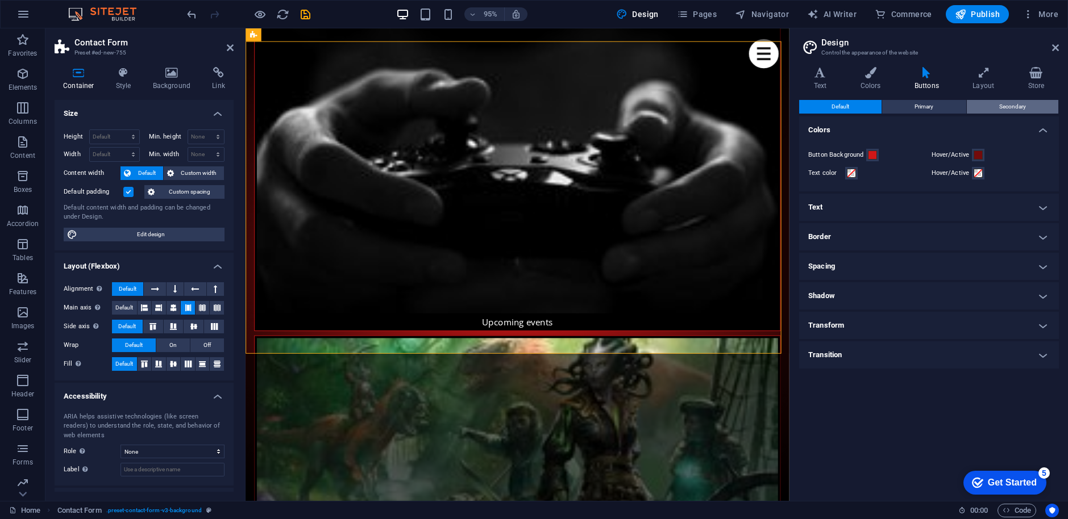
click at [1010, 106] on span "Secondary" at bounding box center [1012, 107] width 27 height 14
click at [929, 105] on span "Primary" at bounding box center [923, 107] width 19 height 14
click at [840, 105] on span "Default" at bounding box center [840, 107] width 18 height 14
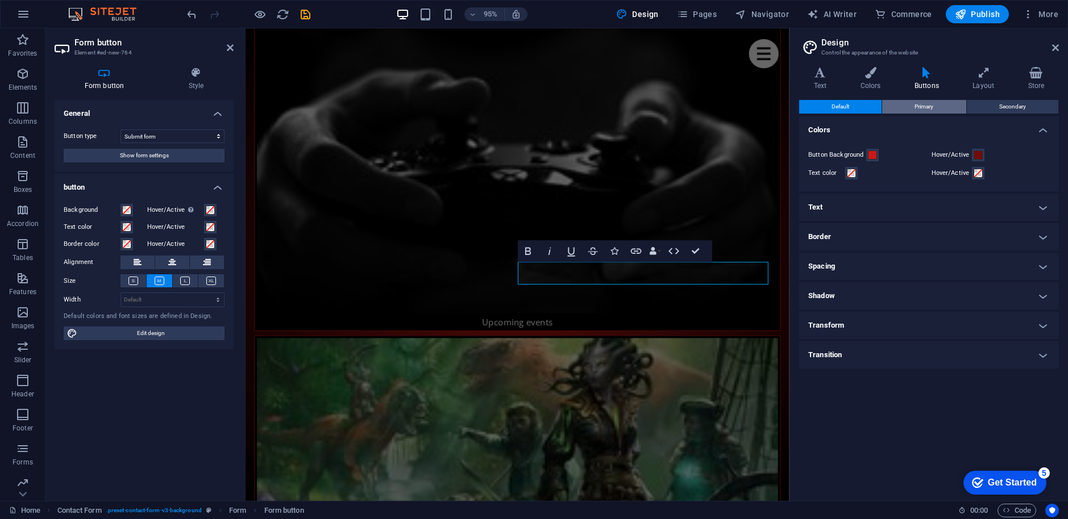
click at [940, 106] on button "Primary" at bounding box center [924, 107] width 84 height 14
click at [1018, 102] on span "Secondary" at bounding box center [1012, 107] width 27 height 14
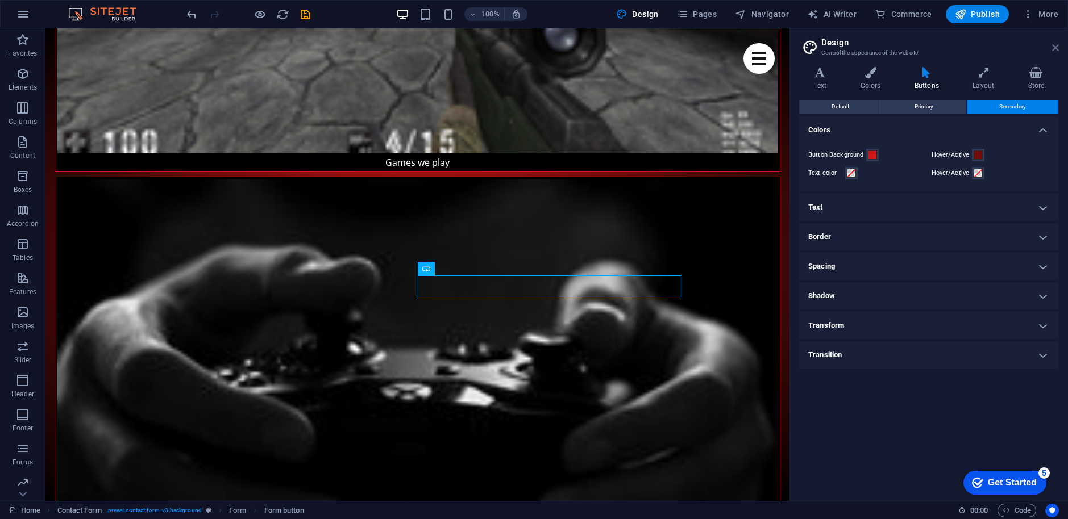
click at [1055, 46] on icon at bounding box center [1055, 47] width 7 height 9
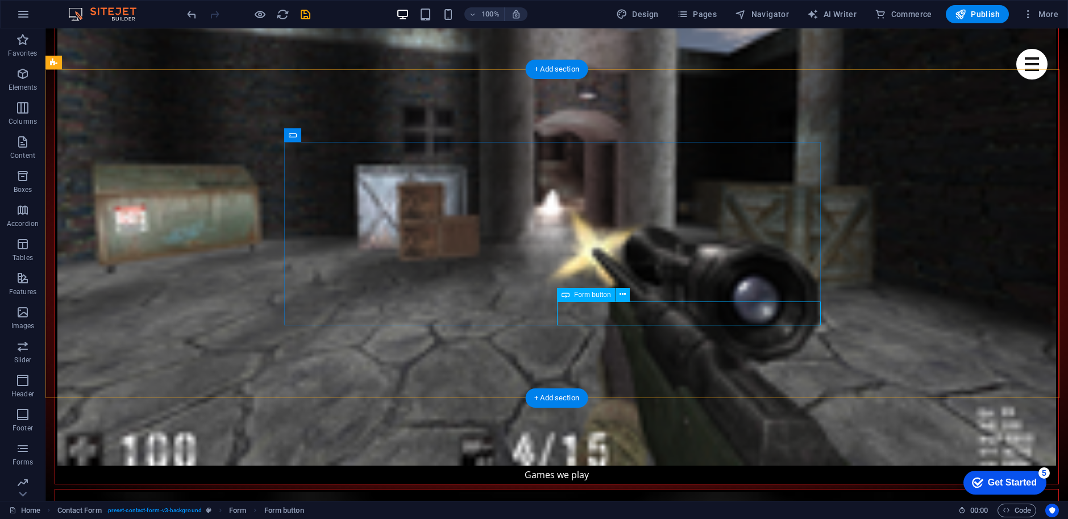
click at [624, 298] on icon at bounding box center [622, 295] width 6 height 12
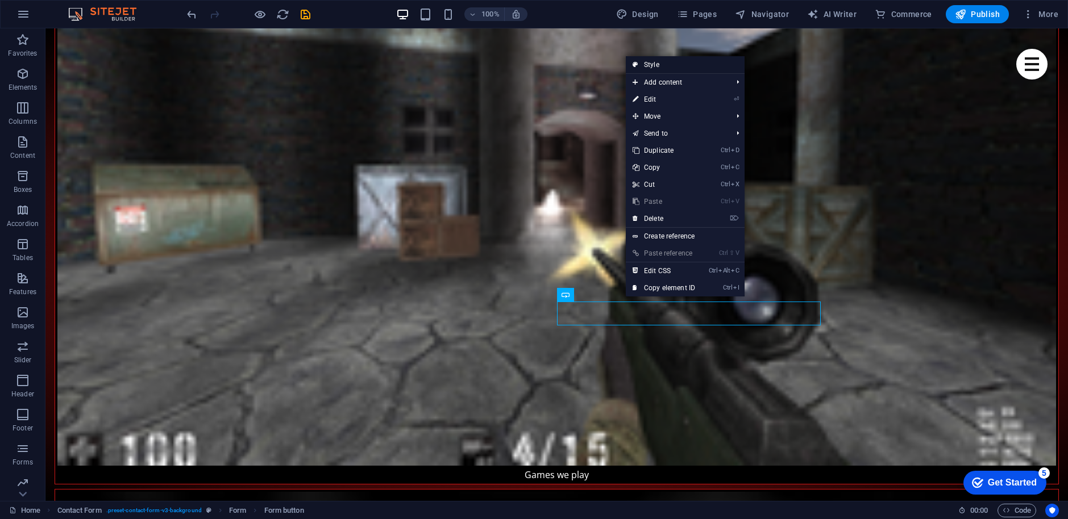
click at [671, 64] on link "Style" at bounding box center [685, 64] width 119 height 17
select select "rem"
select select "px"
select select "rem"
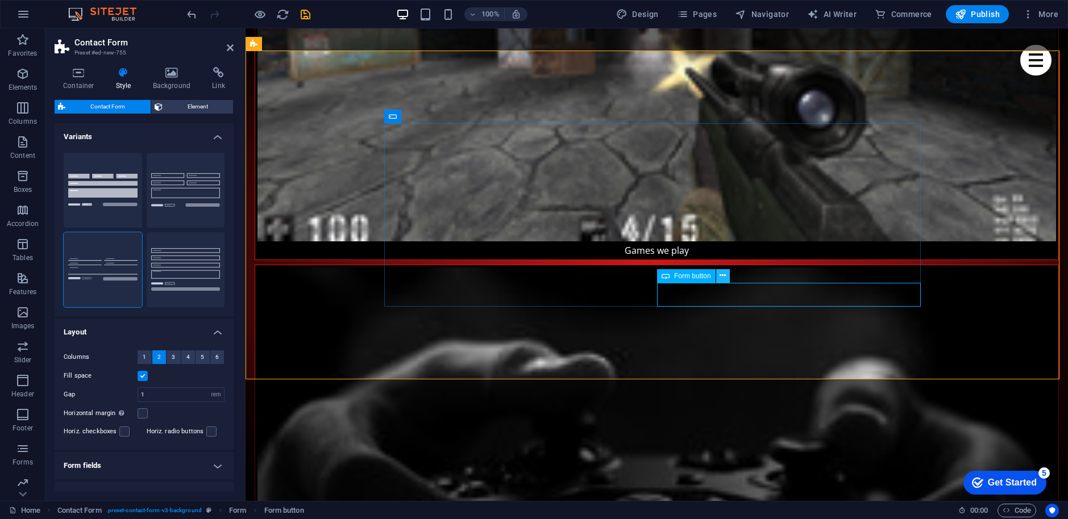
click at [720, 274] on icon at bounding box center [722, 276] width 6 height 12
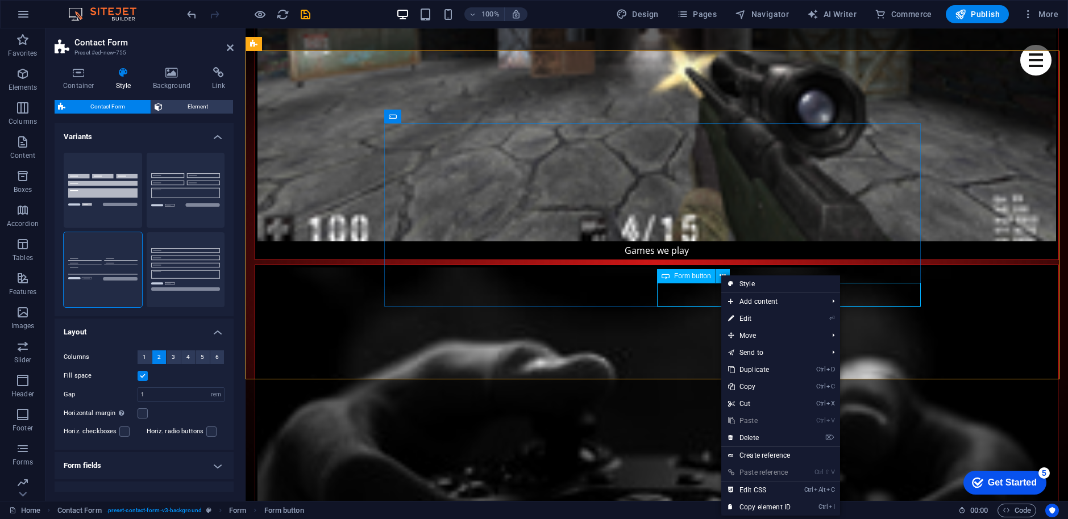
click at [681, 274] on span "Form button" at bounding box center [692, 276] width 37 height 7
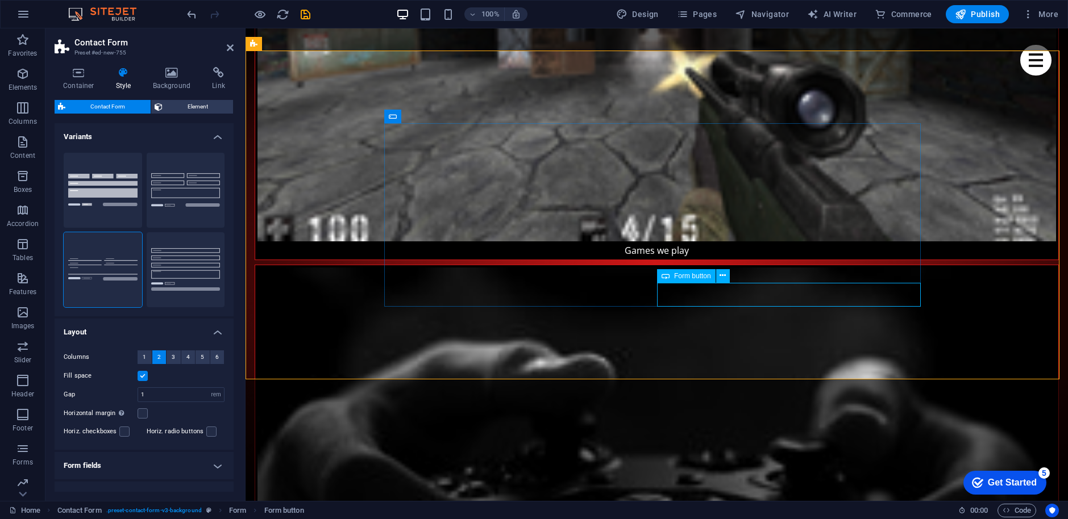
click at [680, 277] on span "Form button" at bounding box center [692, 276] width 37 height 7
click at [723, 277] on icon at bounding box center [722, 276] width 6 height 12
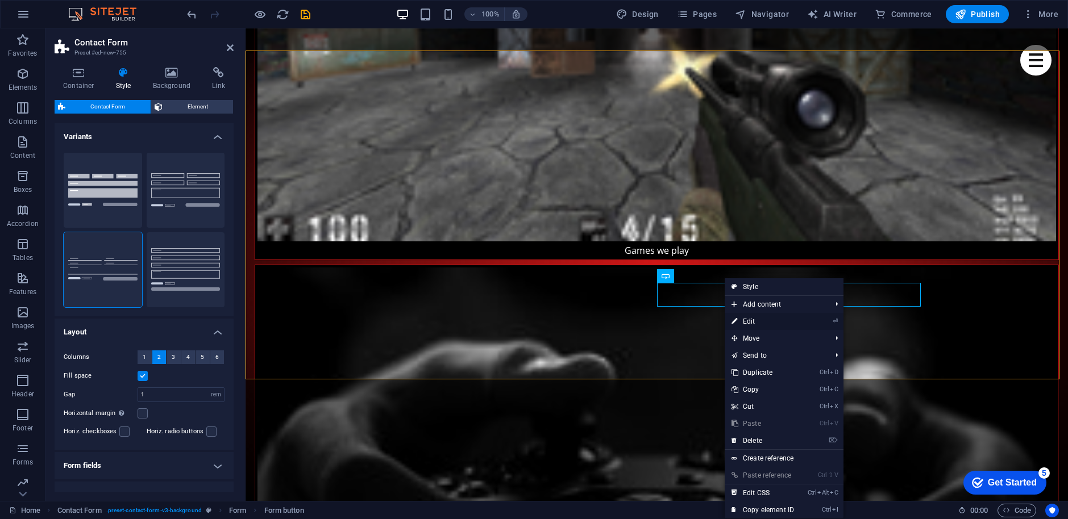
drag, startPoint x: 754, startPoint y: 322, endPoint x: 509, endPoint y: 293, distance: 247.1
click at [754, 322] on link "⏎ Edit" at bounding box center [762, 321] width 76 height 17
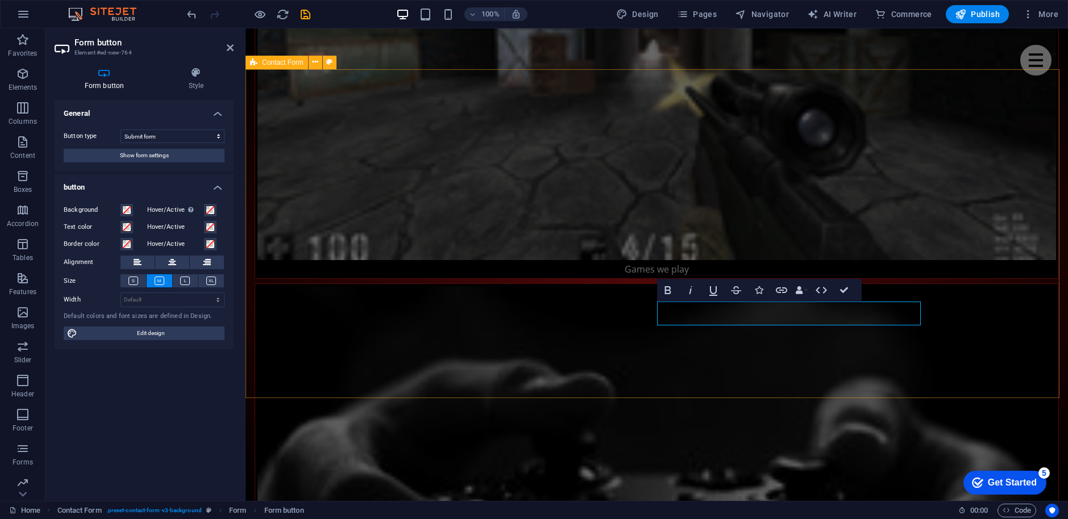
type button "Submit"
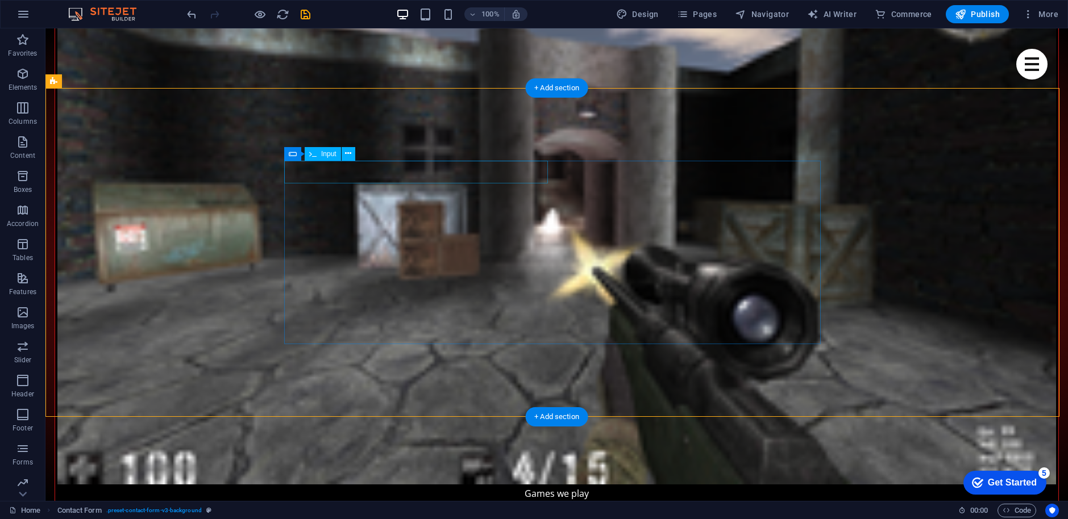
click at [348, 153] on icon at bounding box center [348, 154] width 6 height 12
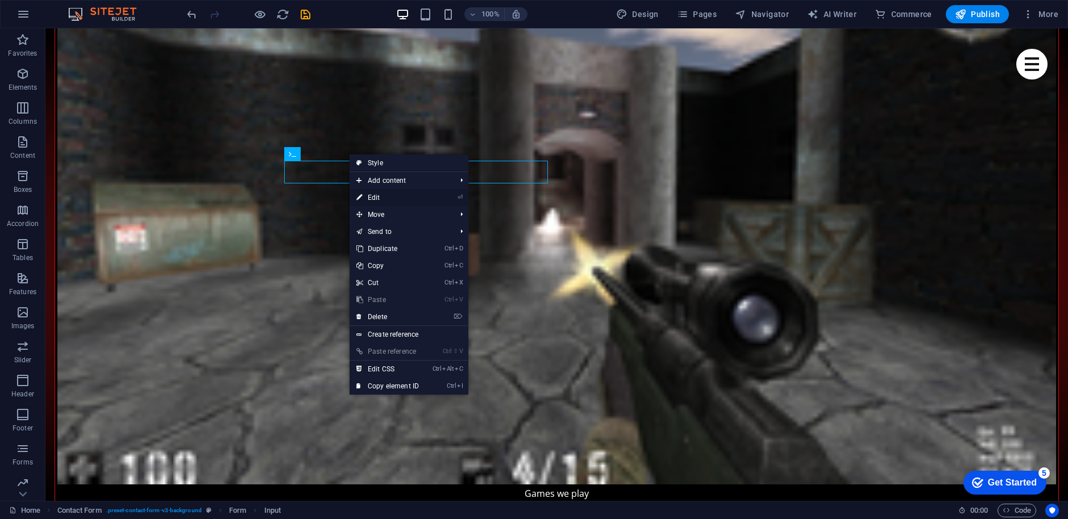
click at [378, 195] on link "⏎ Edit" at bounding box center [387, 197] width 76 height 17
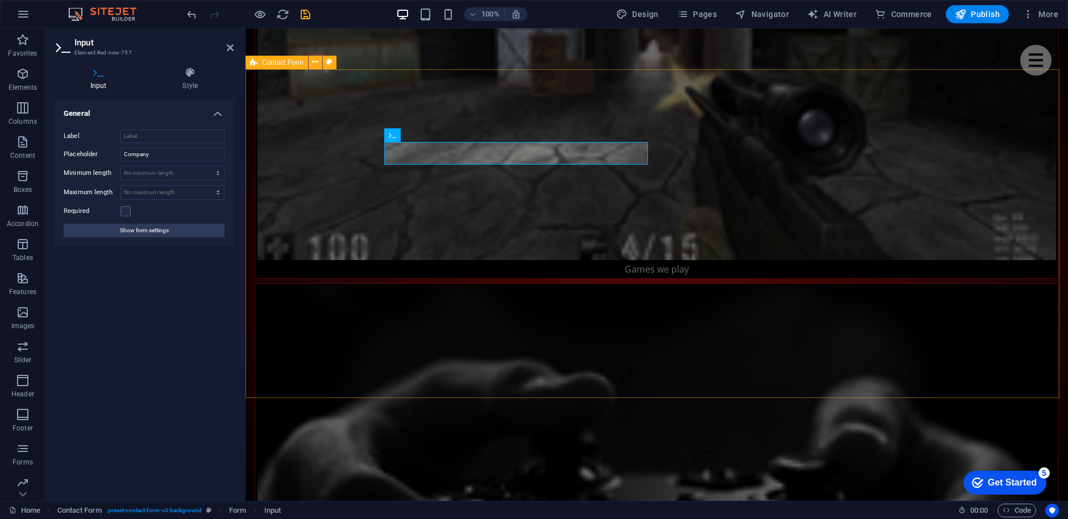
drag, startPoint x: 444, startPoint y: 150, endPoint x: 373, endPoint y: 150, distance: 71.6
type input "NUMELE TAU"
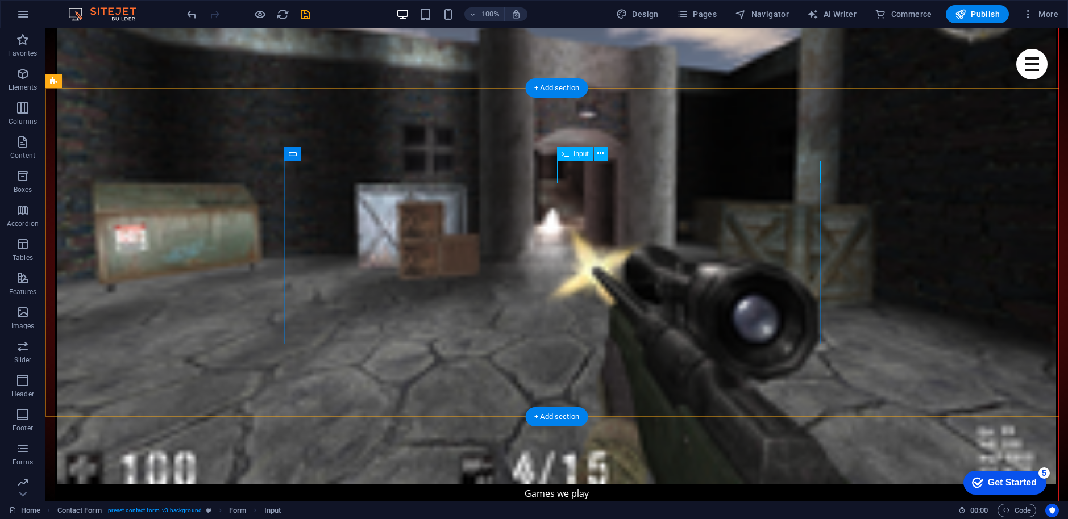
click at [606, 153] on button at bounding box center [601, 154] width 14 height 14
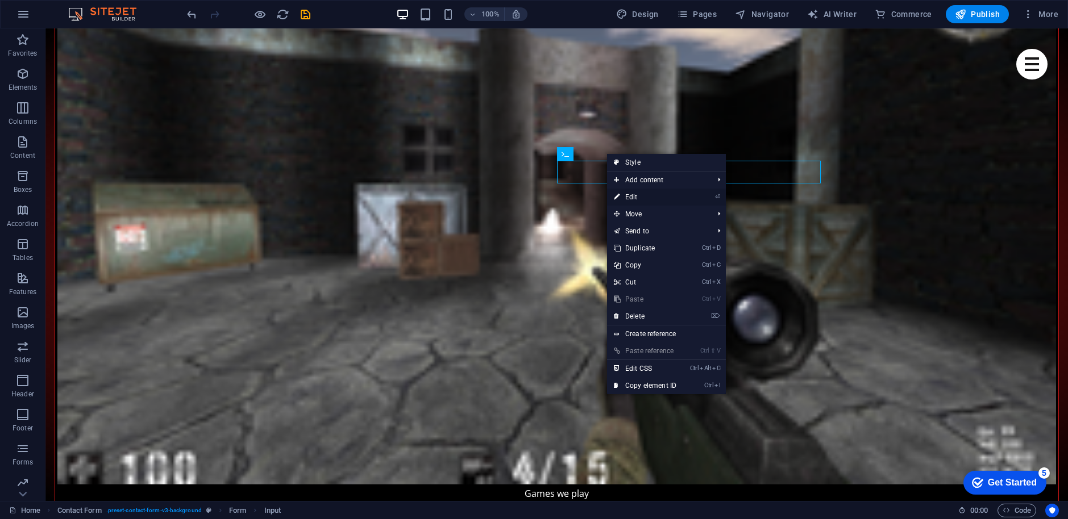
click at [660, 197] on link "⏎ Edit" at bounding box center [645, 197] width 76 height 17
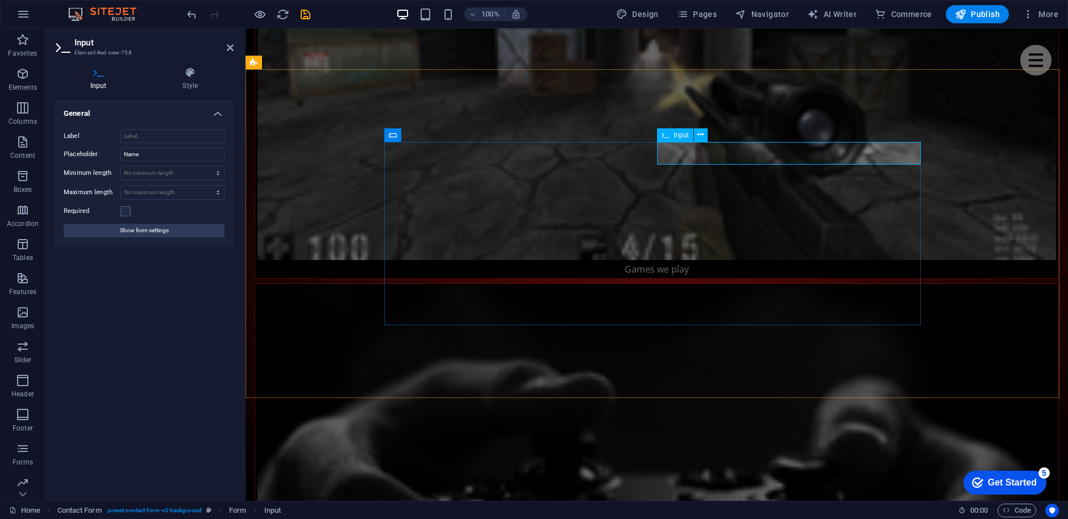
drag, startPoint x: 707, startPoint y: 153, endPoint x: 651, endPoint y: 153, distance: 55.7
type input "PROFIL STEAM"
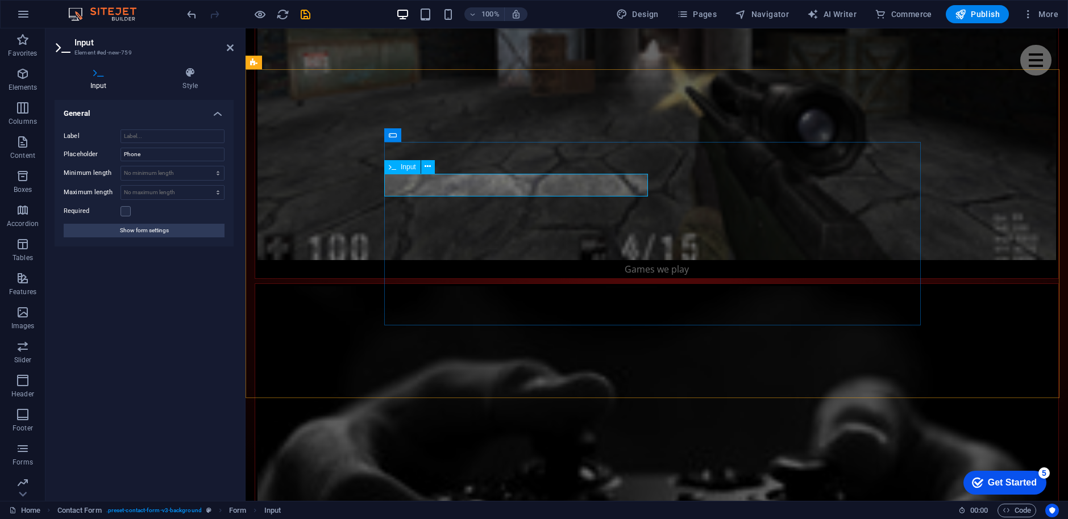
type input "CE VARSTA AI"
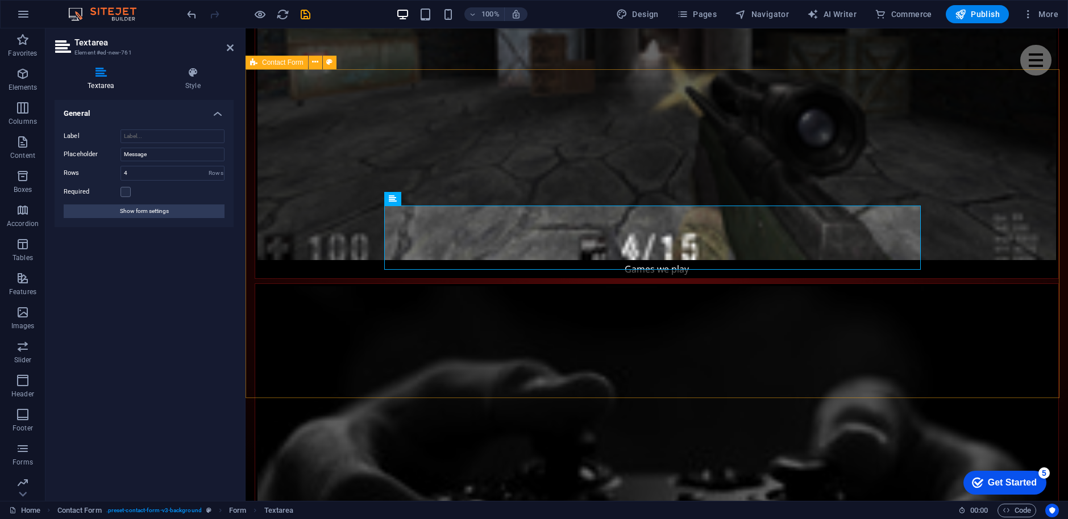
drag, startPoint x: 549, startPoint y: 234, endPoint x: 351, endPoint y: 234, distance: 198.9
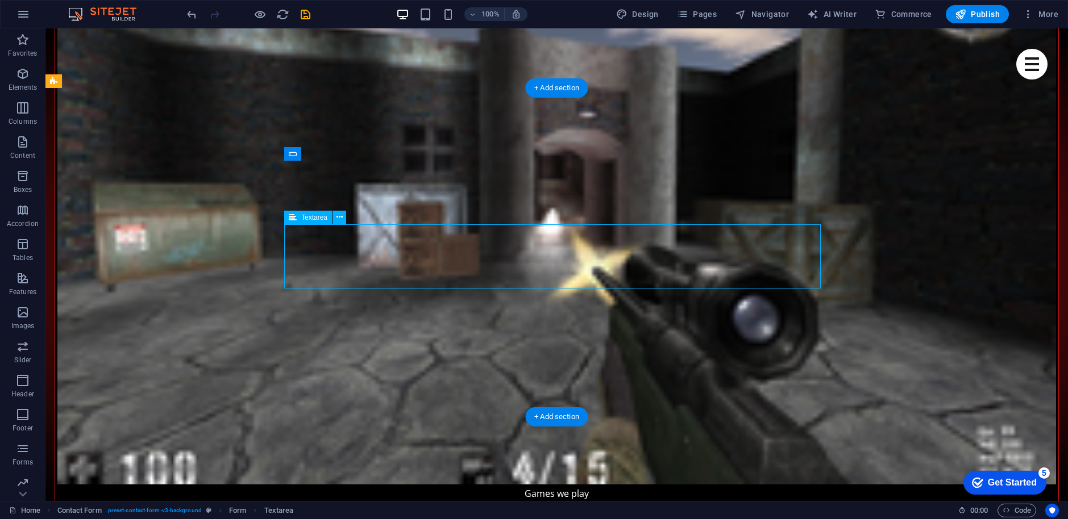
drag, startPoint x: 363, startPoint y: 241, endPoint x: 164, endPoint y: 241, distance: 199.4
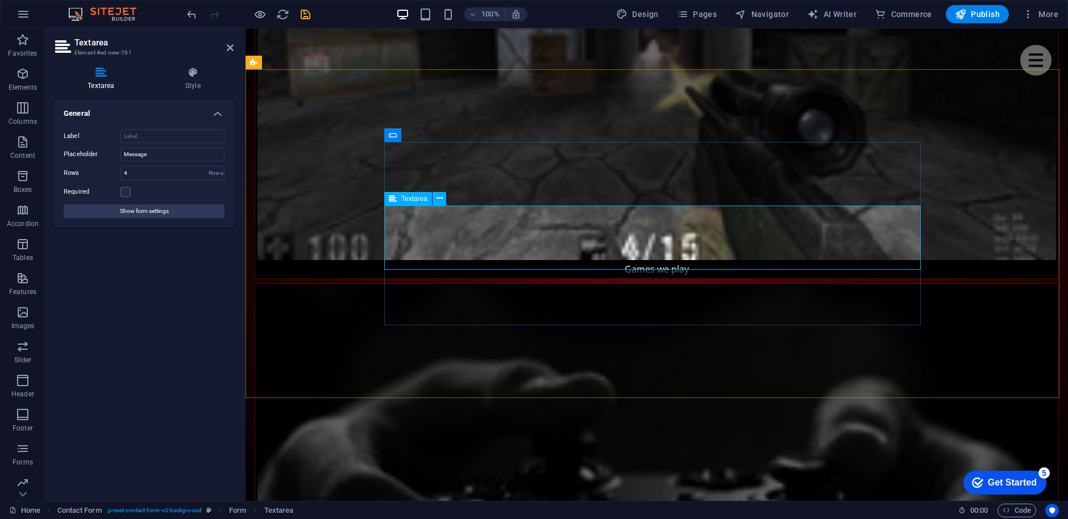
type textarea "D"
drag, startPoint x: 342, startPoint y: 281, endPoint x: 630, endPoint y: 317, distance: 290.3
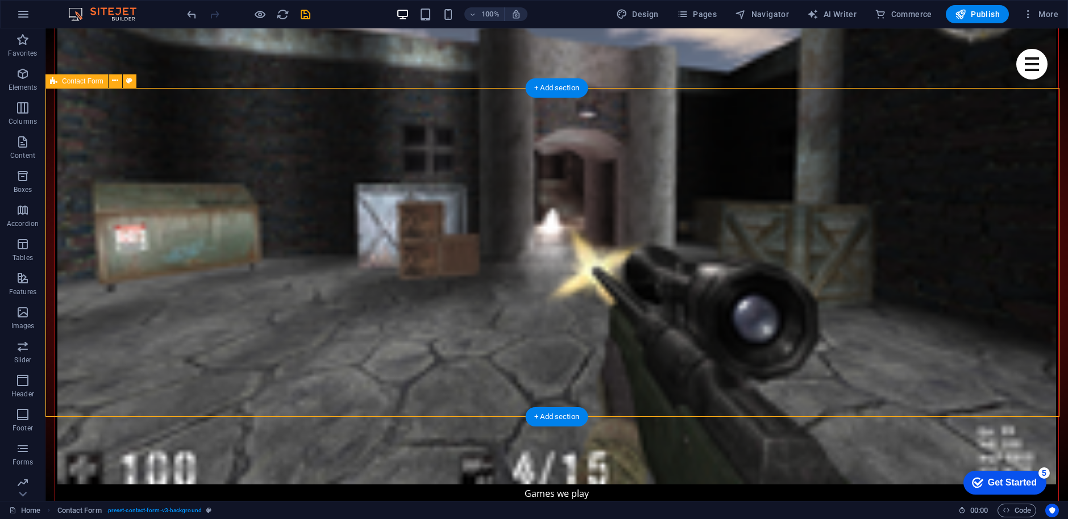
type textarea "DE CE DORESTI SA VII LA NOI IN COMUNITATE"
click at [130, 82] on icon at bounding box center [129, 81] width 6 height 12
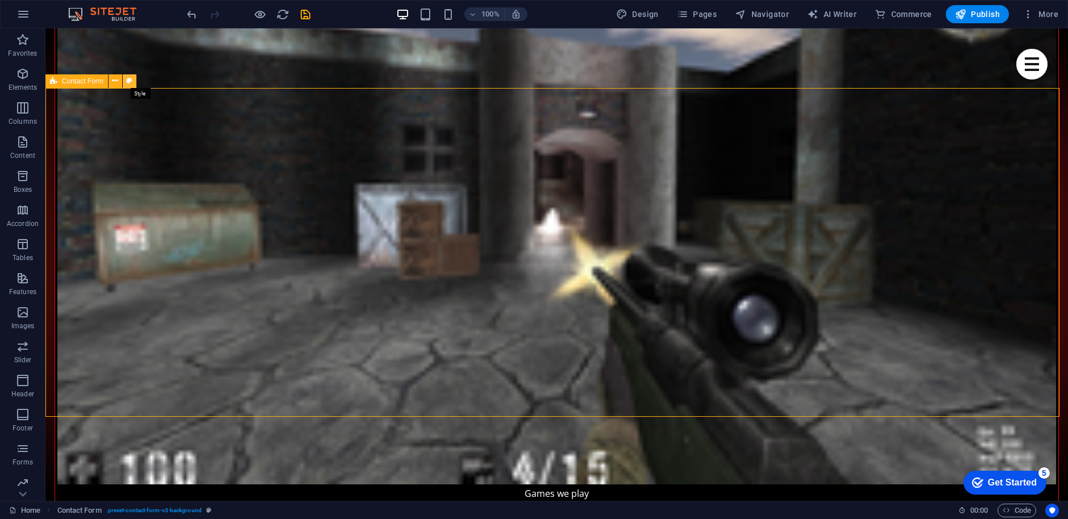
select select "rem"
select select "px"
select select "rem"
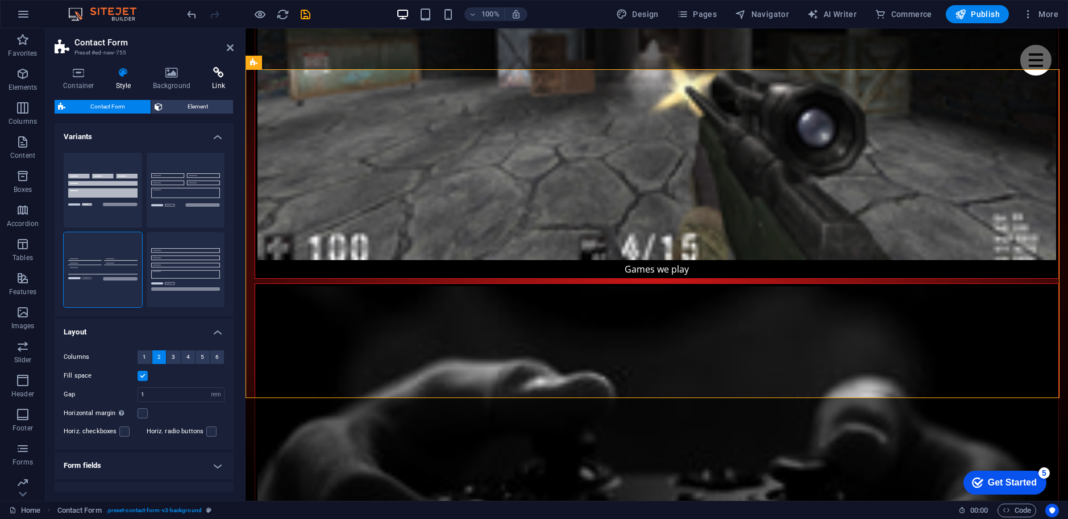
click at [214, 79] on h4 "Link" at bounding box center [218, 79] width 30 height 24
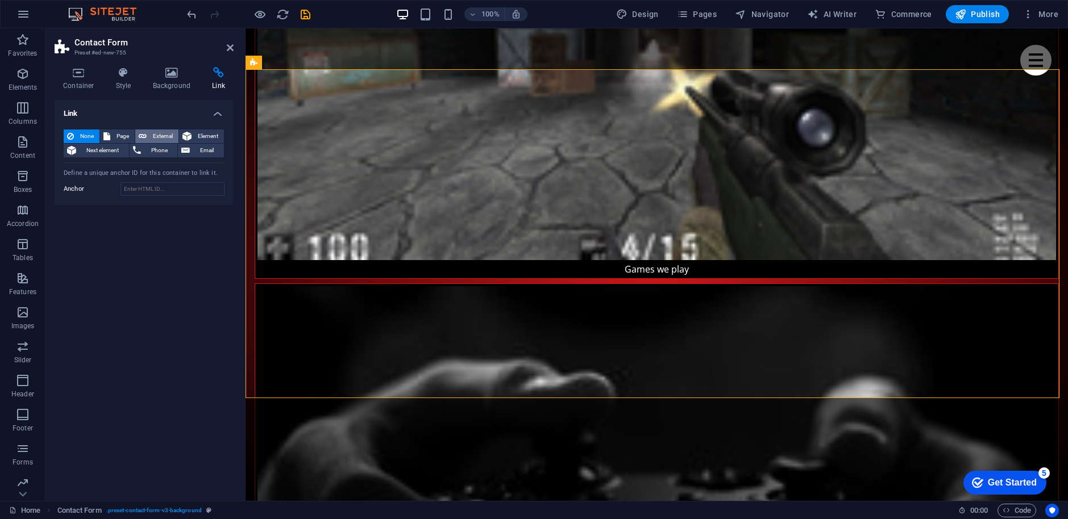
click at [152, 133] on span "External" at bounding box center [162, 137] width 25 height 14
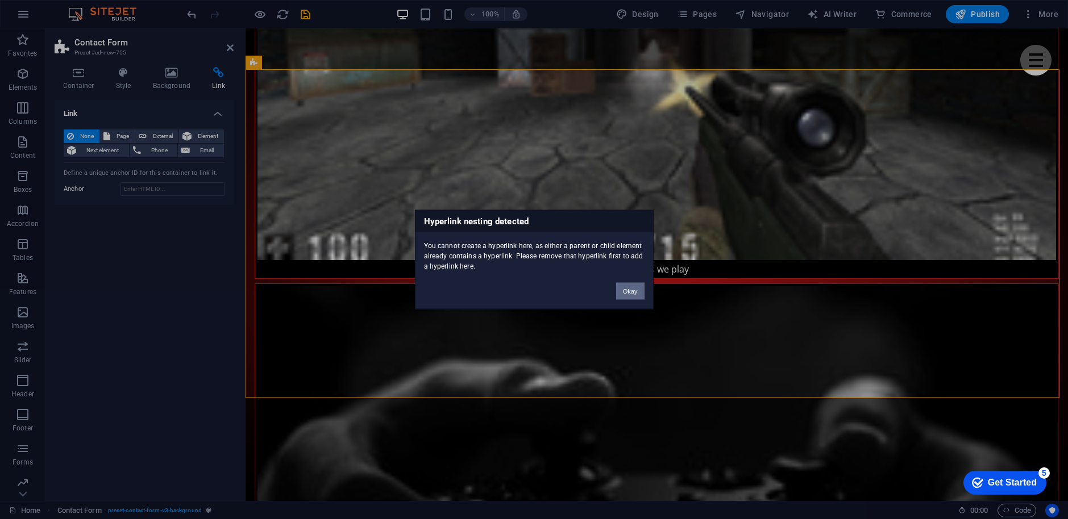
click at [633, 293] on button "Okay" at bounding box center [630, 291] width 28 height 17
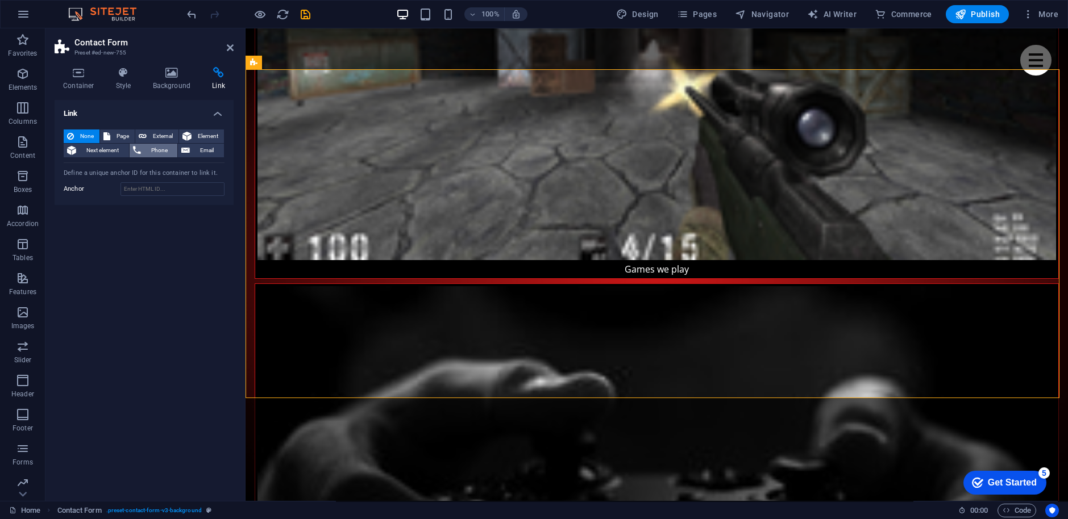
click at [135, 146] on icon at bounding box center [137, 151] width 8 height 14
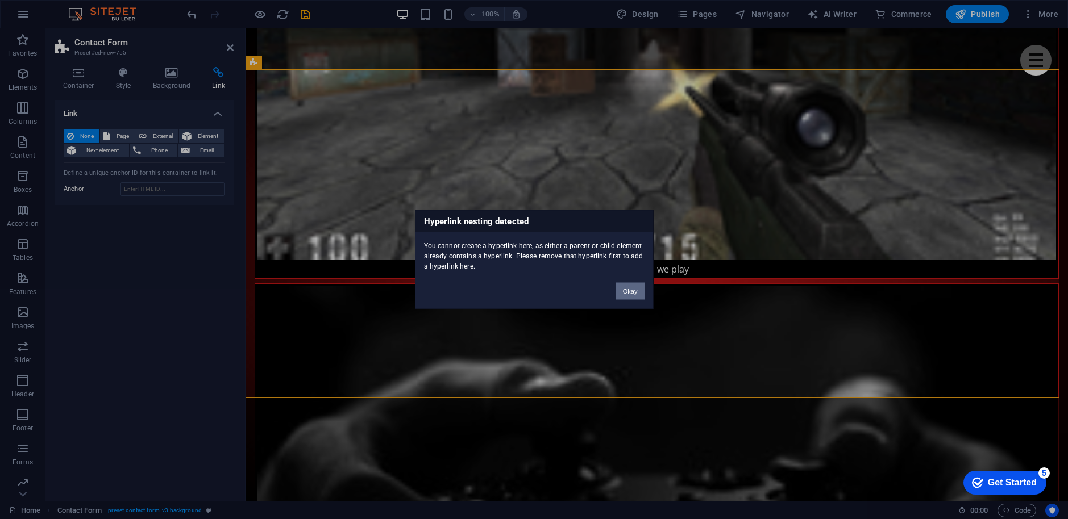
click at [641, 294] on button "Okay" at bounding box center [630, 291] width 28 height 17
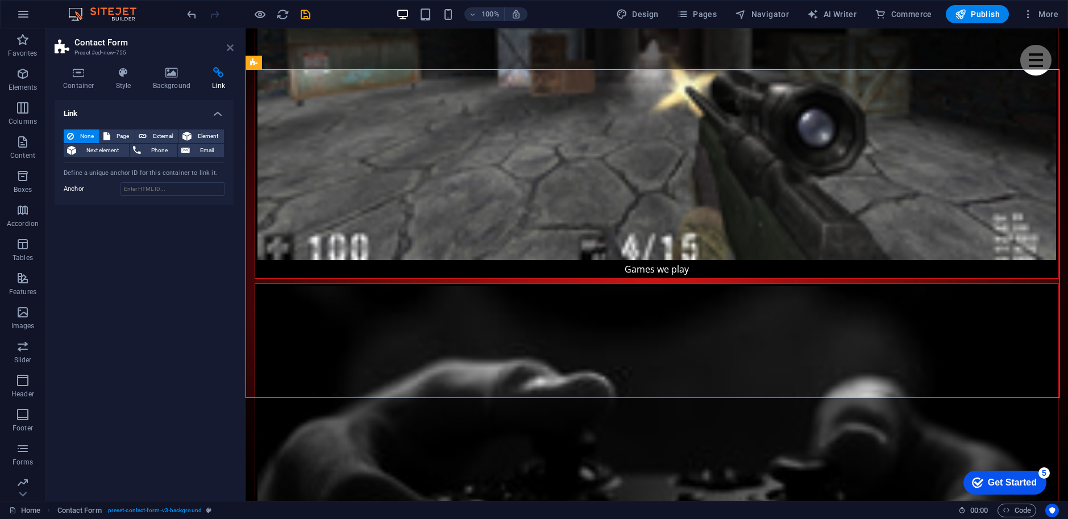
click at [230, 47] on icon at bounding box center [230, 47] width 7 height 9
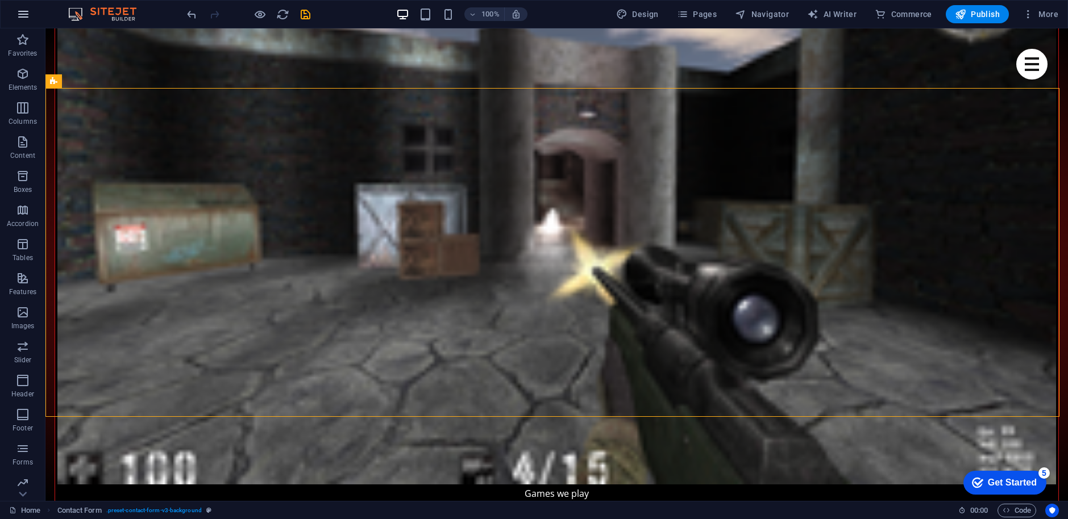
click at [21, 14] on icon "button" at bounding box center [23, 14] width 14 height 14
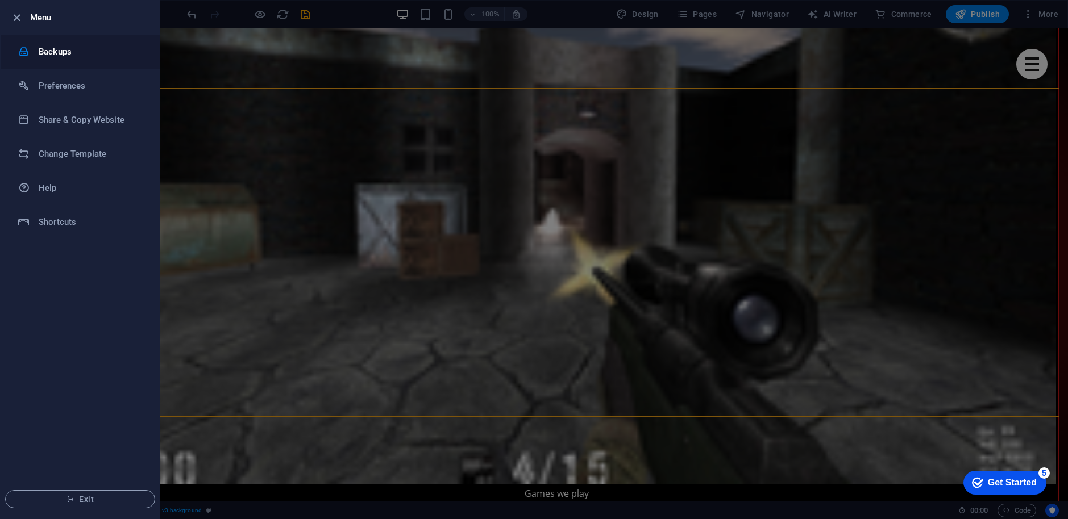
click at [84, 53] on h6 "Backups" at bounding box center [91, 52] width 105 height 14
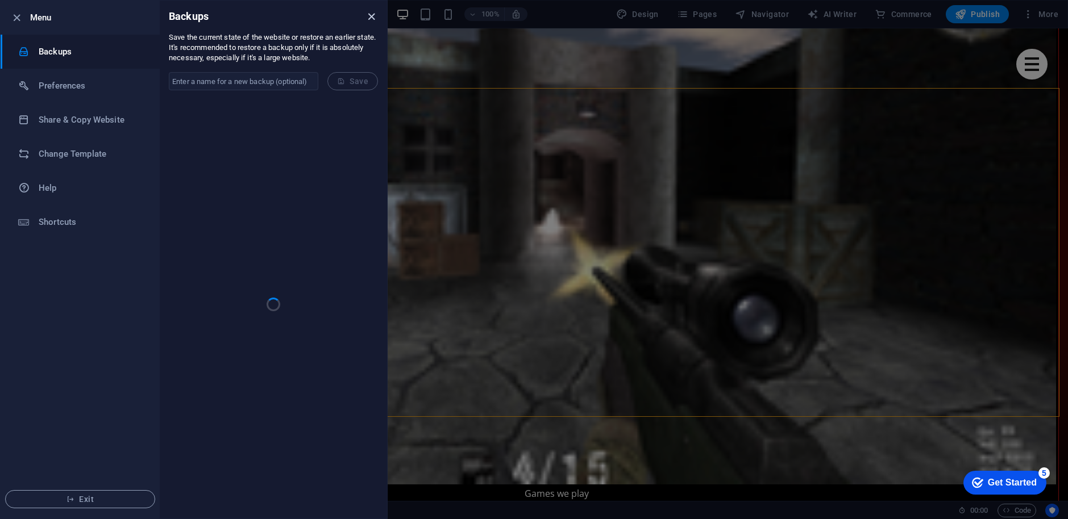
click at [373, 13] on icon "close" at bounding box center [371, 16] width 13 height 13
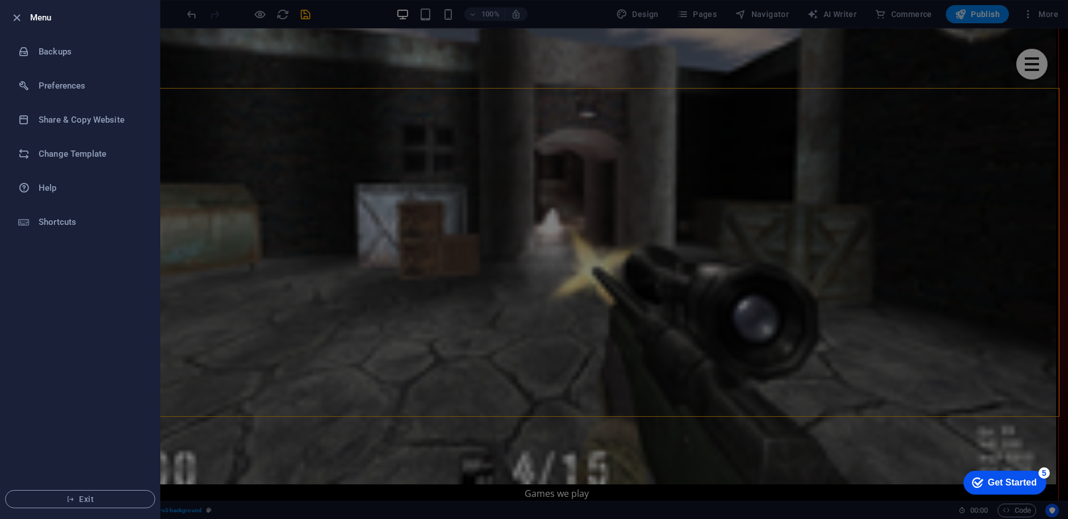
click at [276, 65] on div at bounding box center [534, 259] width 1068 height 519
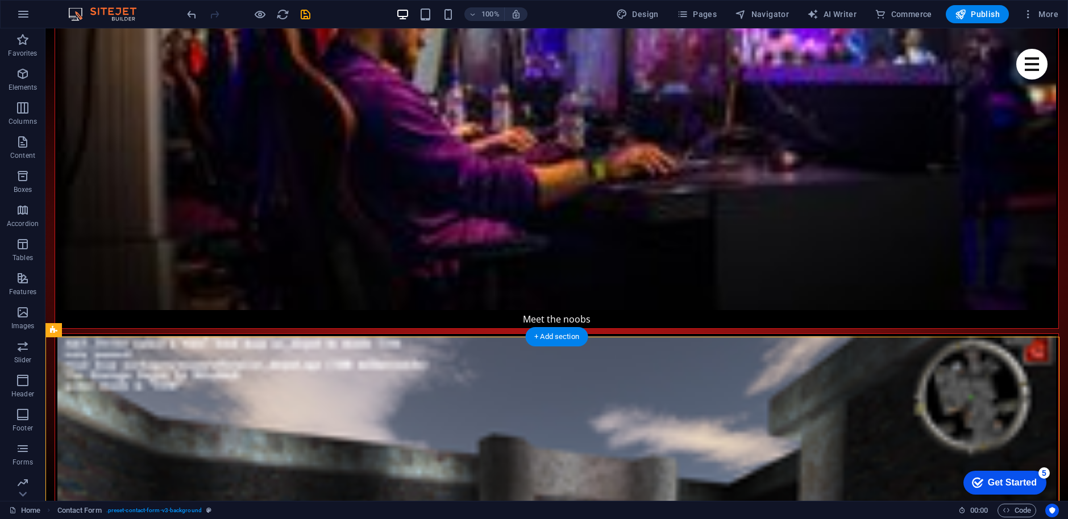
scroll to position [1583, 0]
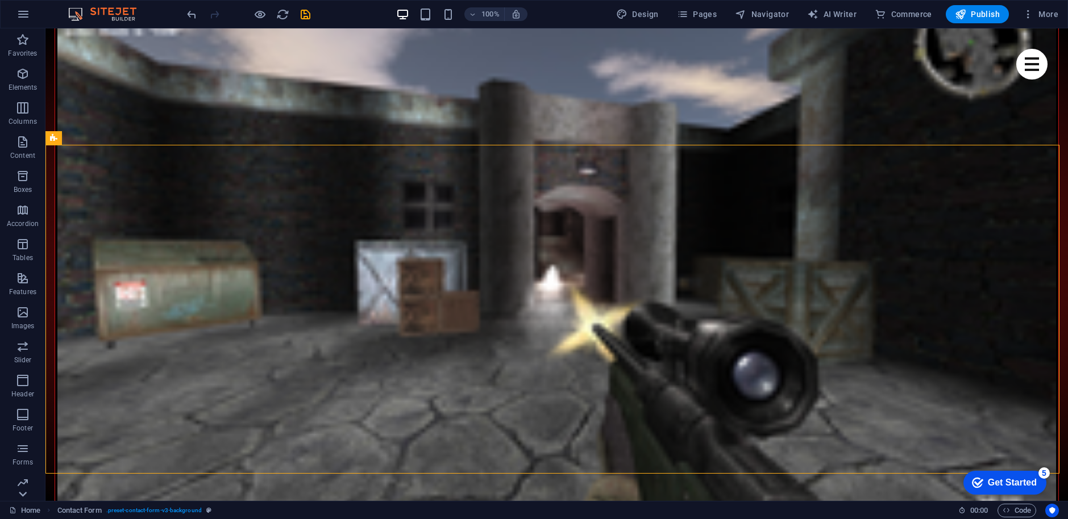
click at [23, 43] on icon at bounding box center [23, 35] width 16 height 16
click at [23, 418] on span "Marketing" at bounding box center [22, 416] width 45 height 27
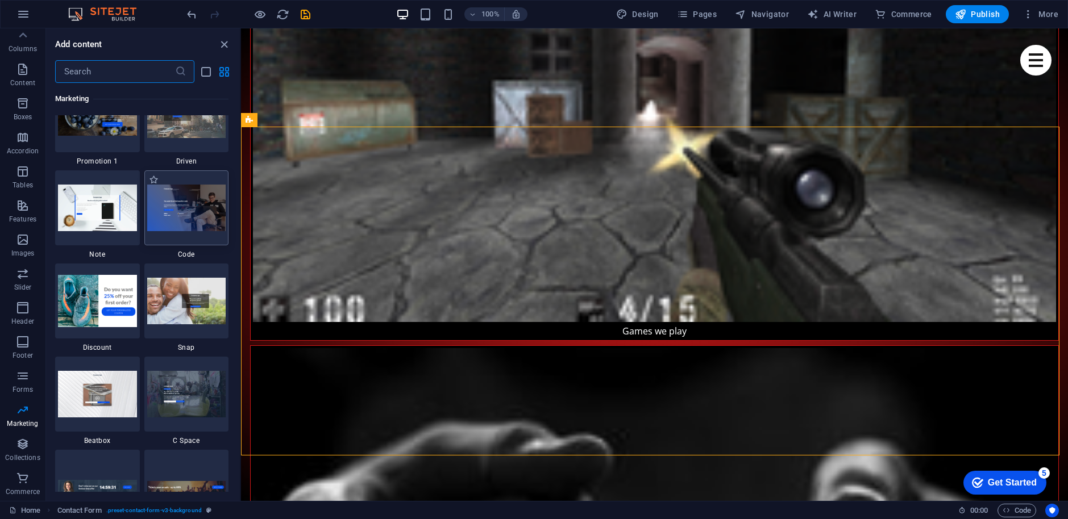
scroll to position [10051, 0]
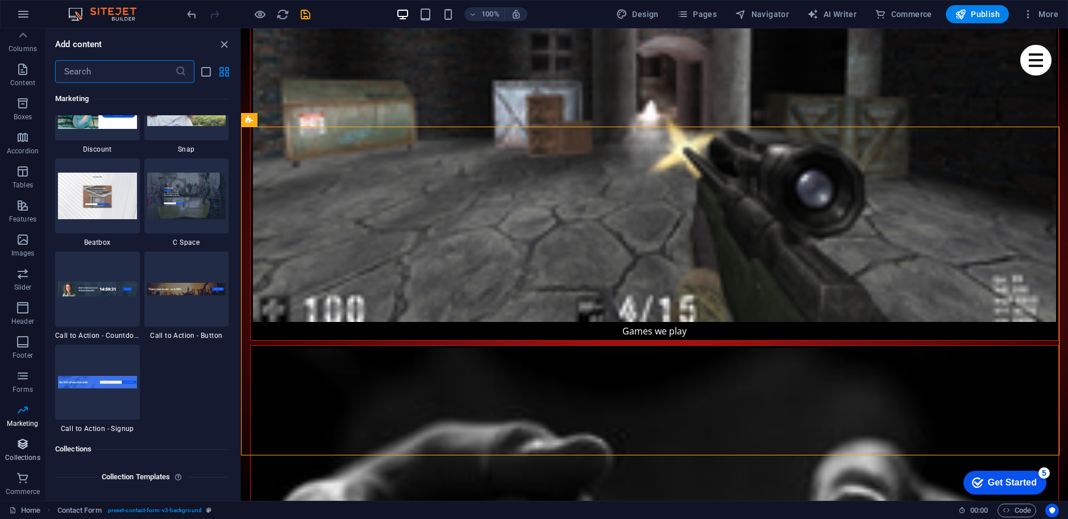
click at [21, 448] on icon "button" at bounding box center [23, 445] width 14 height 14
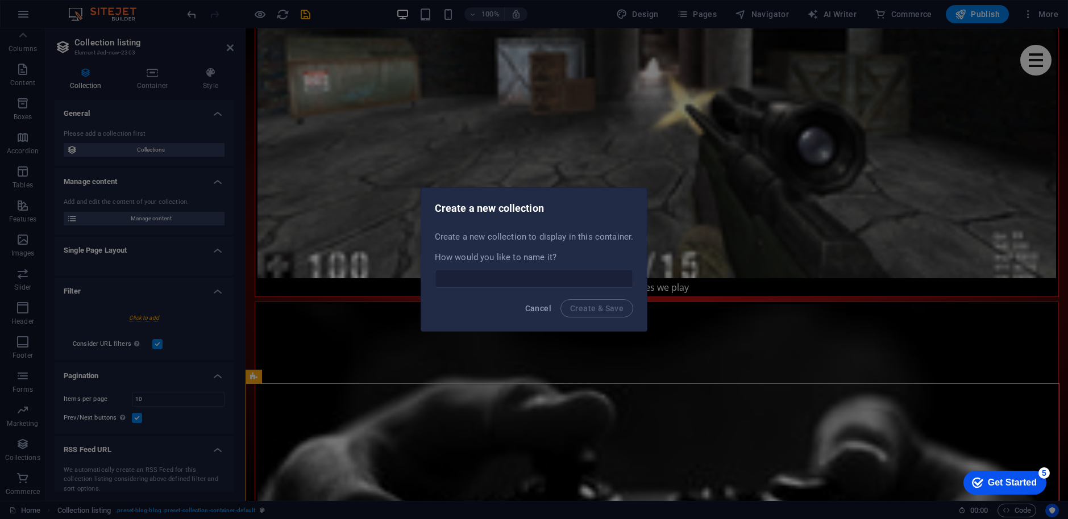
scroll to position [1677, 0]
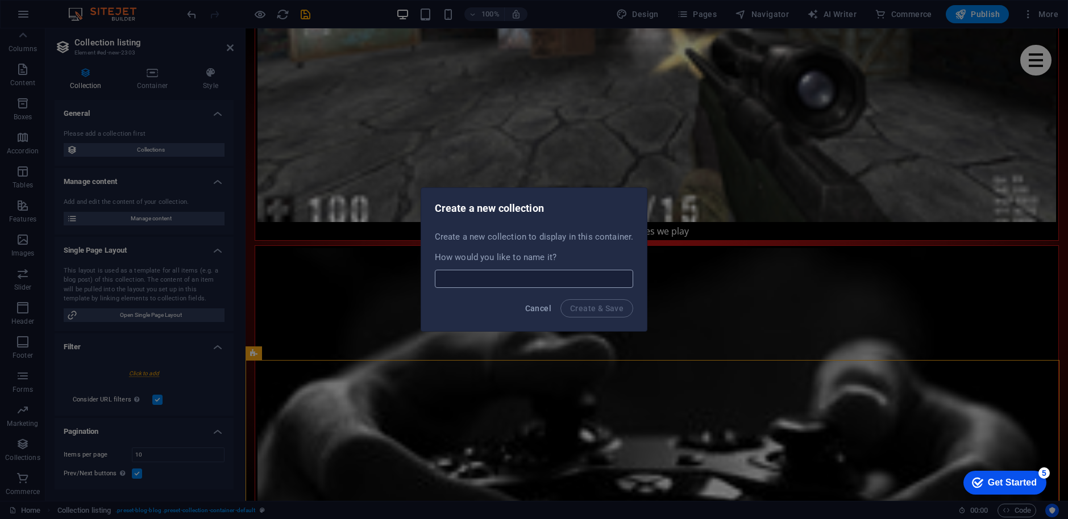
click at [549, 277] on input "text" at bounding box center [534, 279] width 198 height 18
click at [538, 306] on span "Cancel" at bounding box center [538, 308] width 26 height 9
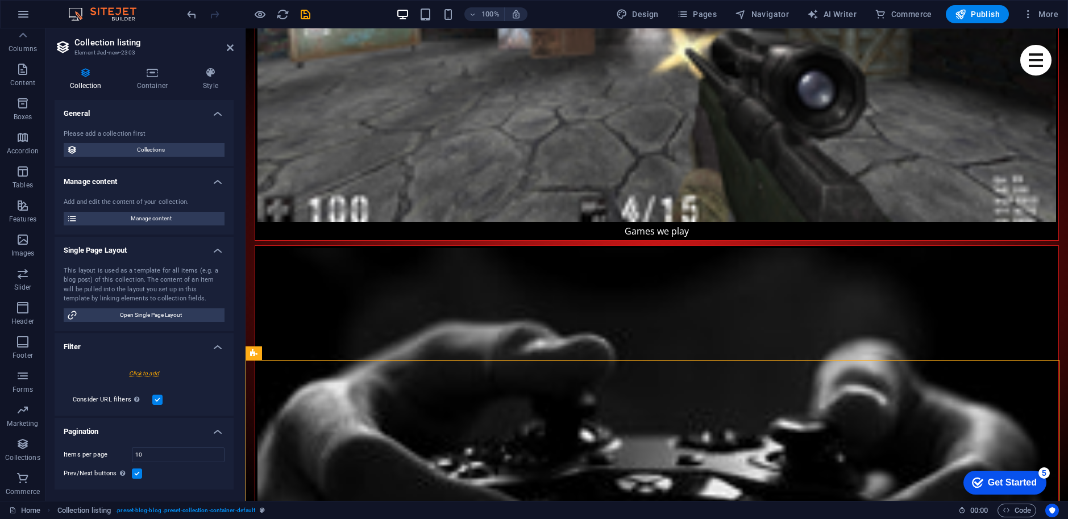
scroll to position [1696, 0]
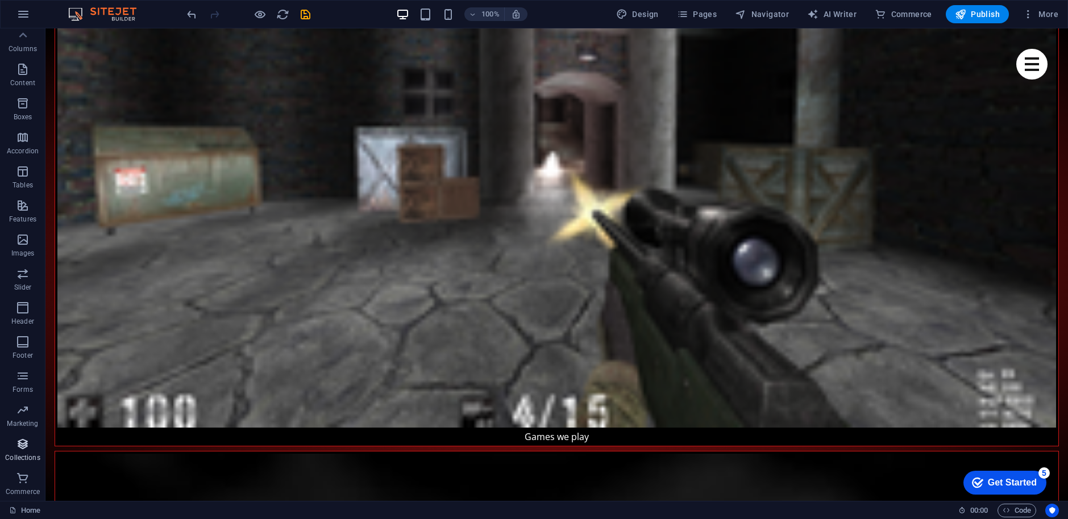
click at [22, 451] on span "Collections" at bounding box center [22, 451] width 45 height 27
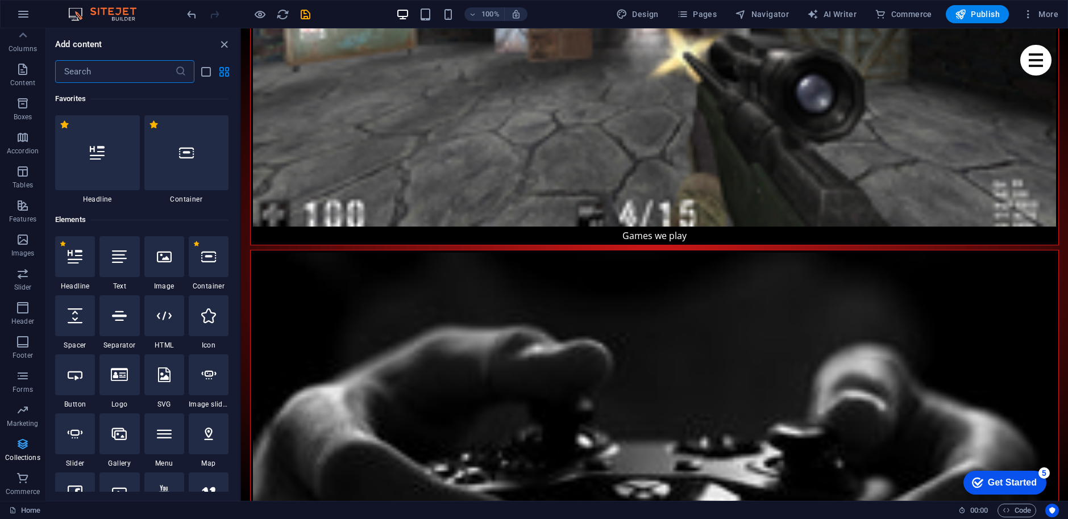
scroll to position [84, 0]
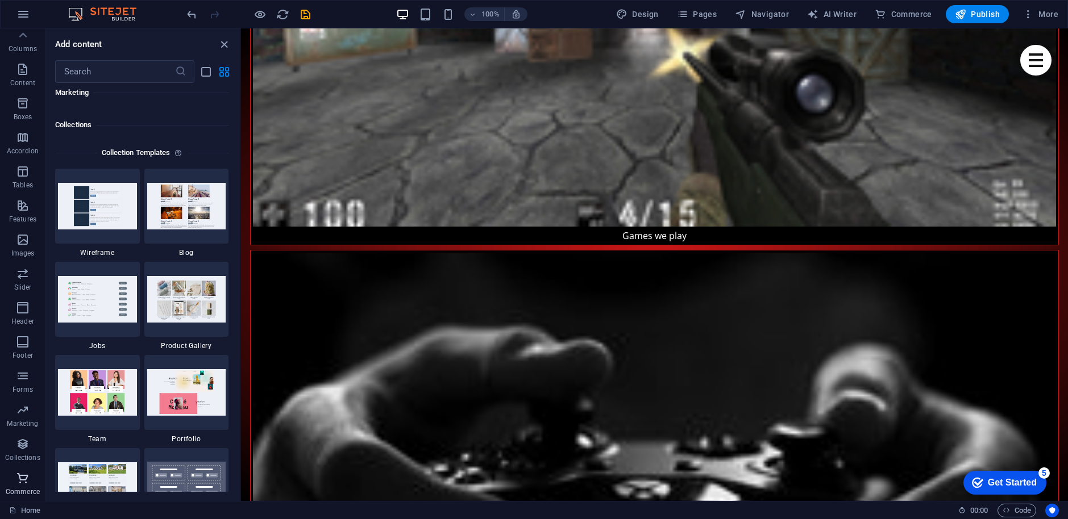
click at [23, 485] on span "Commerce" at bounding box center [22, 485] width 45 height 27
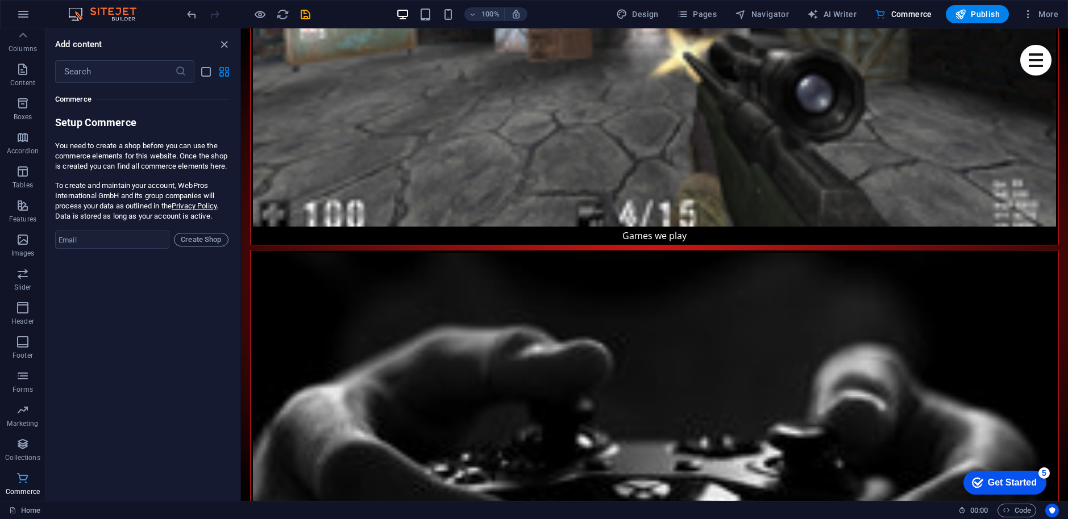
scroll to position [10950, 0]
click at [27, 334] on button "Footer" at bounding box center [22, 348] width 45 height 34
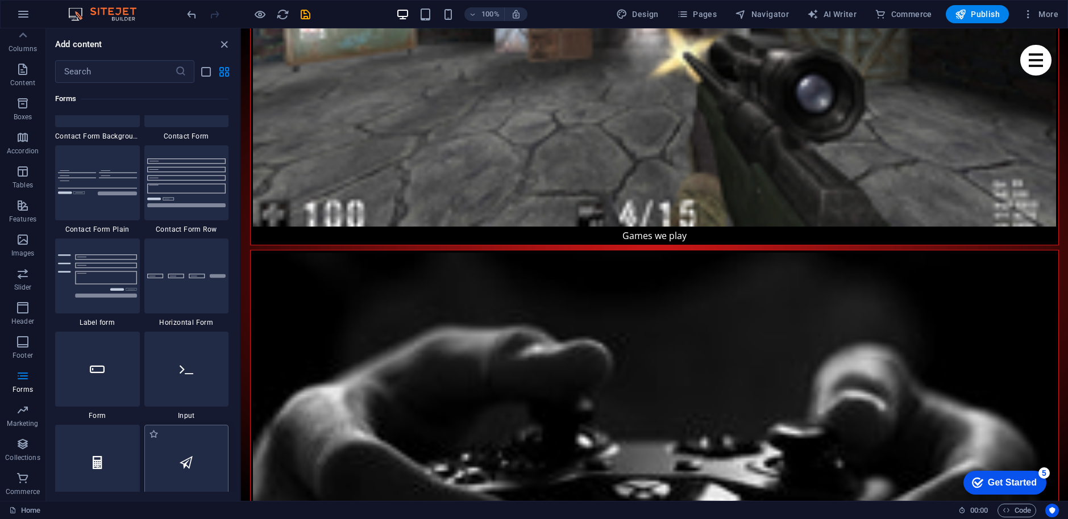
scroll to position [8318, 0]
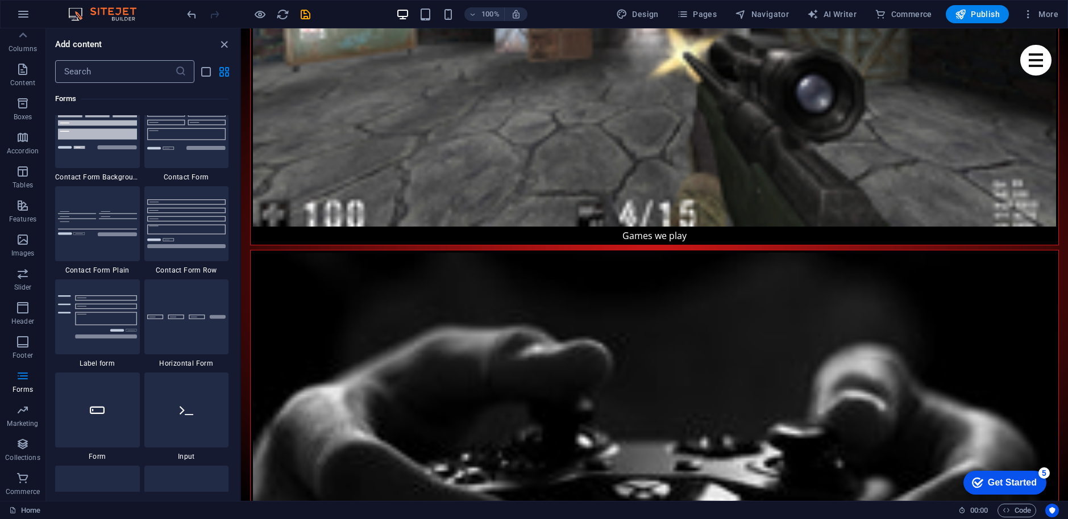
click at [106, 70] on input "text" at bounding box center [115, 71] width 120 height 23
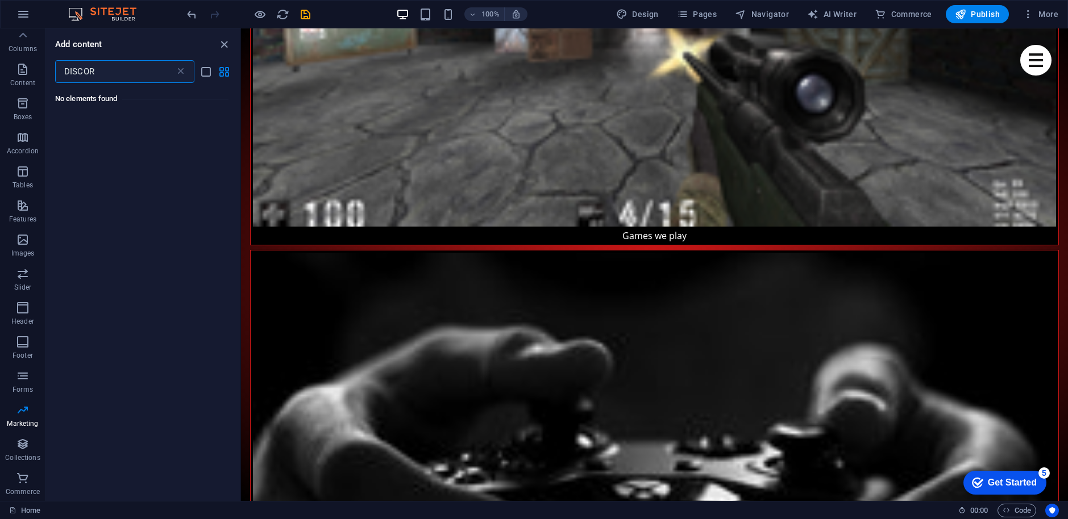
scroll to position [0, 0]
type input "D"
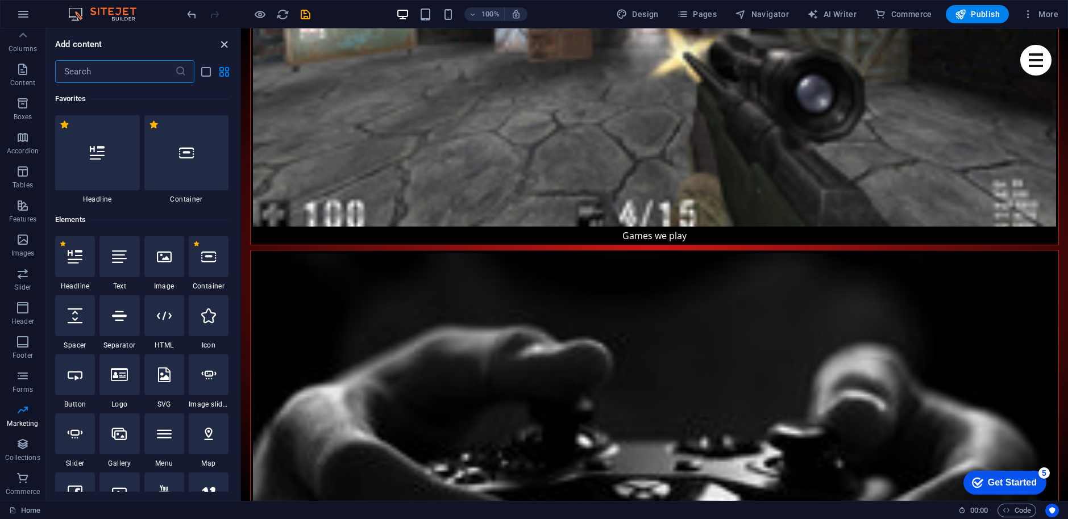
click at [226, 43] on icon "close panel" at bounding box center [224, 44] width 13 height 13
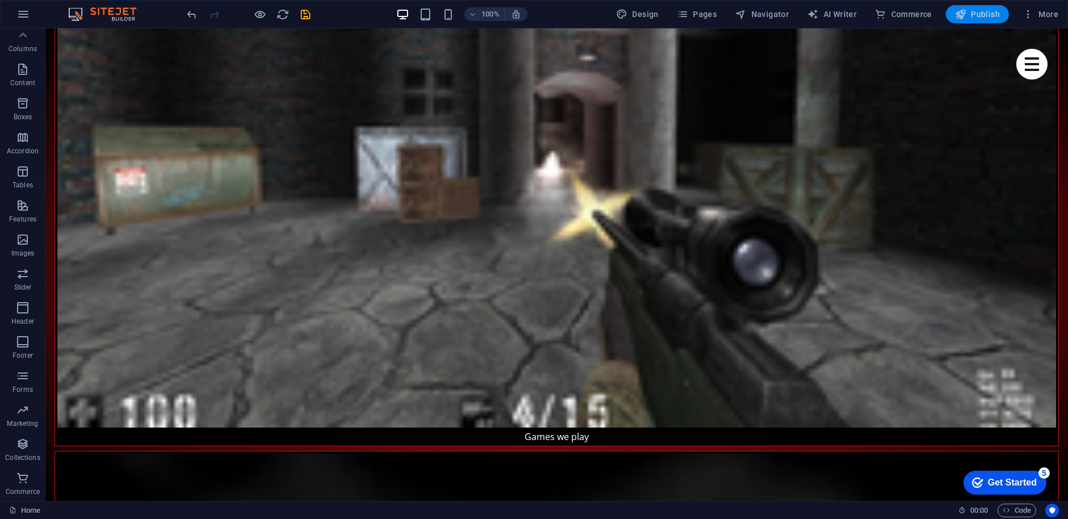
click at [975, 22] on button "Publish" at bounding box center [977, 14] width 63 height 18
